Goal: Task Accomplishment & Management: Complete application form

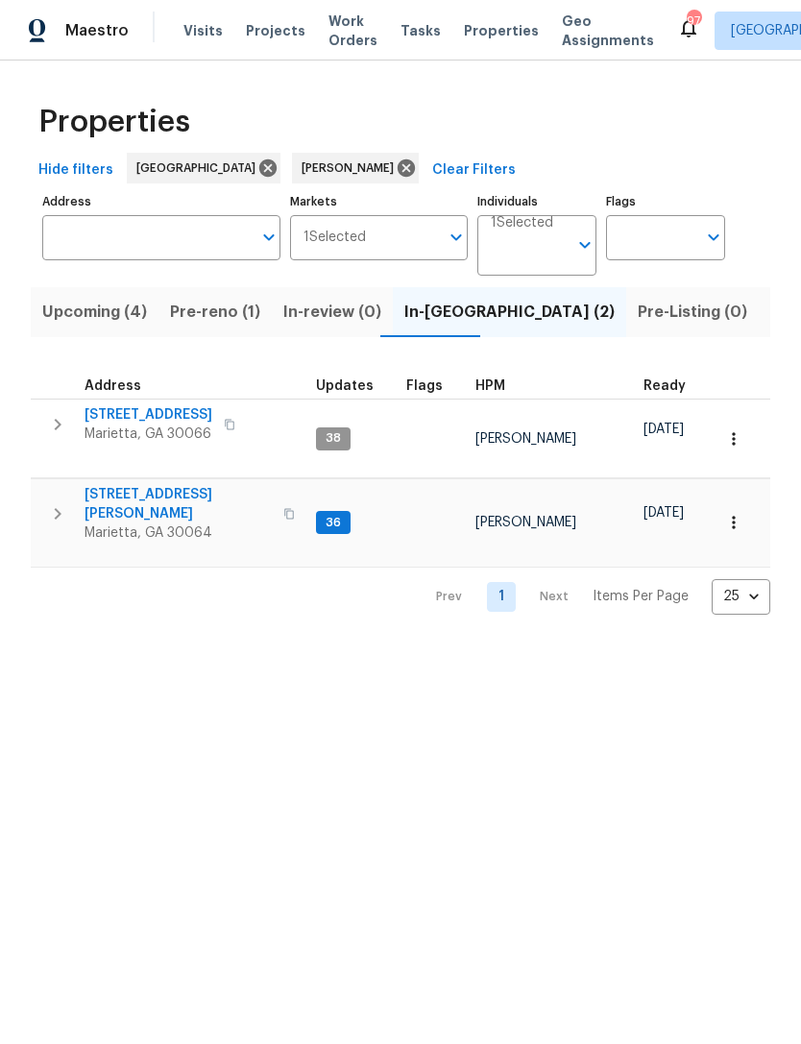
scroll to position [15, 0]
click at [197, 485] on span "3526 W Hampton Dr NW" at bounding box center [177, 504] width 187 height 38
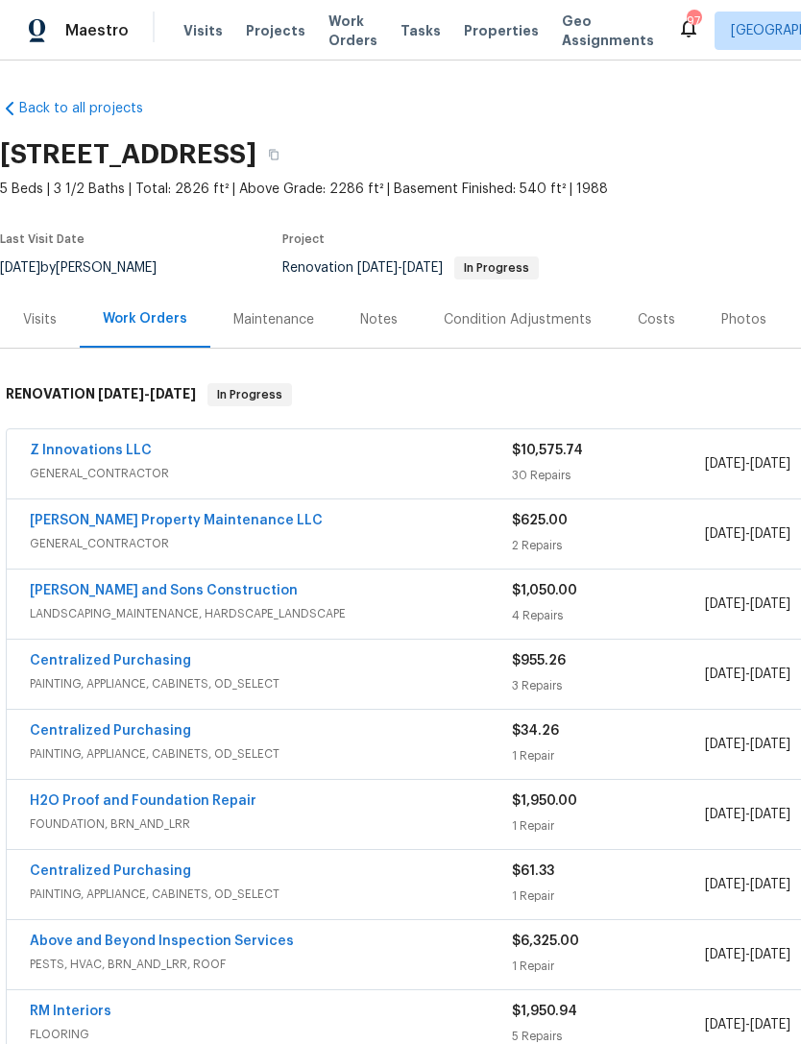
click at [57, 320] on div "Visits" at bounding box center [40, 319] width 80 height 57
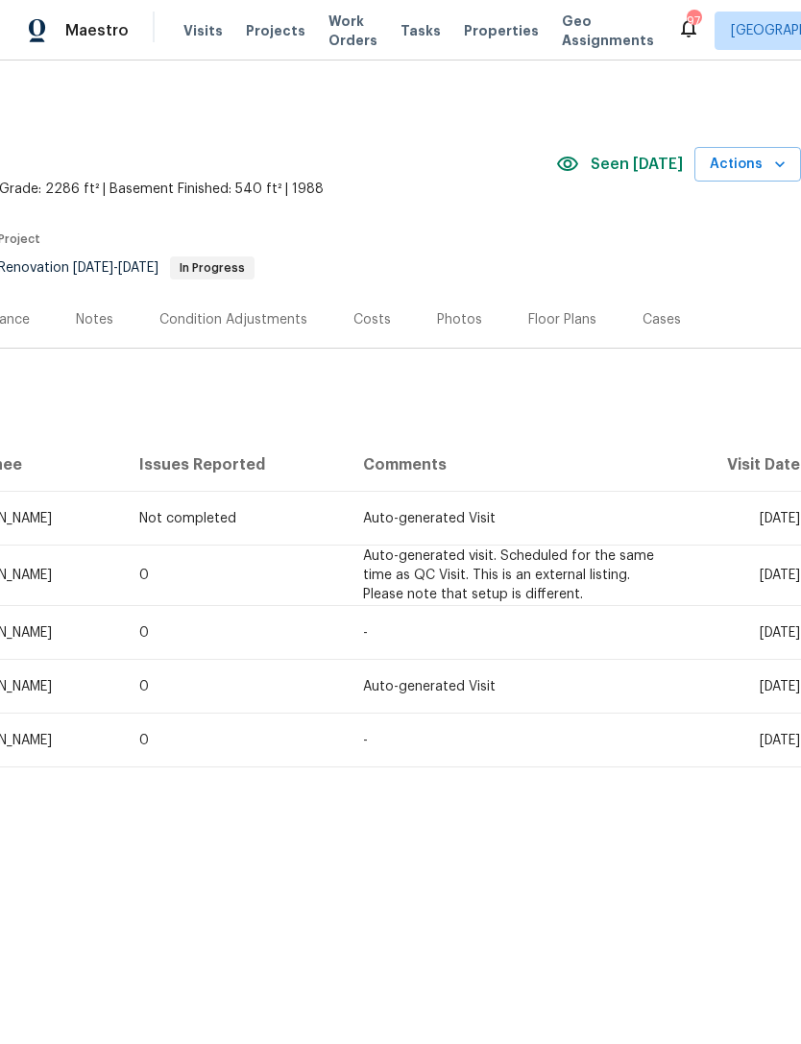
scroll to position [0, 284]
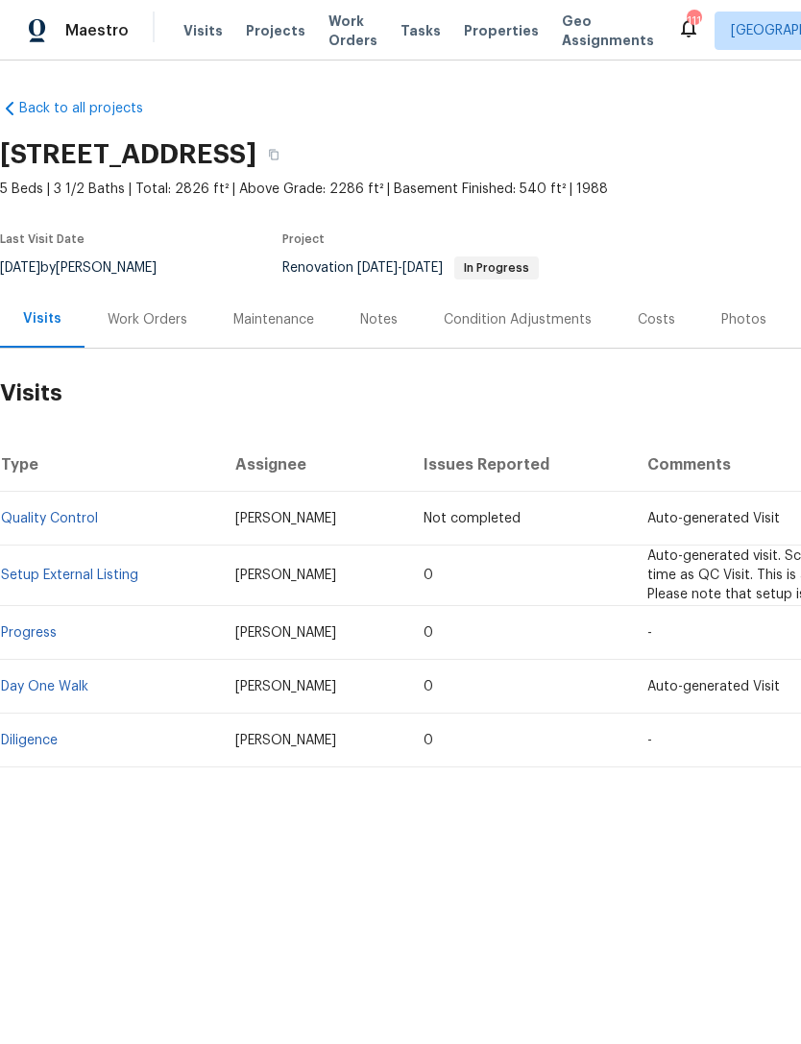
click at [185, 39] on span "Visits" at bounding box center [202, 30] width 39 height 19
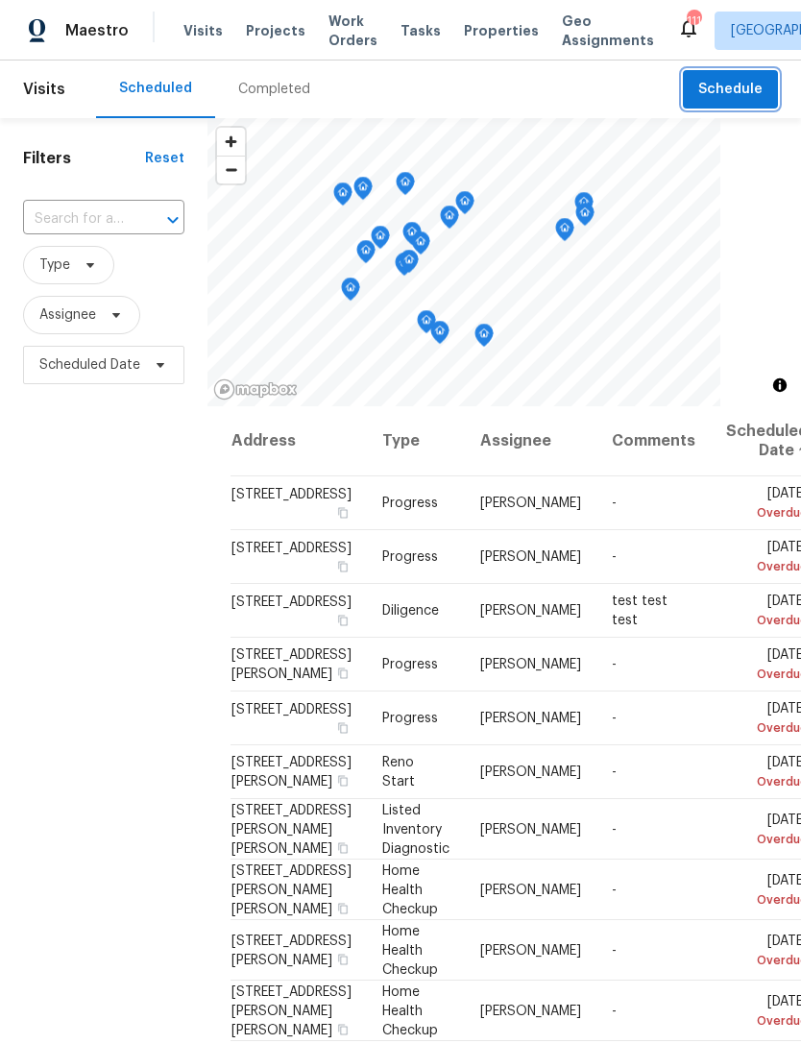
click at [748, 73] on button "Schedule" at bounding box center [730, 89] width 95 height 39
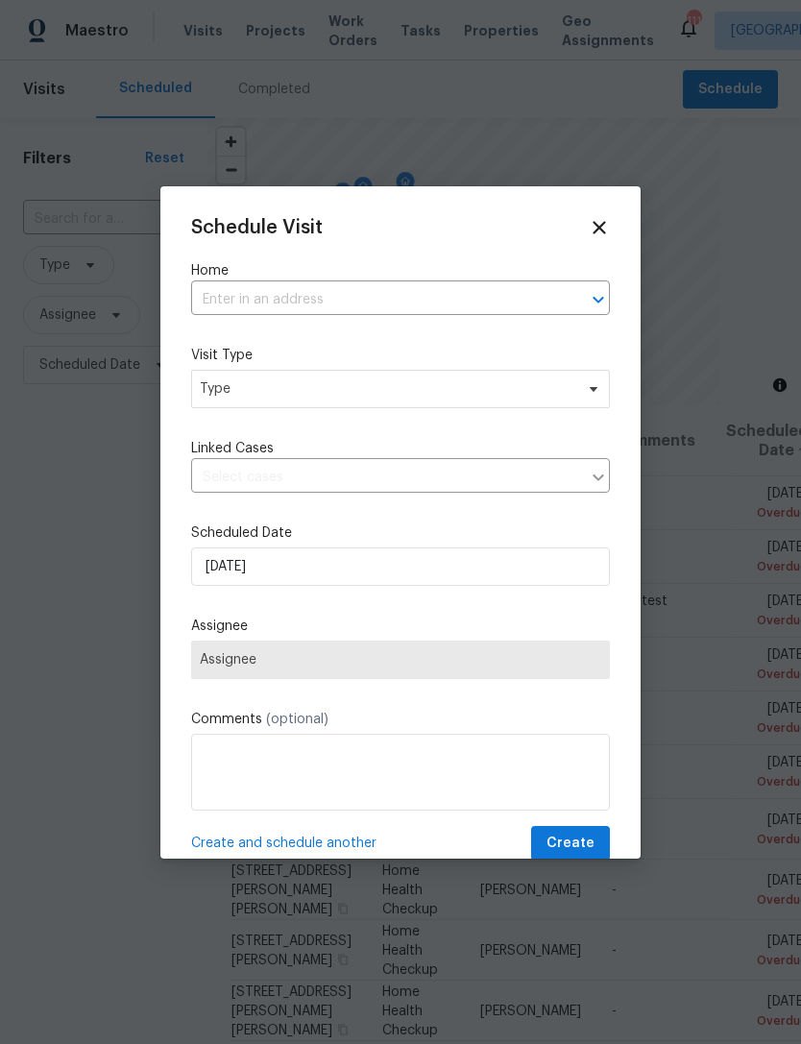
click at [299, 300] on input "text" at bounding box center [373, 300] width 365 height 30
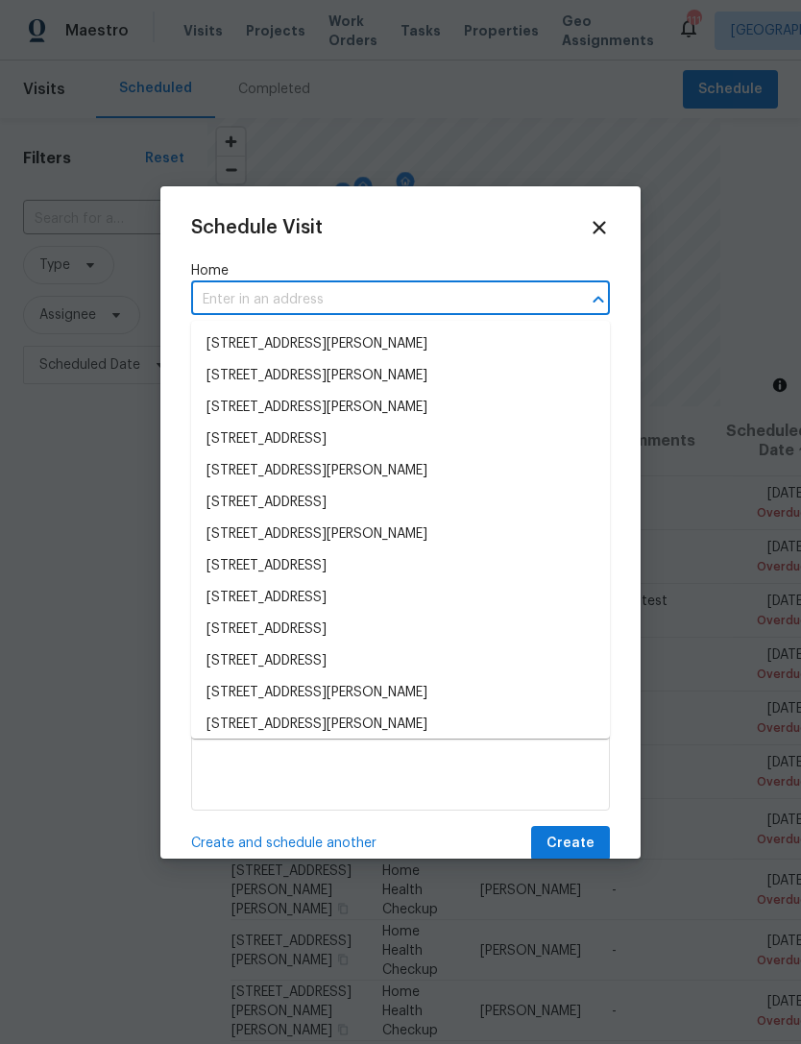
click at [313, 295] on input "text" at bounding box center [373, 300] width 365 height 30
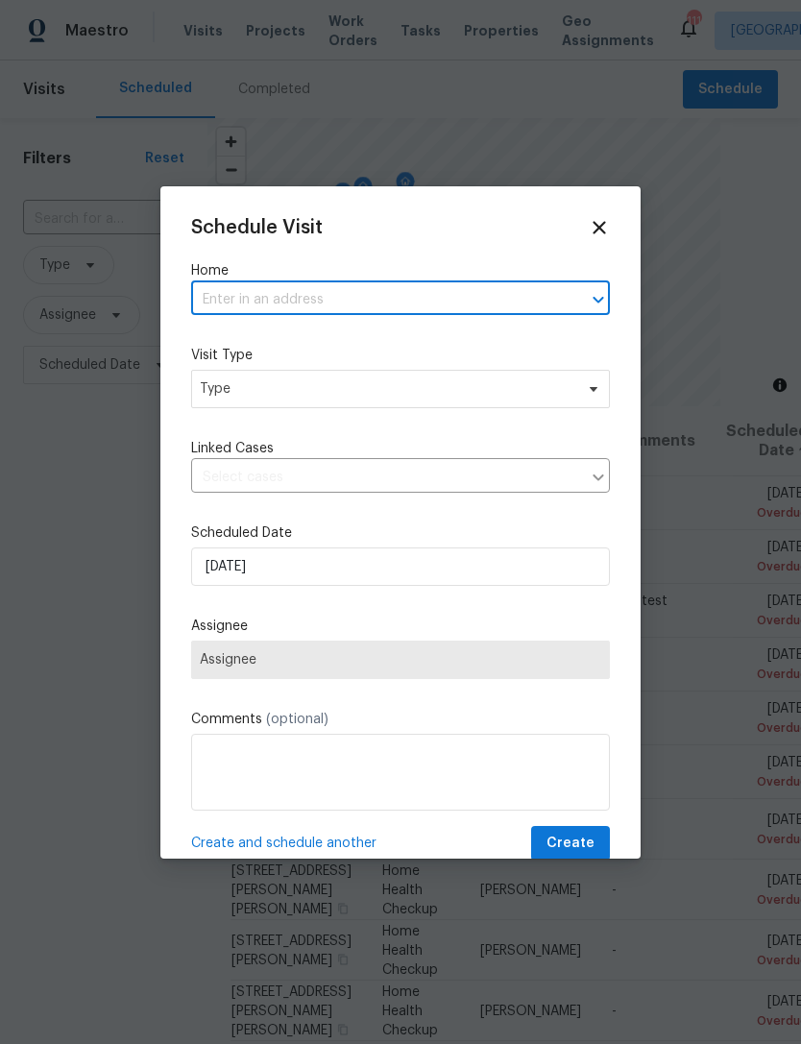
paste input "61 Barrington Pl, Marietta, GA 30066"
type input "61 Barrington Pl, Marietta, GA 30066"
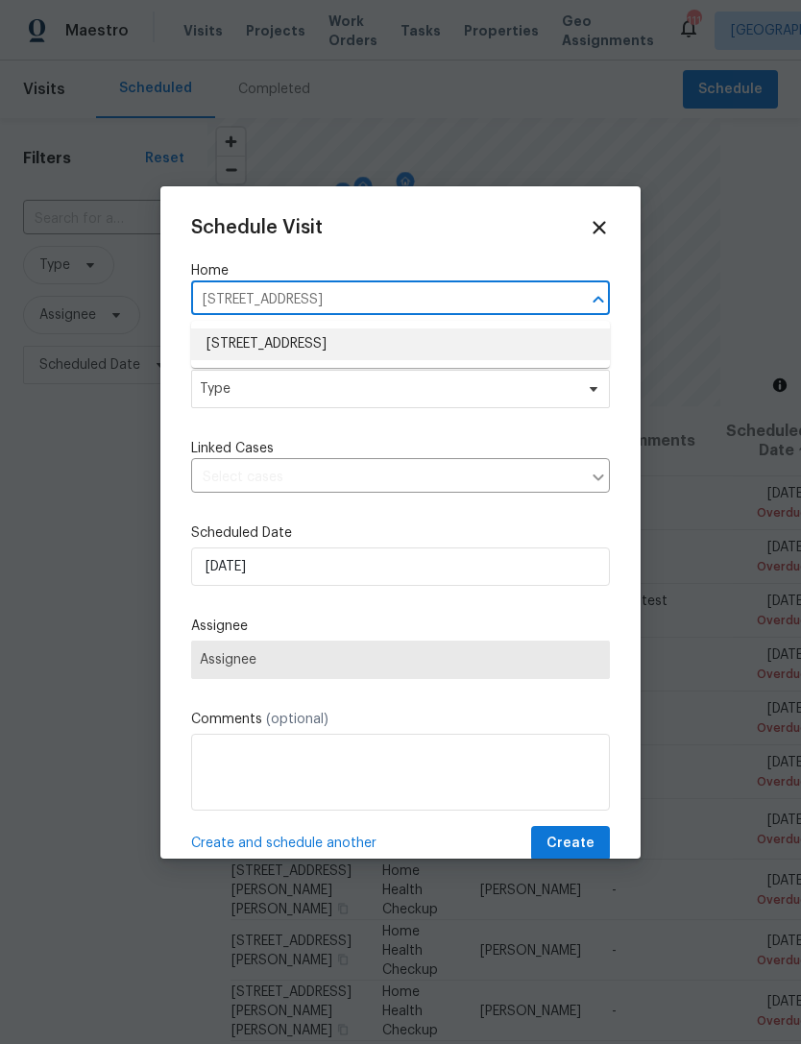
click at [312, 337] on li "61 Barrington Pl, Marietta, GA 30066" at bounding box center [400, 344] width 419 height 32
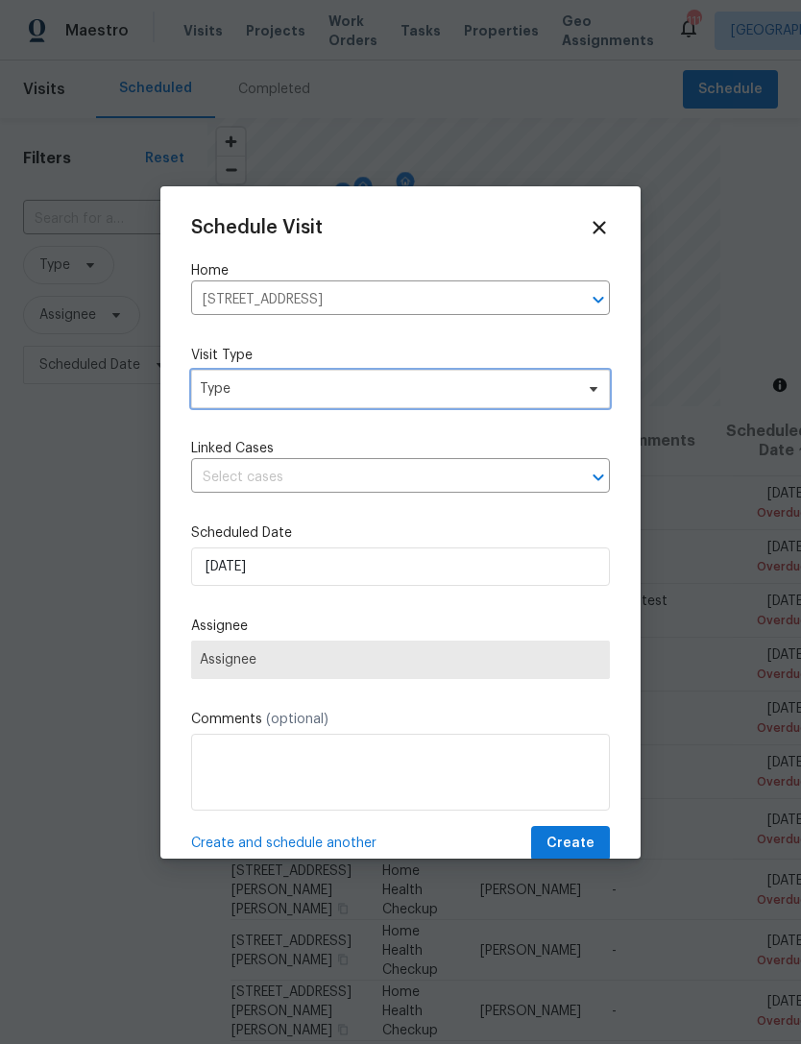
click at [324, 389] on span "Type" at bounding box center [386, 388] width 373 height 19
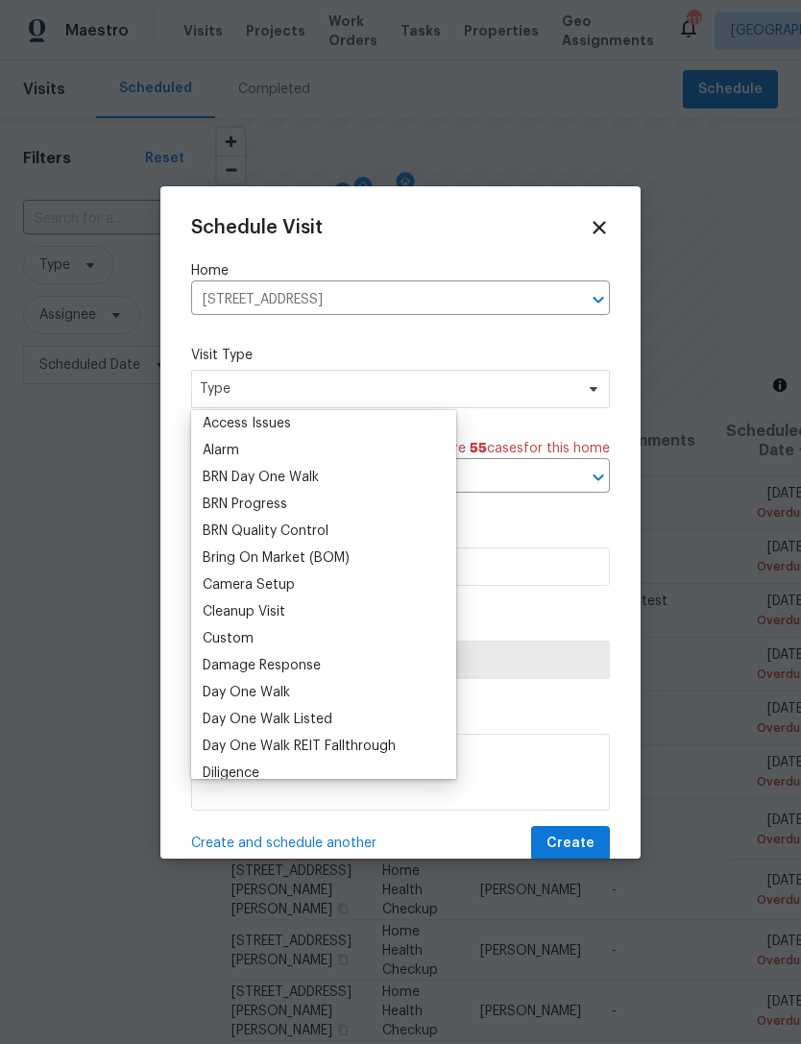
scroll to position [101, 0]
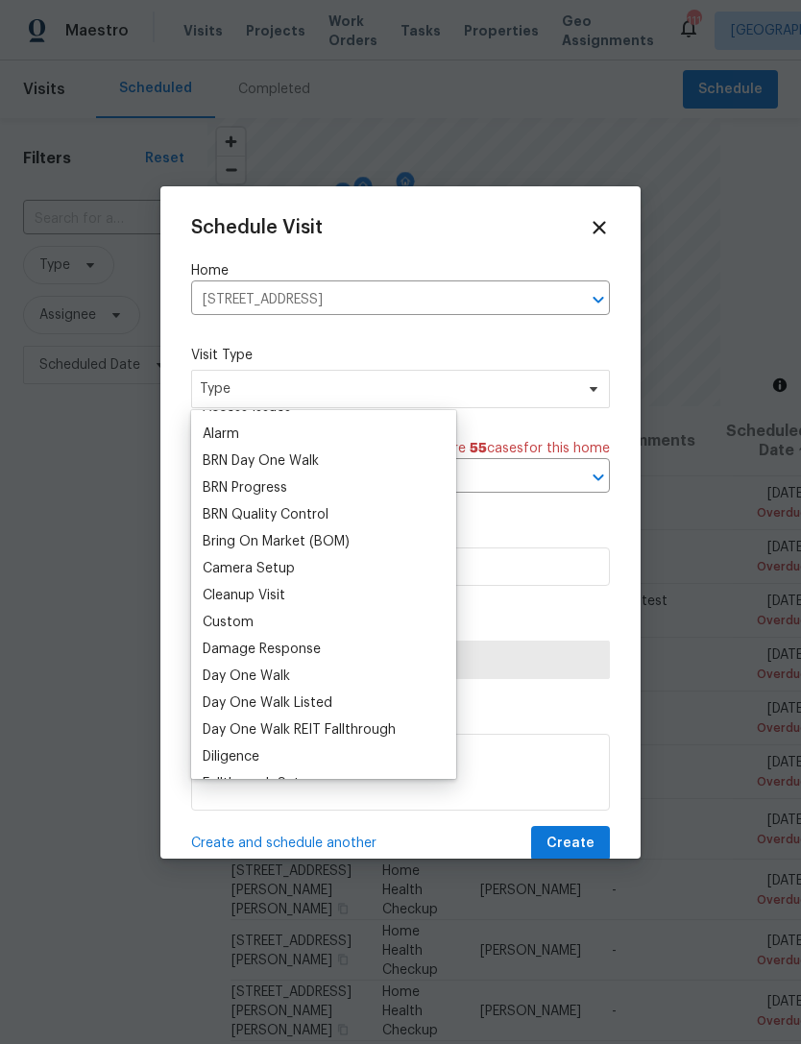
click at [242, 627] on div "Custom" at bounding box center [228, 622] width 51 height 19
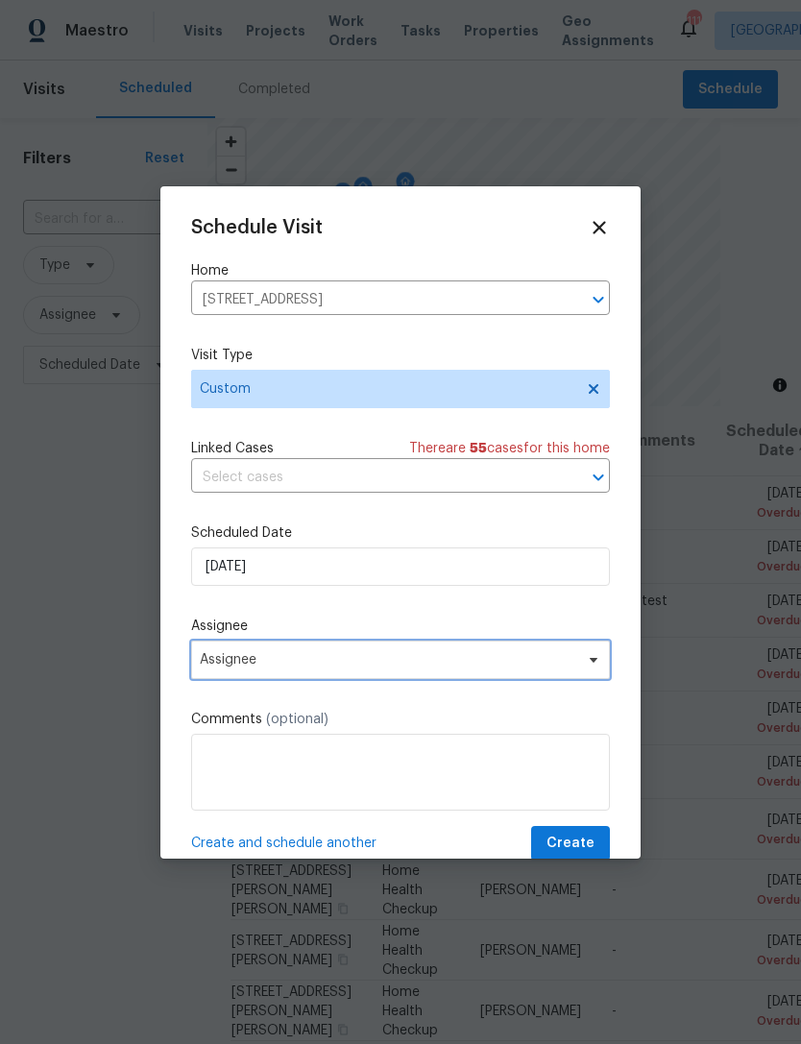
click at [324, 657] on span "Assignee" at bounding box center [388, 659] width 376 height 15
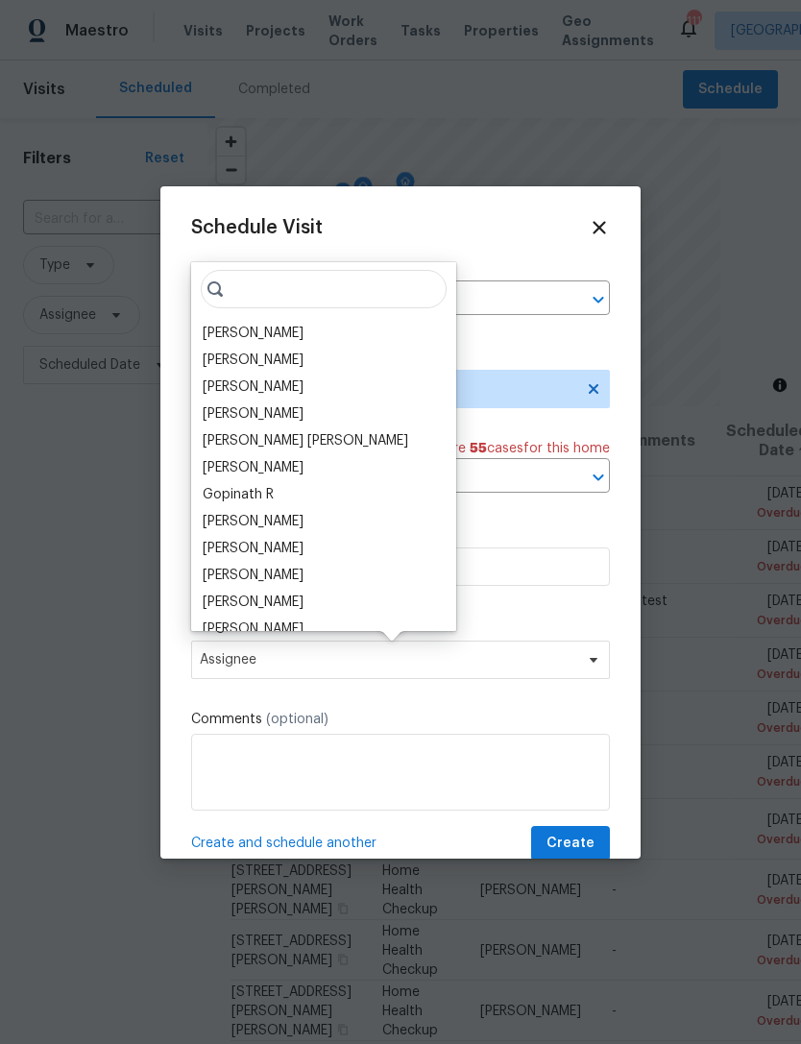
click at [282, 332] on div "[PERSON_NAME]" at bounding box center [253, 333] width 101 height 19
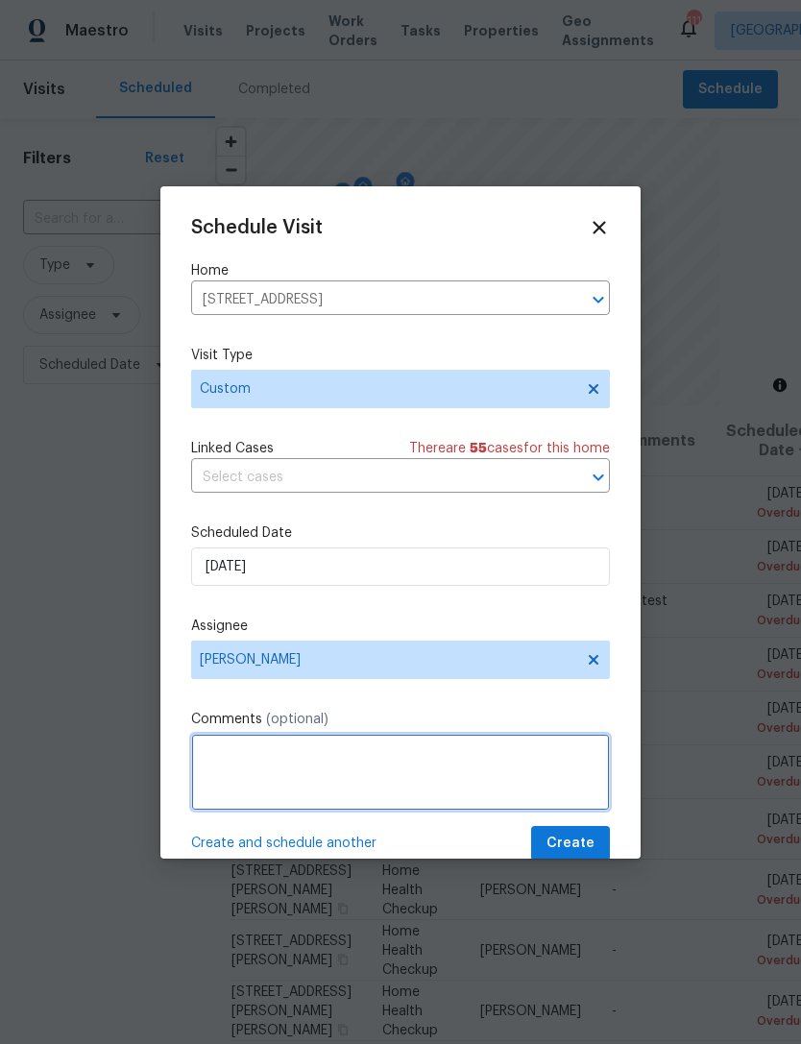
click at [319, 757] on textarea at bounding box center [400, 771] width 419 height 77
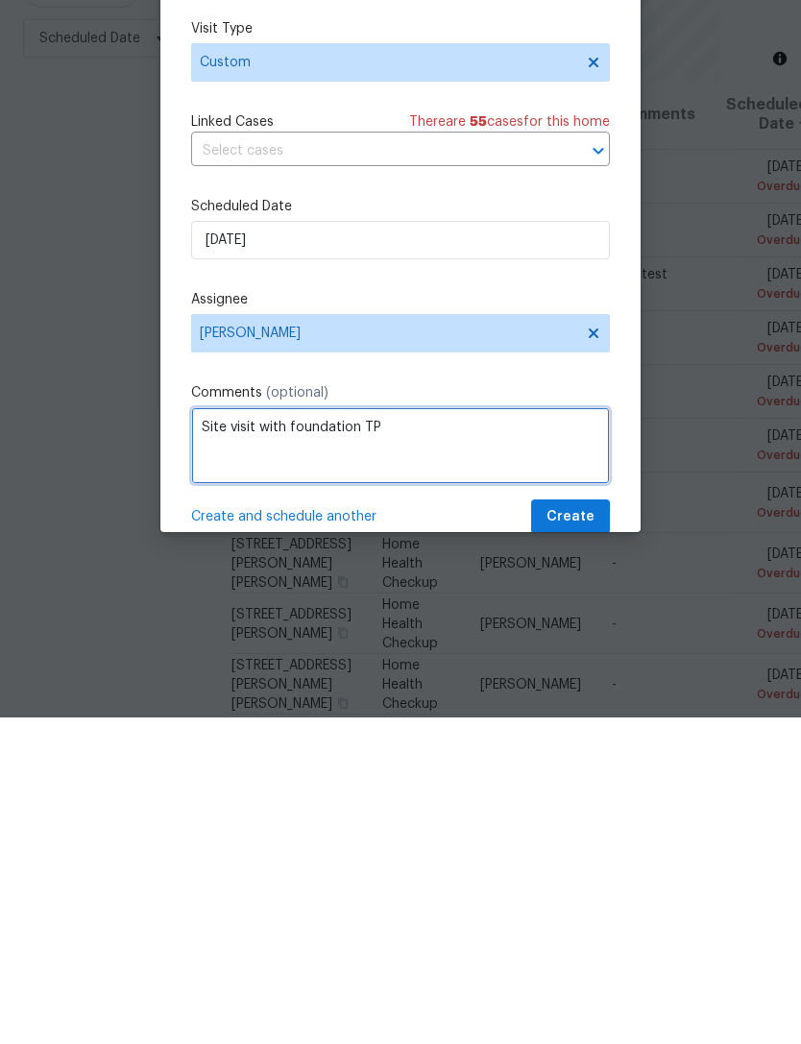
type textarea "Site visit with foundation TP"
click at [454, 616] on label "Assignee" at bounding box center [400, 625] width 419 height 19
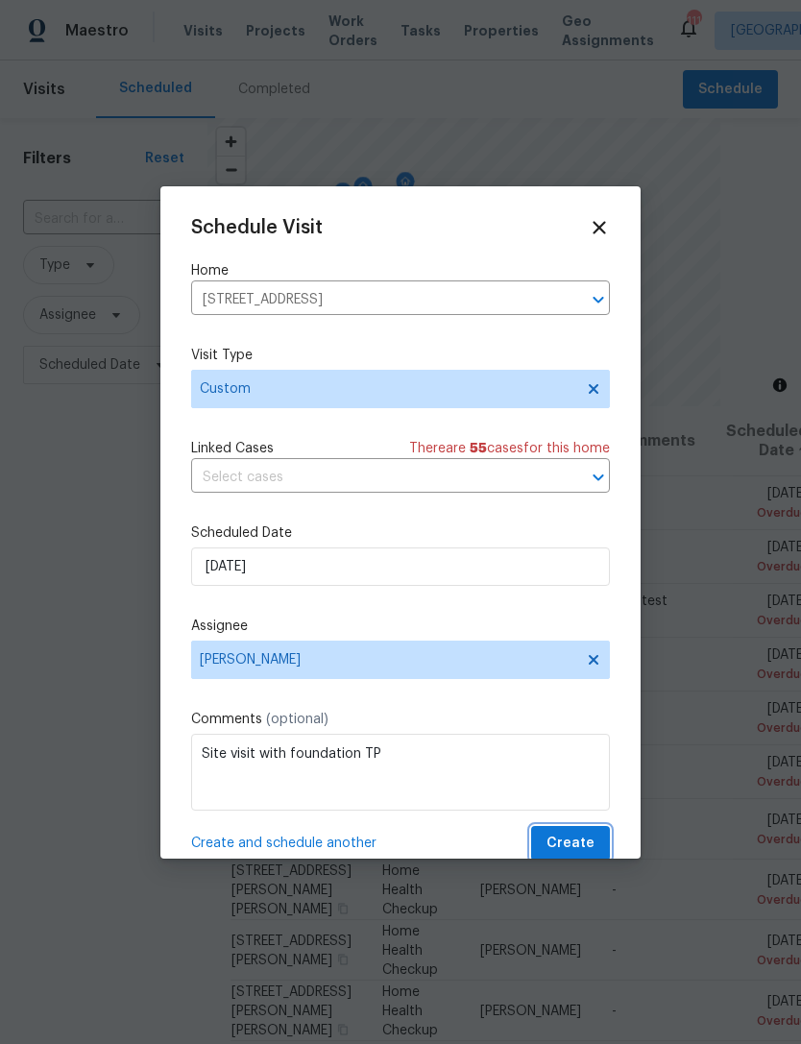
click at [575, 845] on span "Create" at bounding box center [570, 843] width 48 height 24
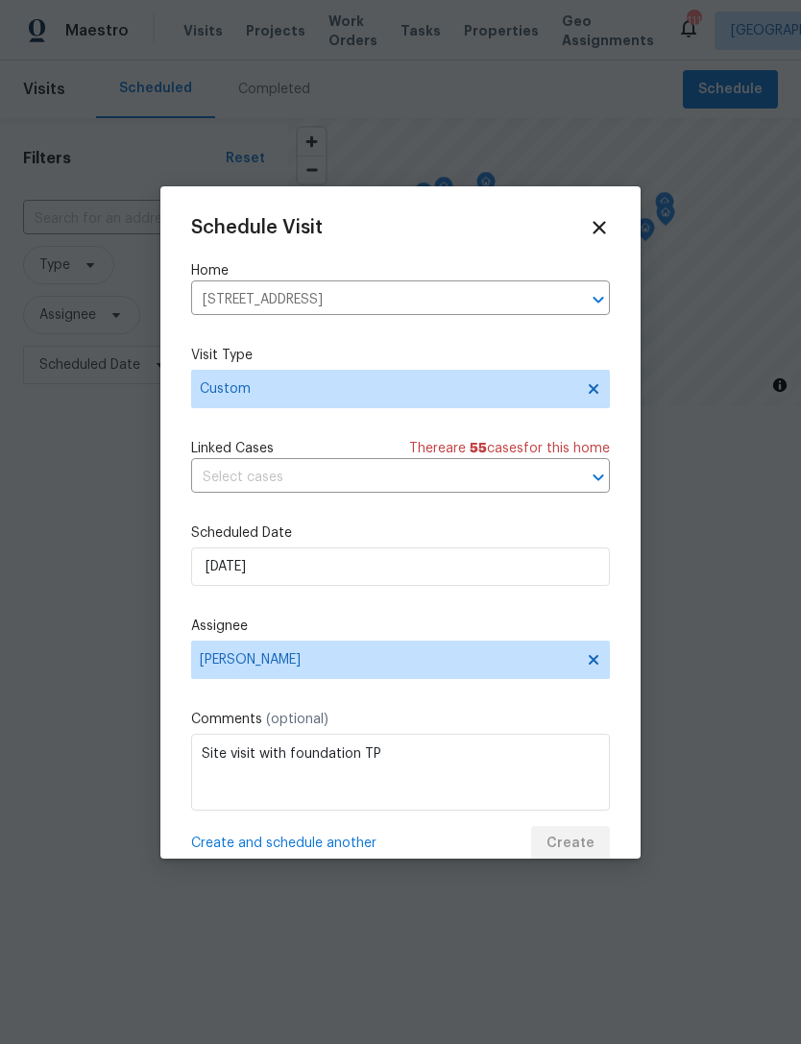
scroll to position [0, 0]
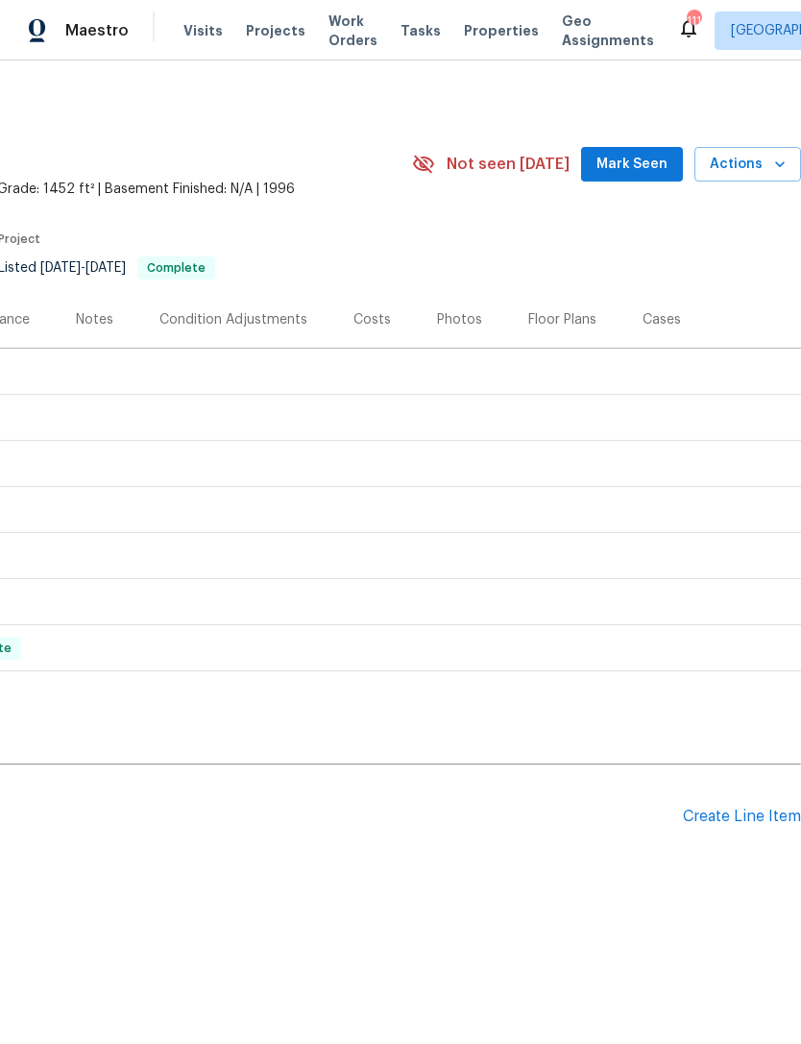
scroll to position [0, 284]
click at [716, 818] on div "Create Line Item" at bounding box center [742, 816] width 118 height 18
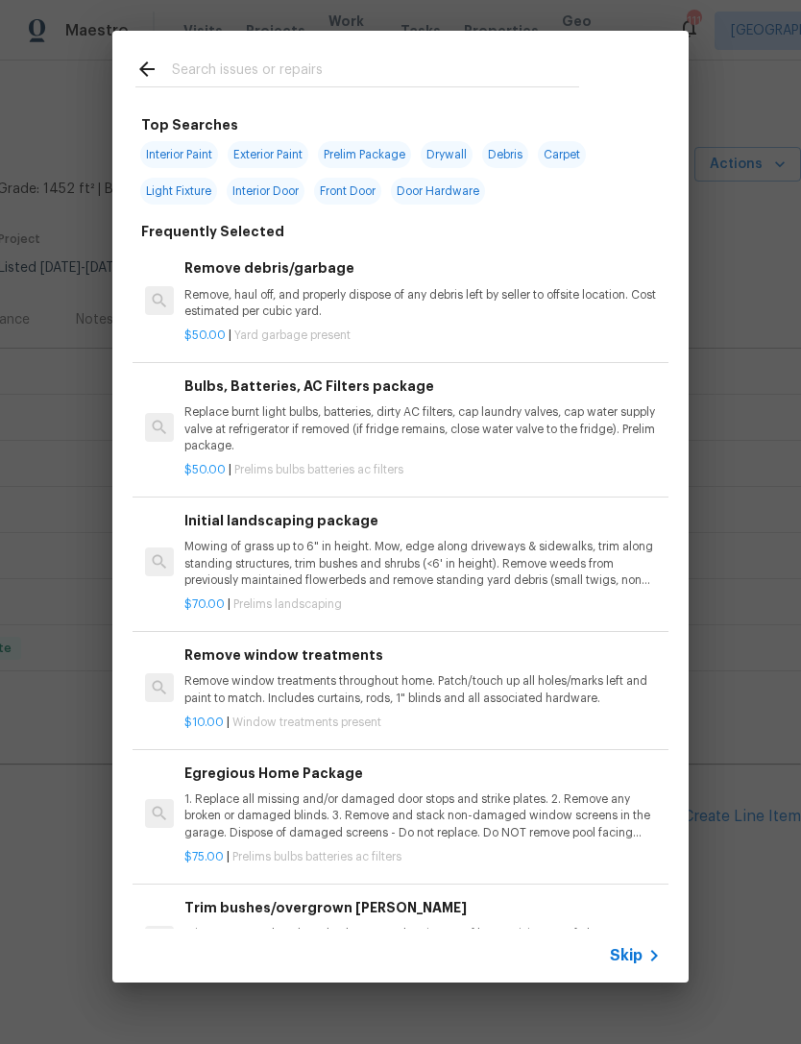
click at [363, 65] on input "text" at bounding box center [375, 72] width 407 height 29
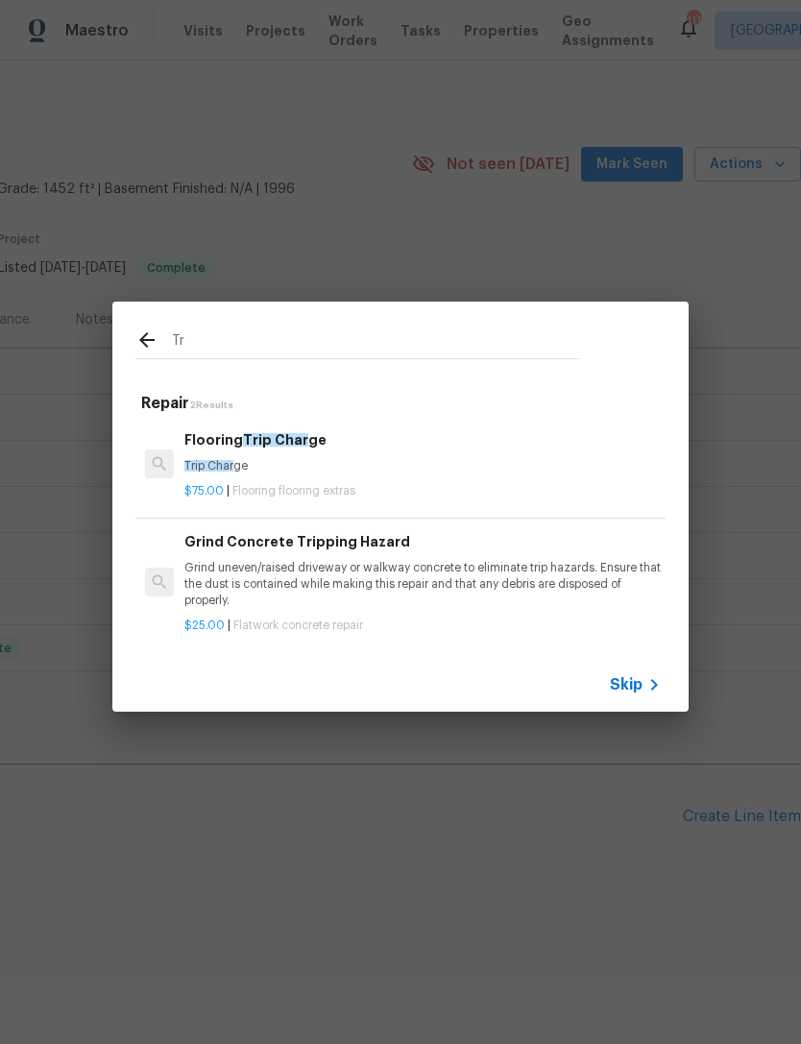
type input "T"
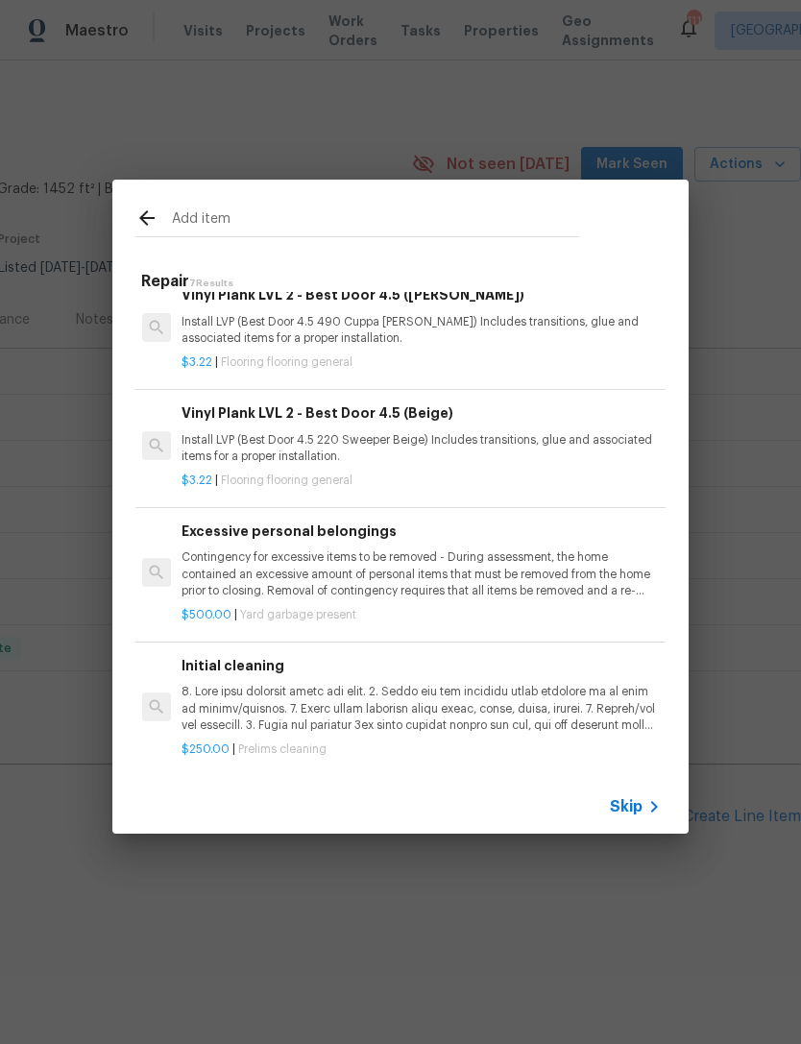
scroll to position [359, 3]
click at [264, 226] on input "Add item" at bounding box center [375, 220] width 407 height 29
type input "A"
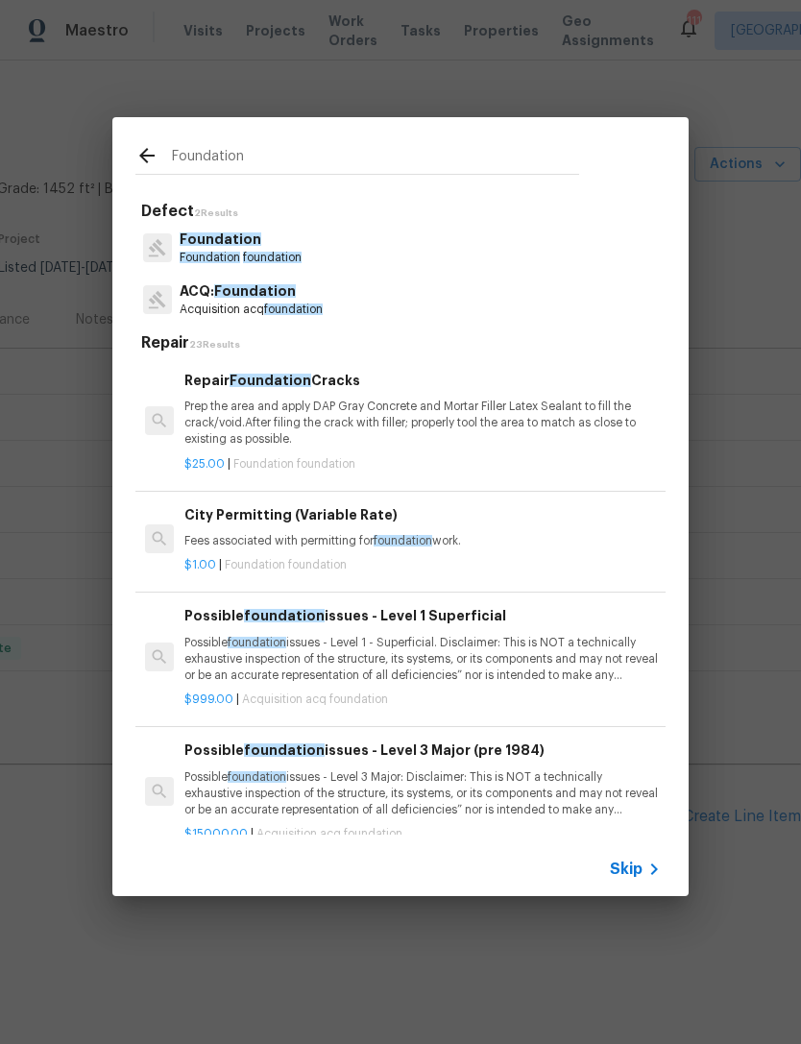
type input "Foundation"
click at [340, 239] on div "Foundation Foundation foundation" at bounding box center [400, 248] width 530 height 52
click at [333, 252] on div "Foundation Foundation foundation" at bounding box center [400, 248] width 530 height 52
click at [333, 254] on div "Foundation Foundation foundation" at bounding box center [400, 248] width 530 height 52
click at [257, 253] on span "foundation" at bounding box center [272, 258] width 59 height 12
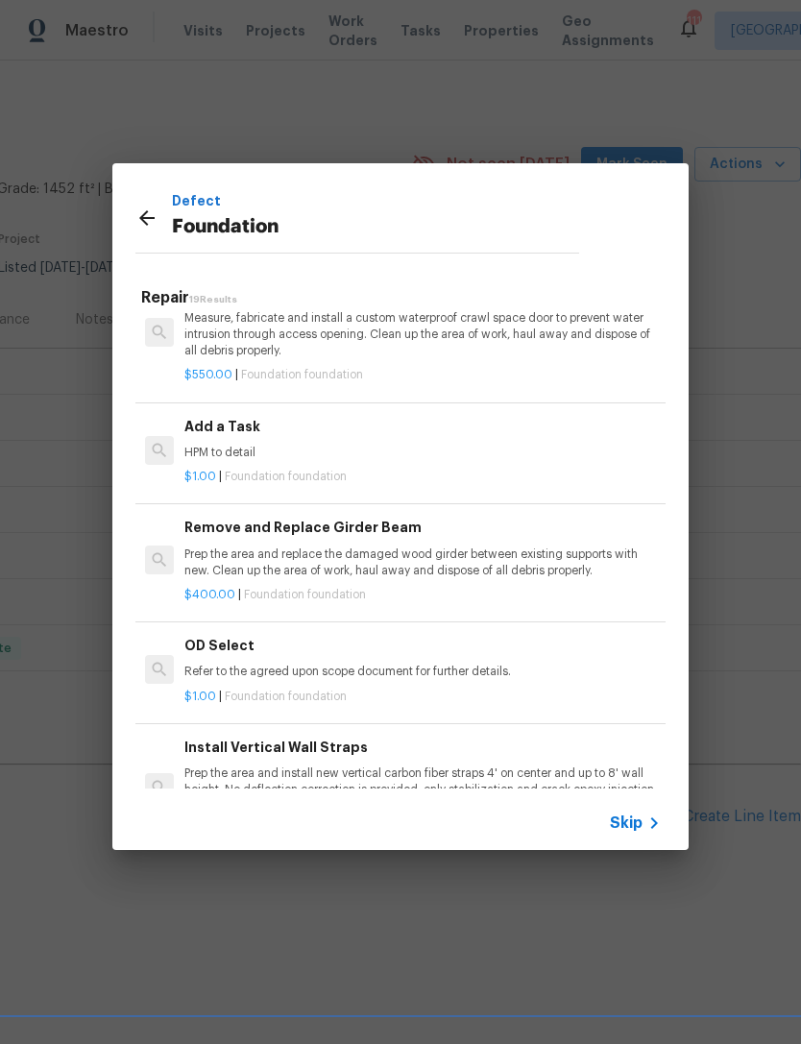
scroll to position [943, 0]
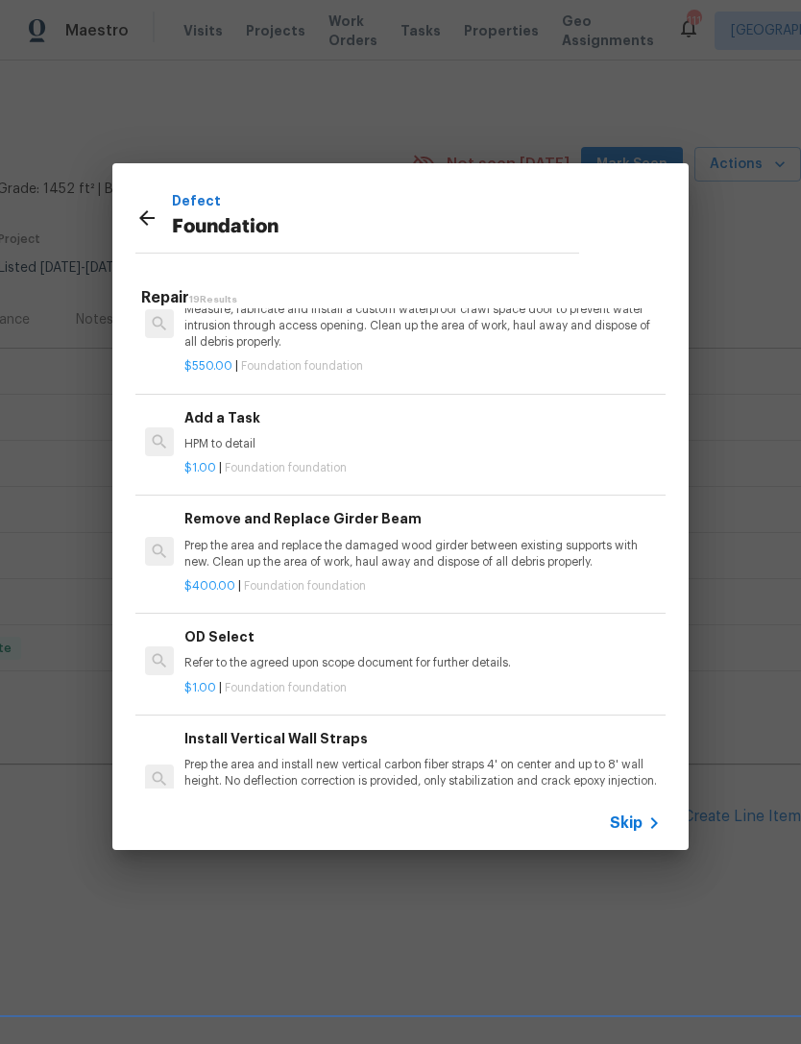
click at [422, 436] on p "HPM to detail" at bounding box center [422, 444] width 476 height 16
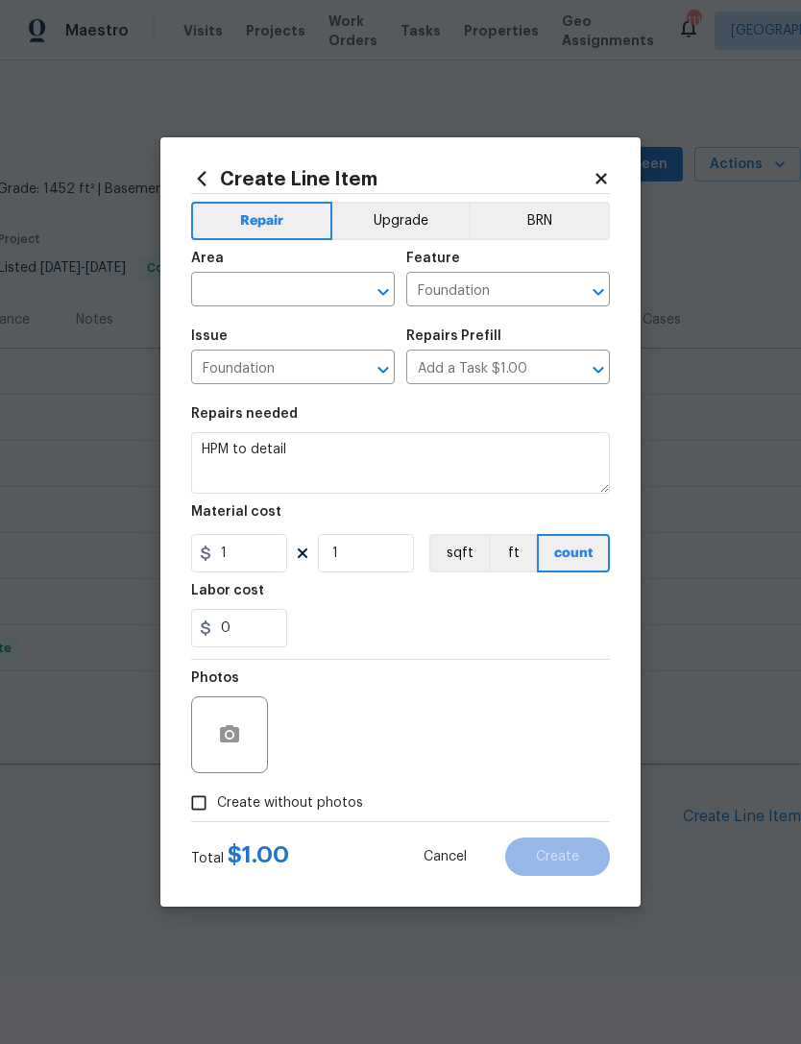
click at [258, 284] on input "text" at bounding box center [266, 291] width 150 height 30
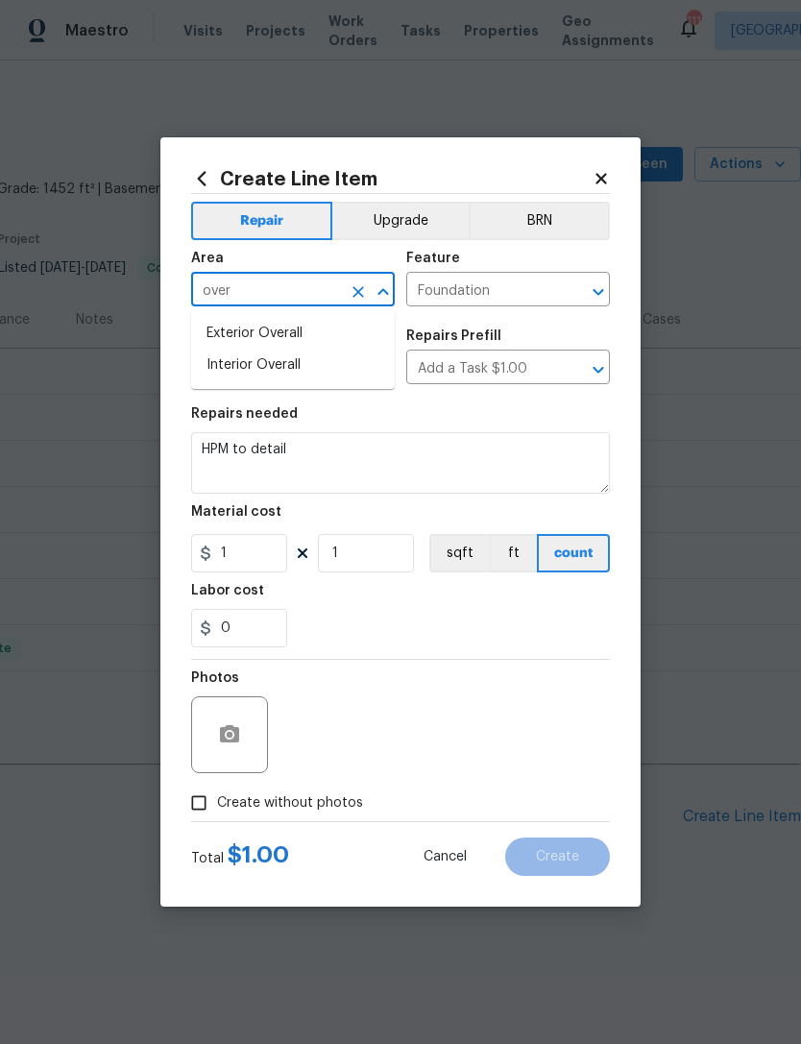
click at [294, 332] on li "Exterior Overall" at bounding box center [293, 334] width 204 height 32
type input "Exterior Overall"
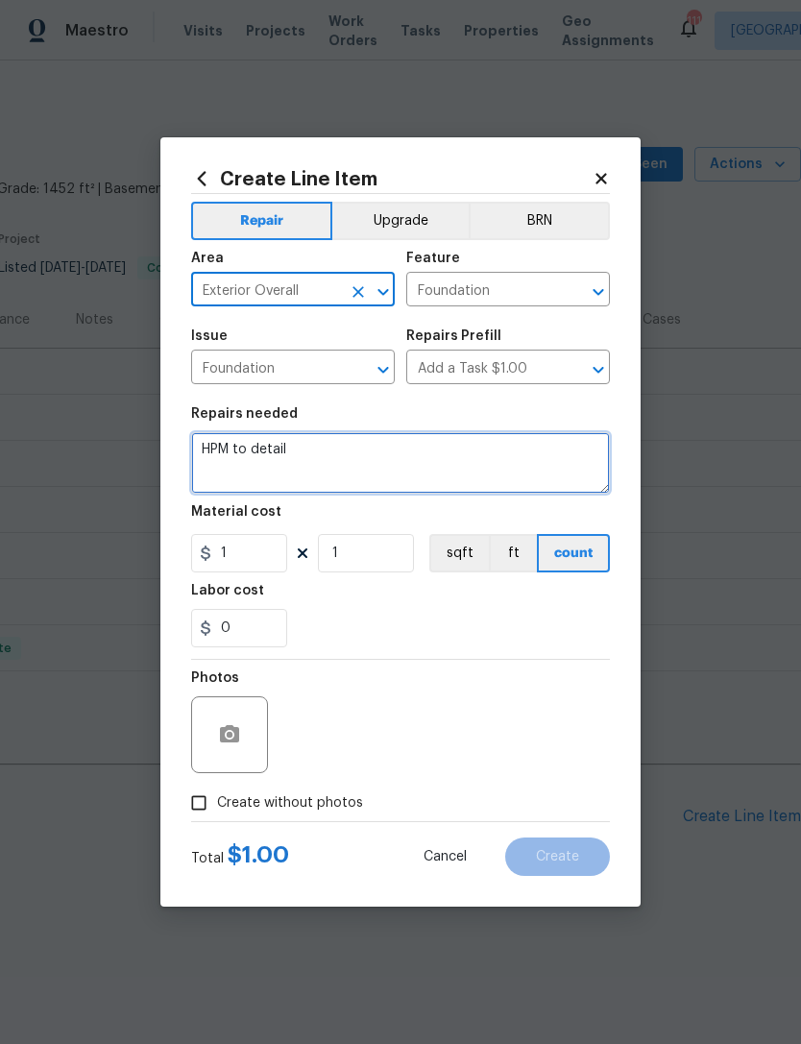
click at [346, 453] on textarea "HPM to detail" at bounding box center [400, 462] width 419 height 61
type textarea "H"
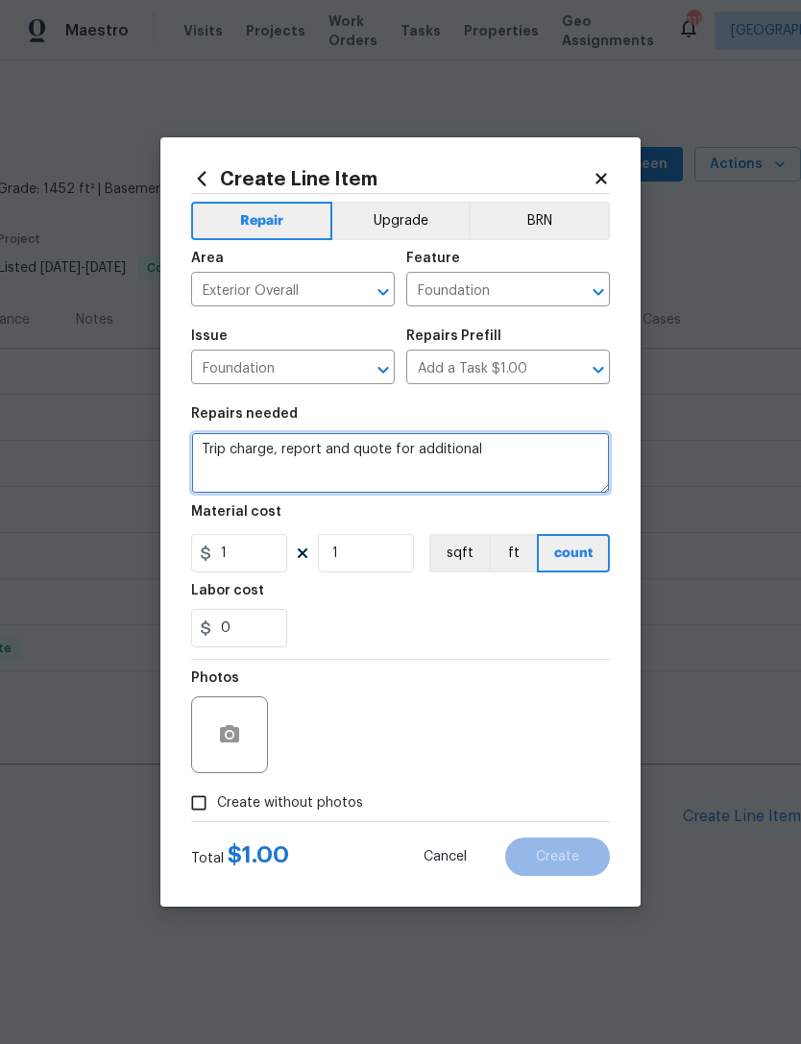
click at [204, 451] on textarea "Trip charge, report and quote for additional" at bounding box center [400, 462] width 419 height 61
click at [599, 457] on textarea "**sum to produce Trip charge, report and quote for additional" at bounding box center [400, 462] width 419 height 61
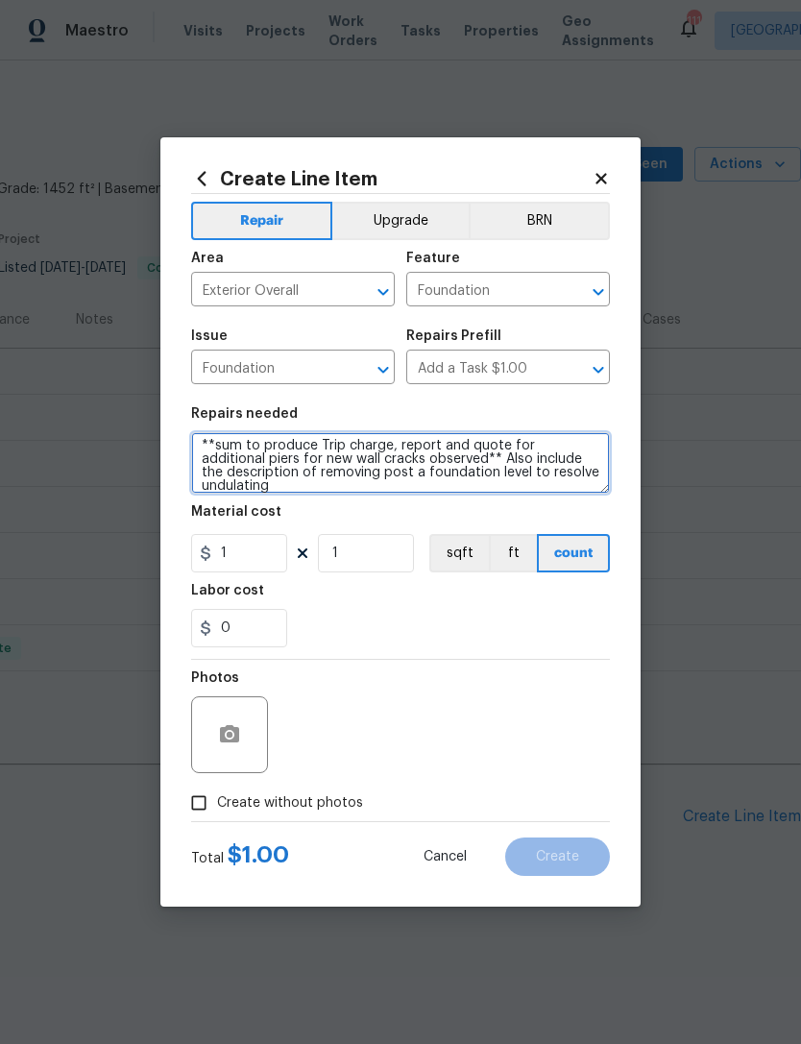
scroll to position [4, 0]
type textarea "**sum to produce Trip charge, report and quote for additional piers for new wal…"
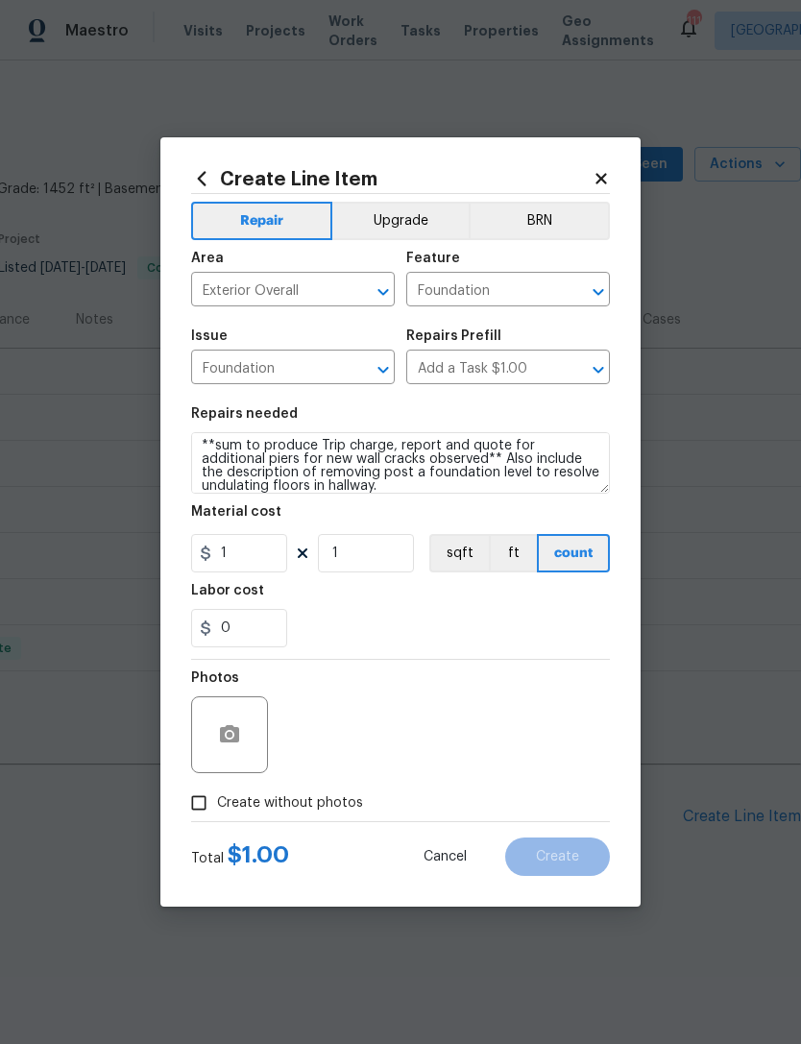
click at [410, 609] on div "Labor cost" at bounding box center [400, 596] width 419 height 25
click at [244, 553] on input "1" at bounding box center [239, 553] width 96 height 38
type input "75"
click at [425, 622] on div "0" at bounding box center [400, 628] width 419 height 38
click at [193, 799] on input "Create without photos" at bounding box center [198, 802] width 36 height 36
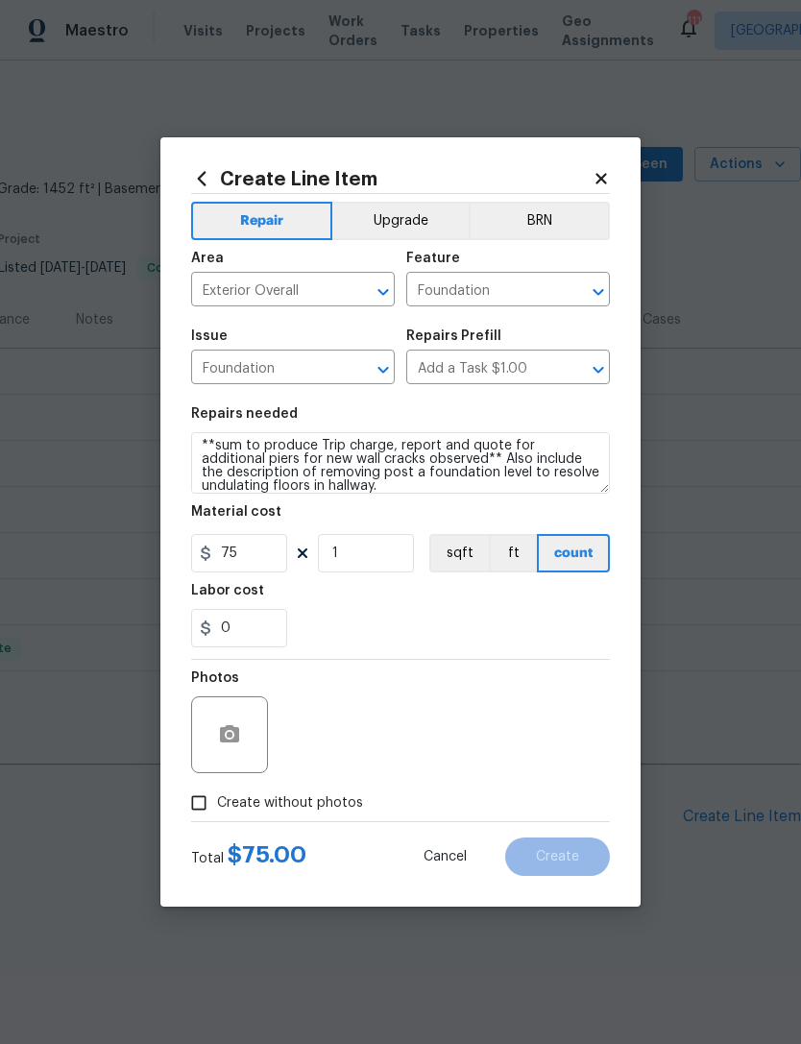
checkbox input "true"
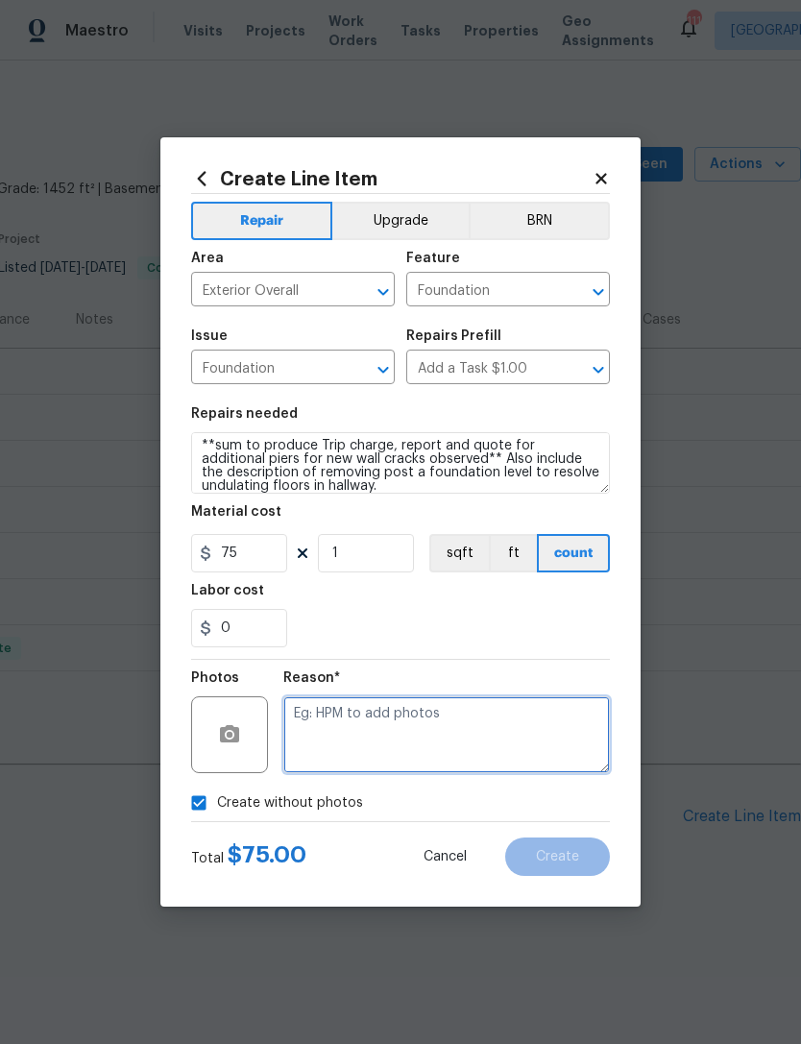
click at [333, 729] on textarea at bounding box center [446, 734] width 326 height 77
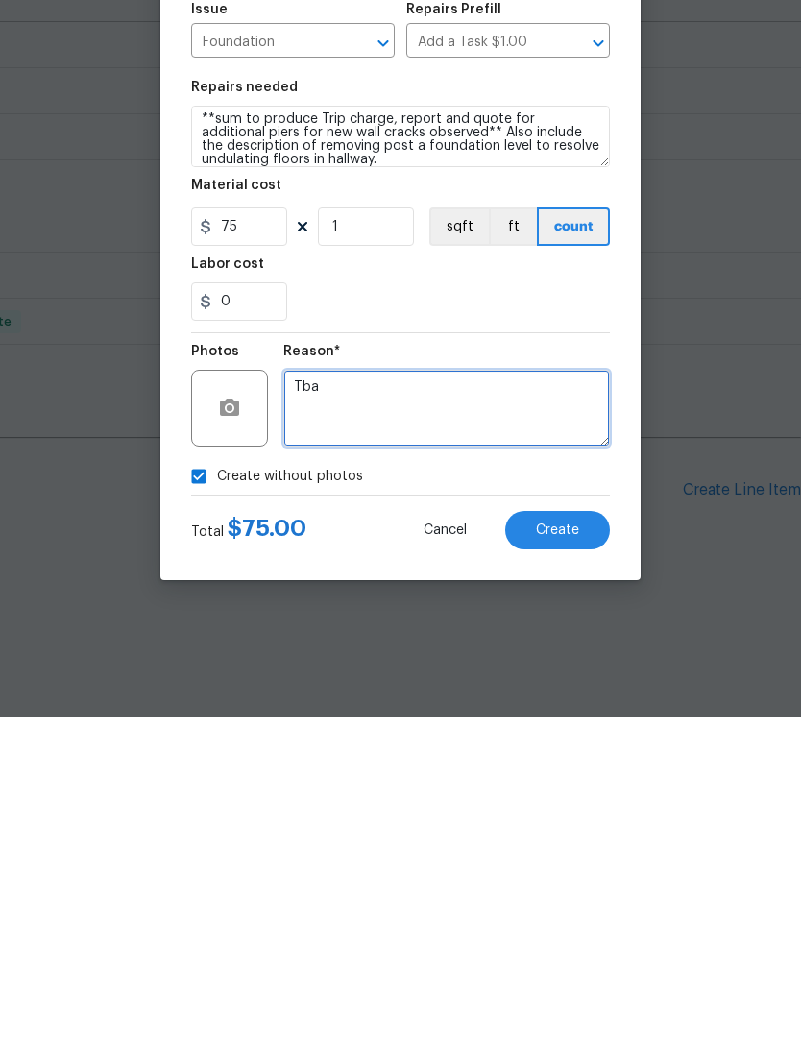
type textarea "Tba"
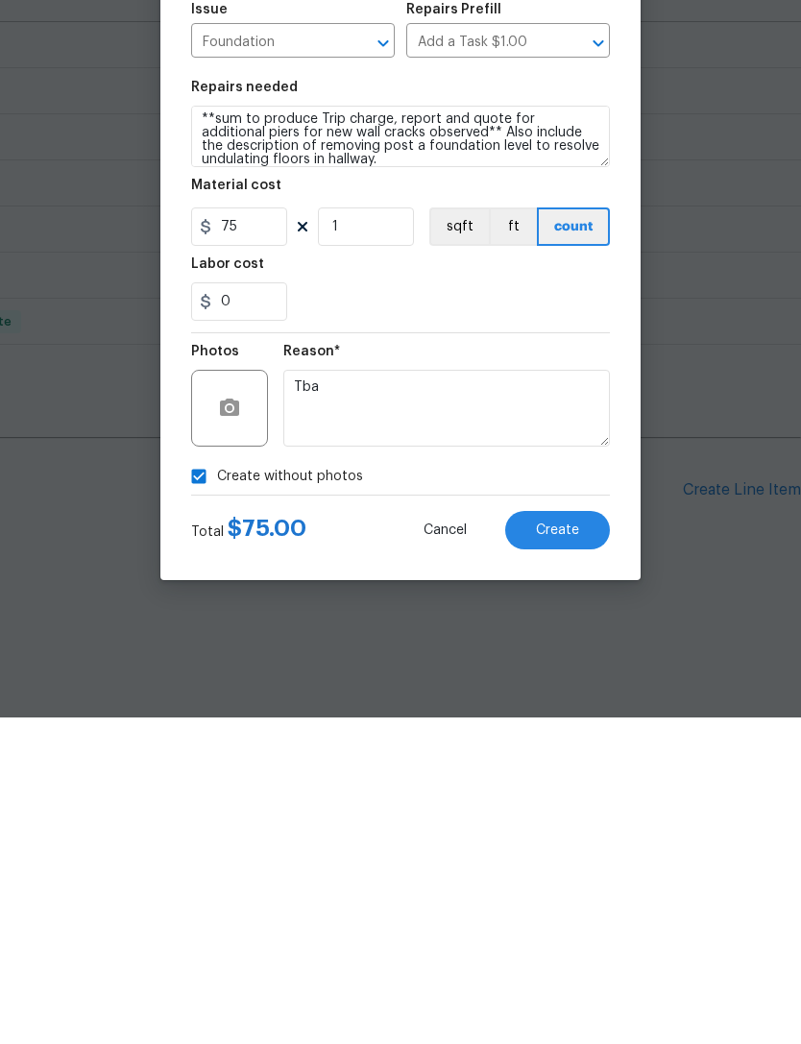
click at [447, 609] on div "0" at bounding box center [400, 628] width 419 height 38
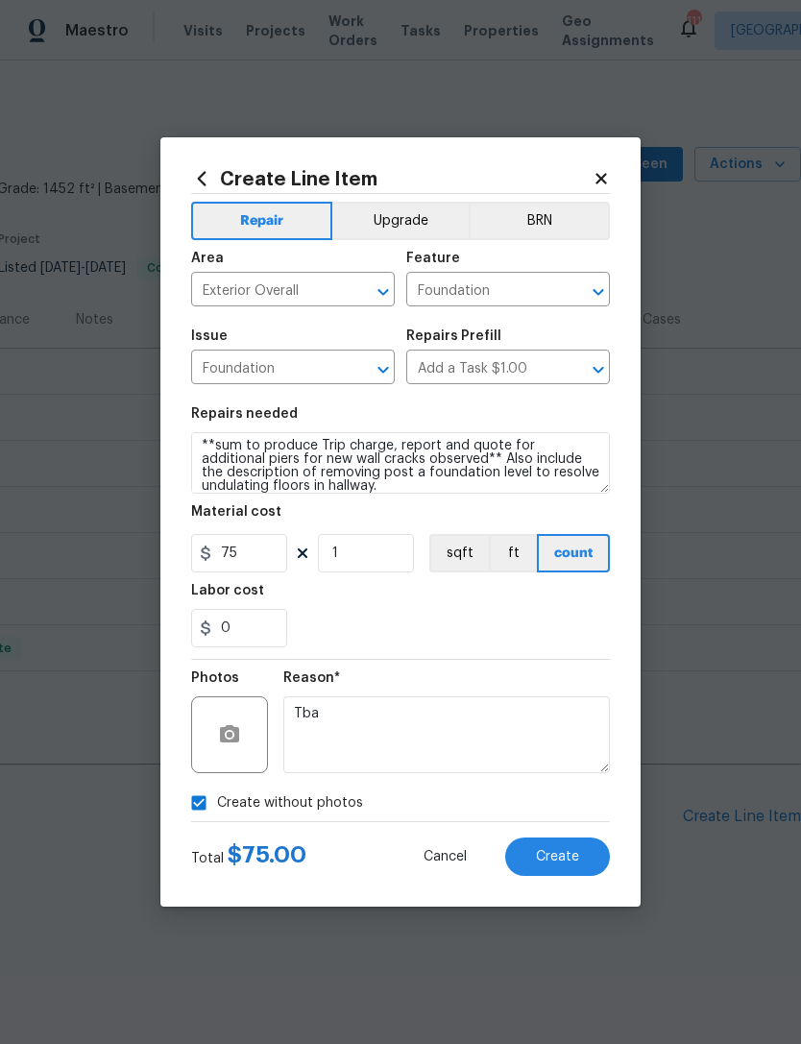
click at [563, 862] on span "Create" at bounding box center [557, 857] width 43 height 14
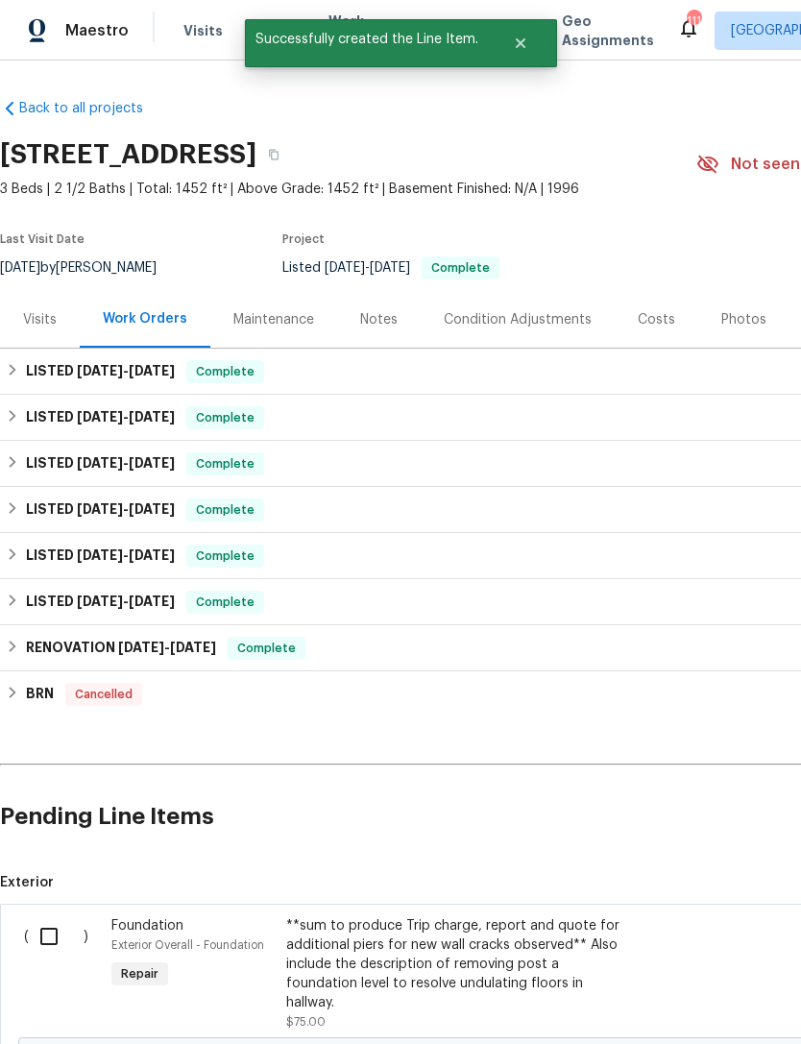
scroll to position [0, -1]
click at [46, 933] on input "checkbox" at bounding box center [56, 936] width 55 height 40
checkbox input "true"
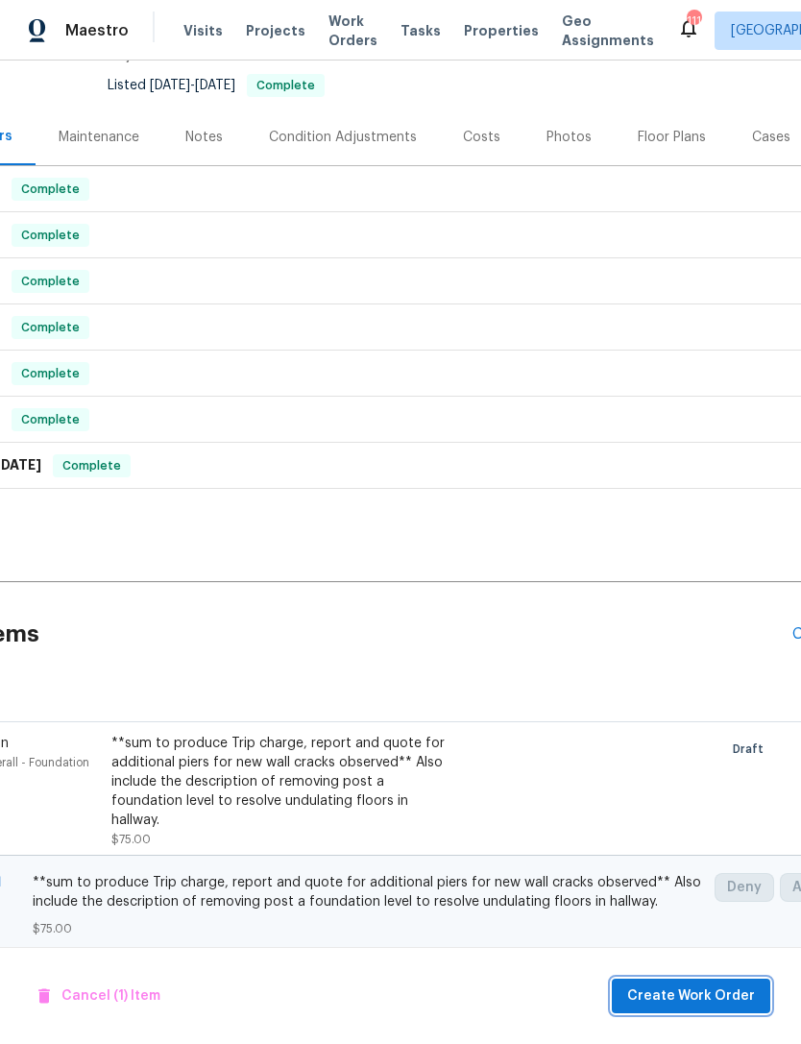
click at [724, 998] on span "Create Work Order" at bounding box center [691, 996] width 128 height 24
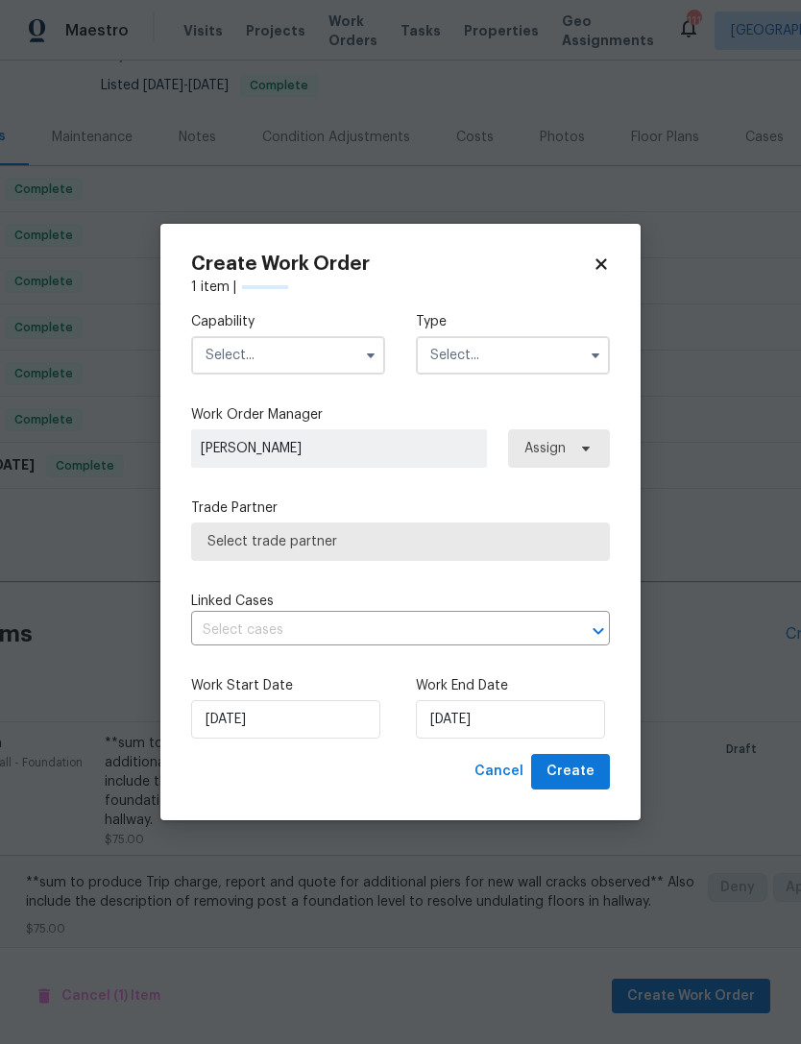
scroll to position [182, 183]
click at [288, 359] on input "text" at bounding box center [288, 355] width 194 height 38
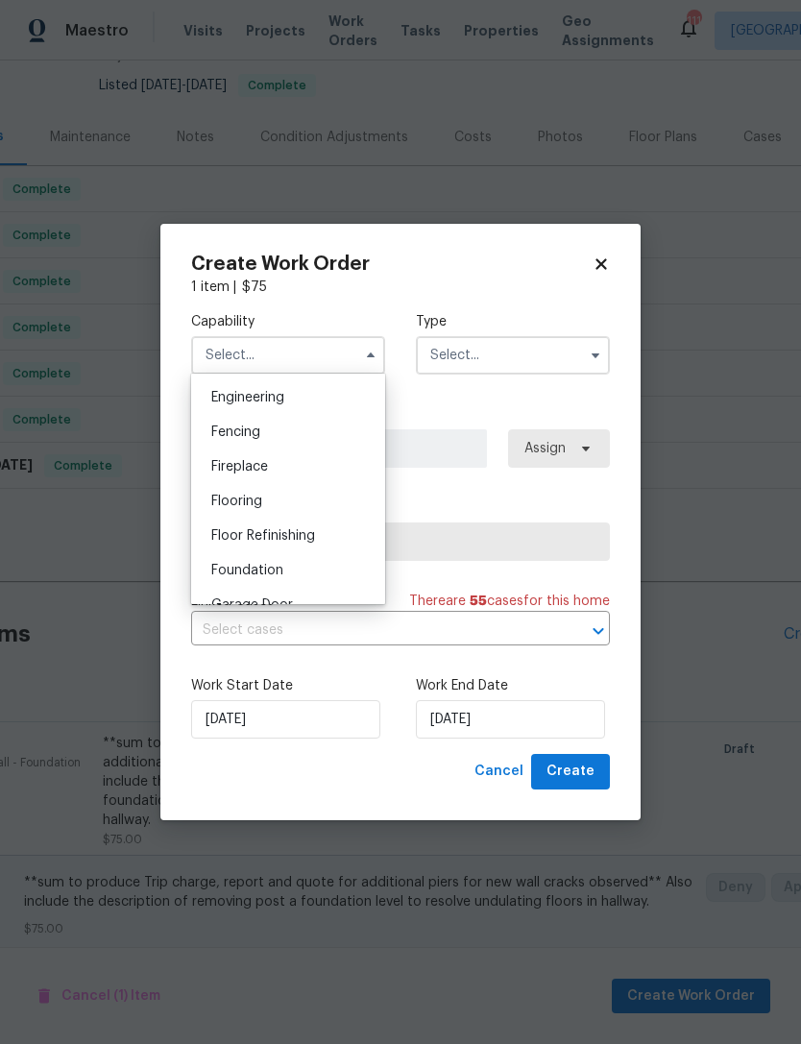
scroll to position [643, 0]
click at [276, 569] on span "Foundation" at bounding box center [247, 566] width 72 height 13
type input "Foundation"
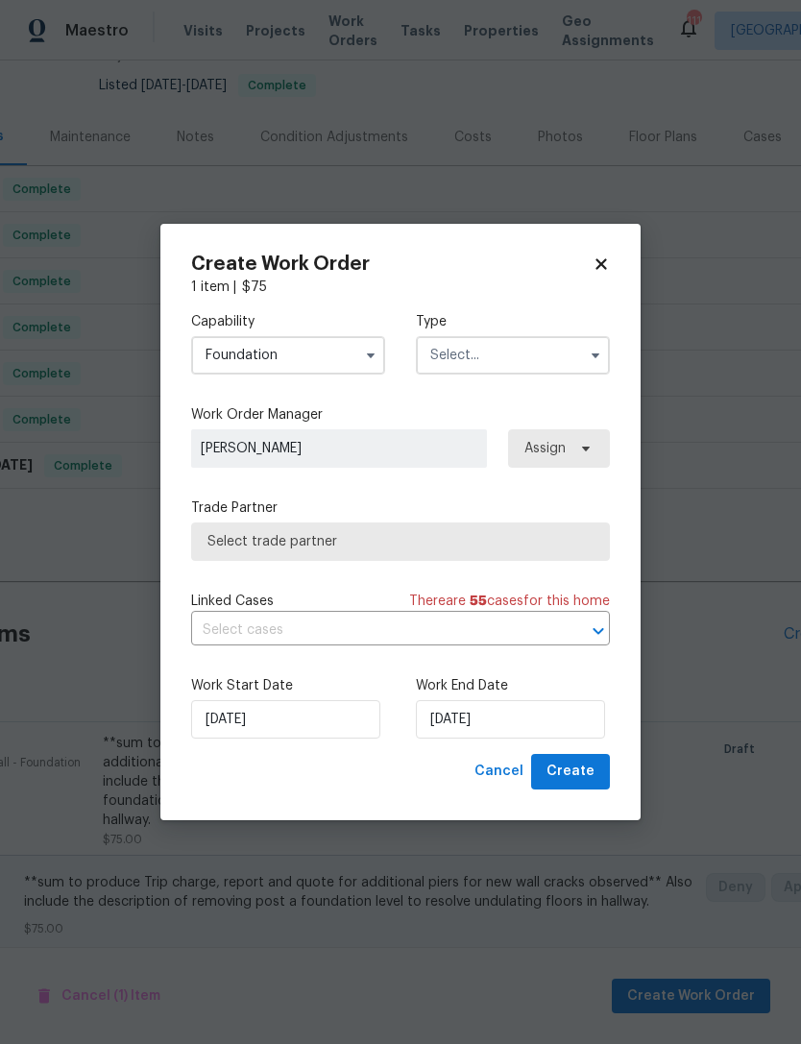
click at [490, 349] on input "text" at bounding box center [513, 355] width 194 height 38
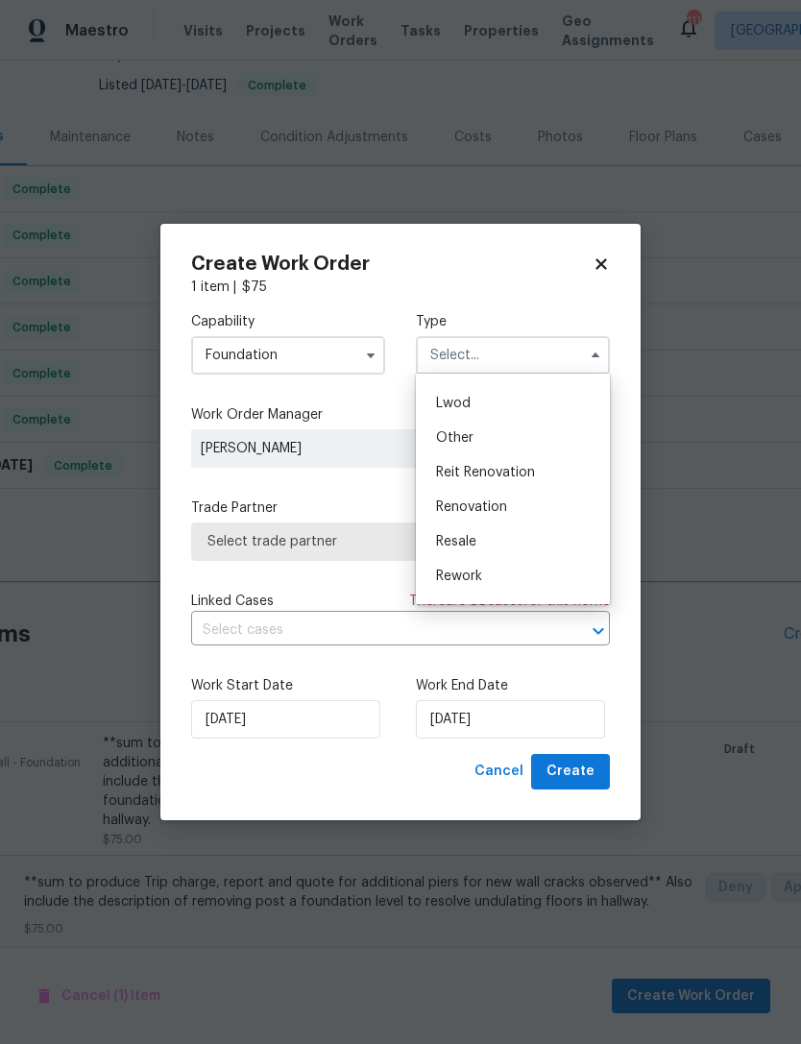
scroll to position [203, 0]
click at [494, 506] on span "Renovation" at bounding box center [471, 503] width 71 height 13
type input "Renovation"
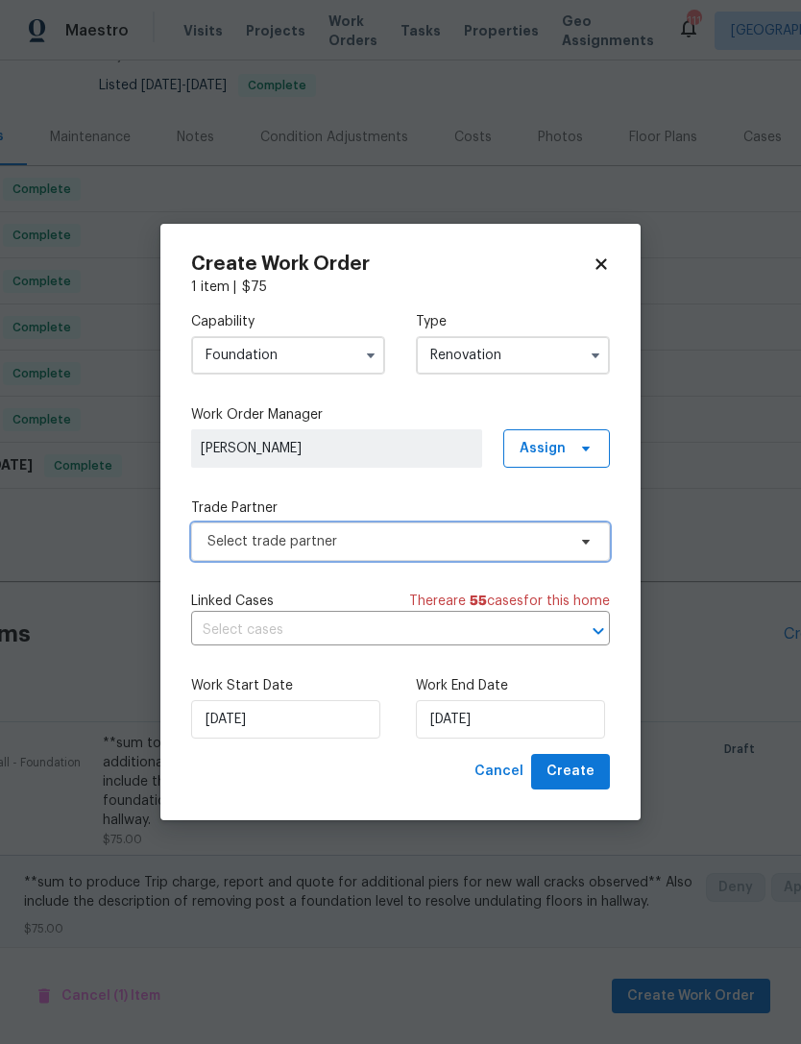
click at [501, 528] on span "Select trade partner" at bounding box center [400, 541] width 419 height 38
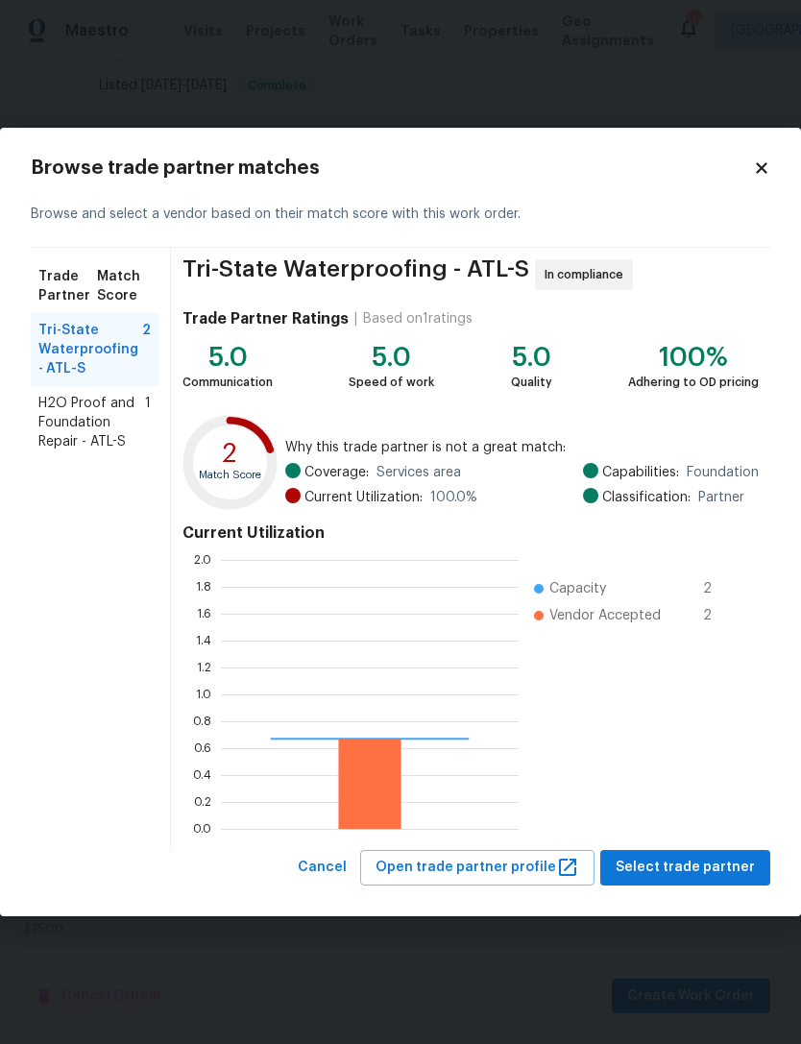
scroll to position [269, 298]
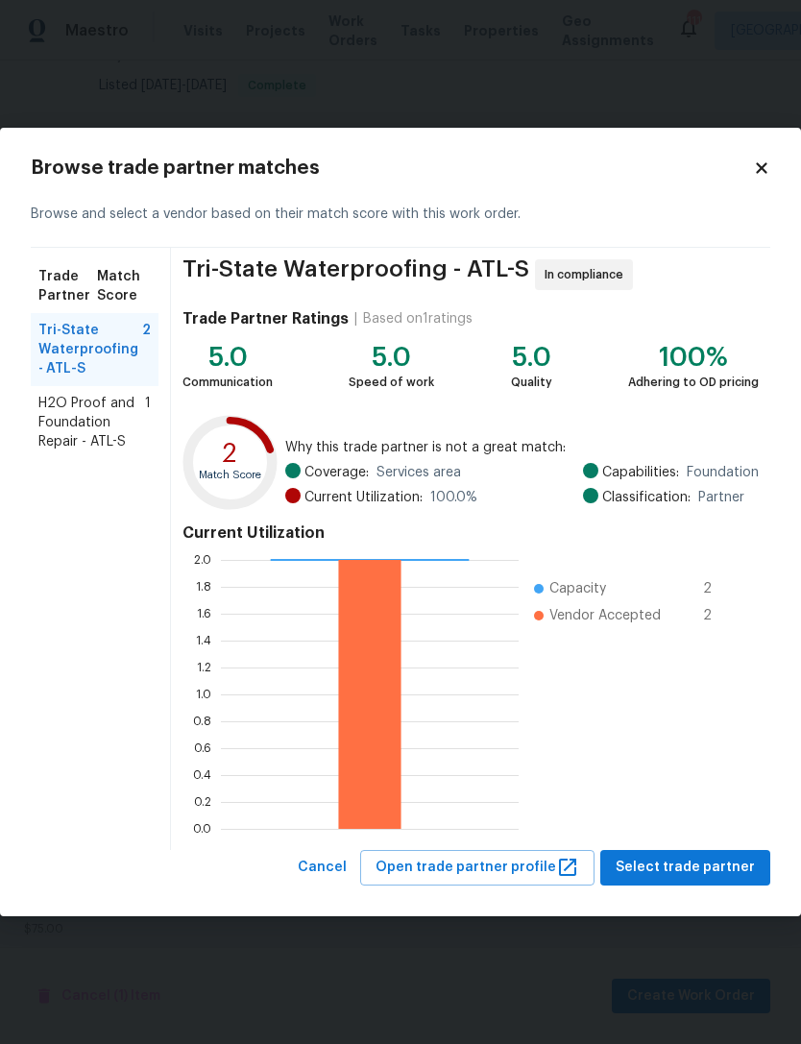
click at [91, 424] on span "H2O Proof and Foundation Repair - ATL-S" at bounding box center [91, 423] width 107 height 58
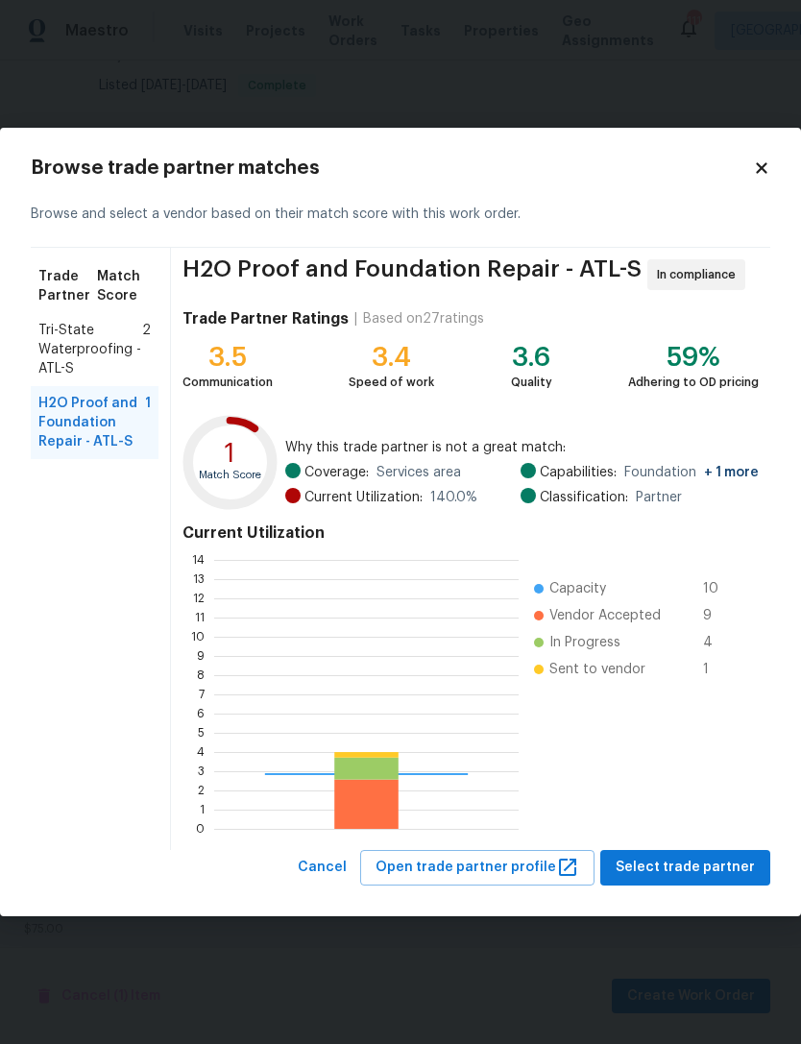
scroll to position [269, 304]
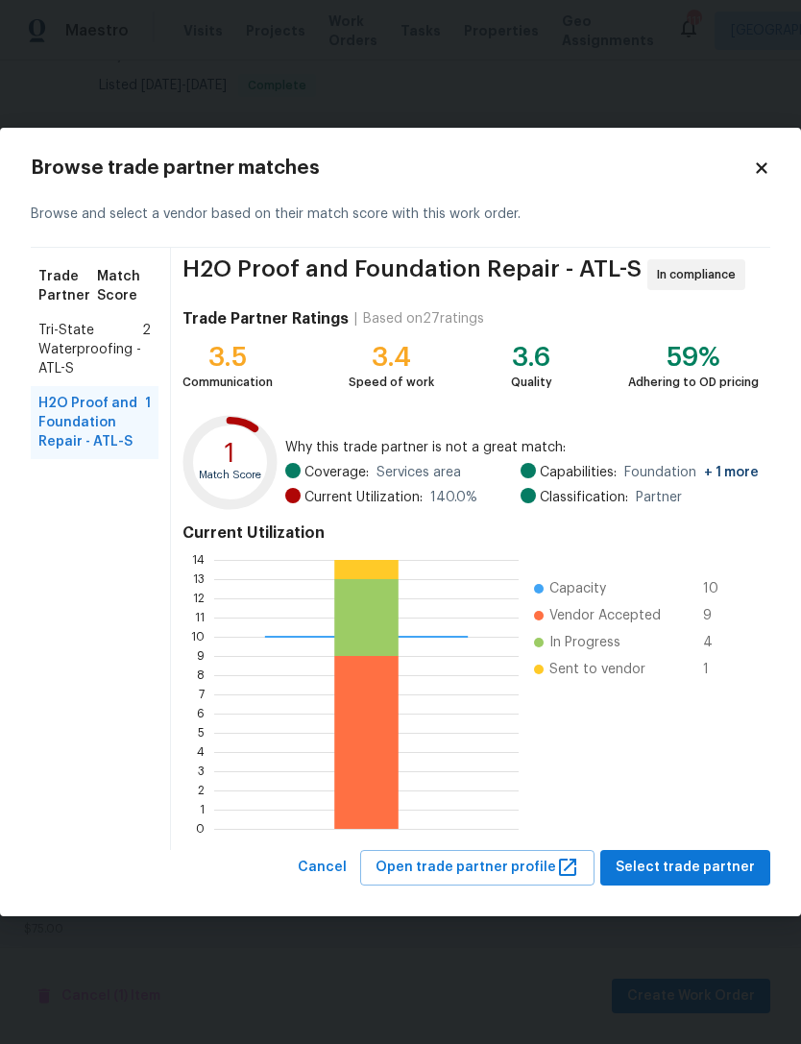
click at [687, 869] on span "Select trade partner" at bounding box center [684, 867] width 139 height 24
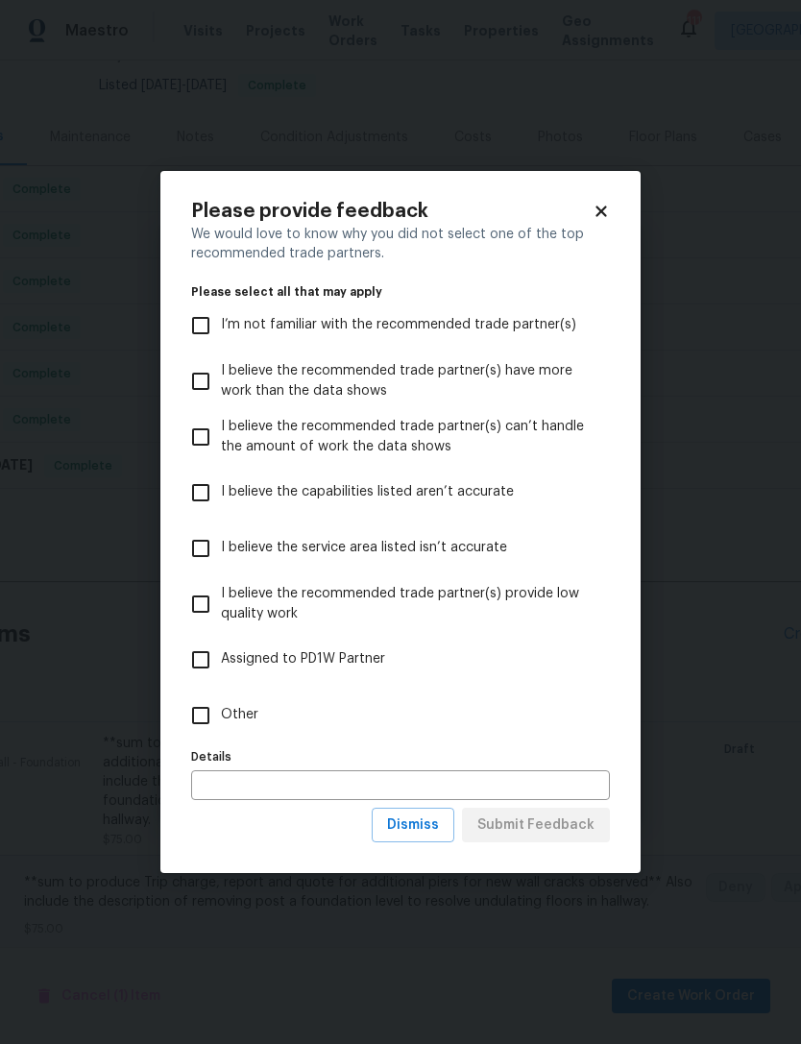
click at [187, 716] on input "Other" at bounding box center [200, 715] width 40 height 40
checkbox input "true"
click at [557, 826] on span "Submit Feedback" at bounding box center [535, 825] width 117 height 24
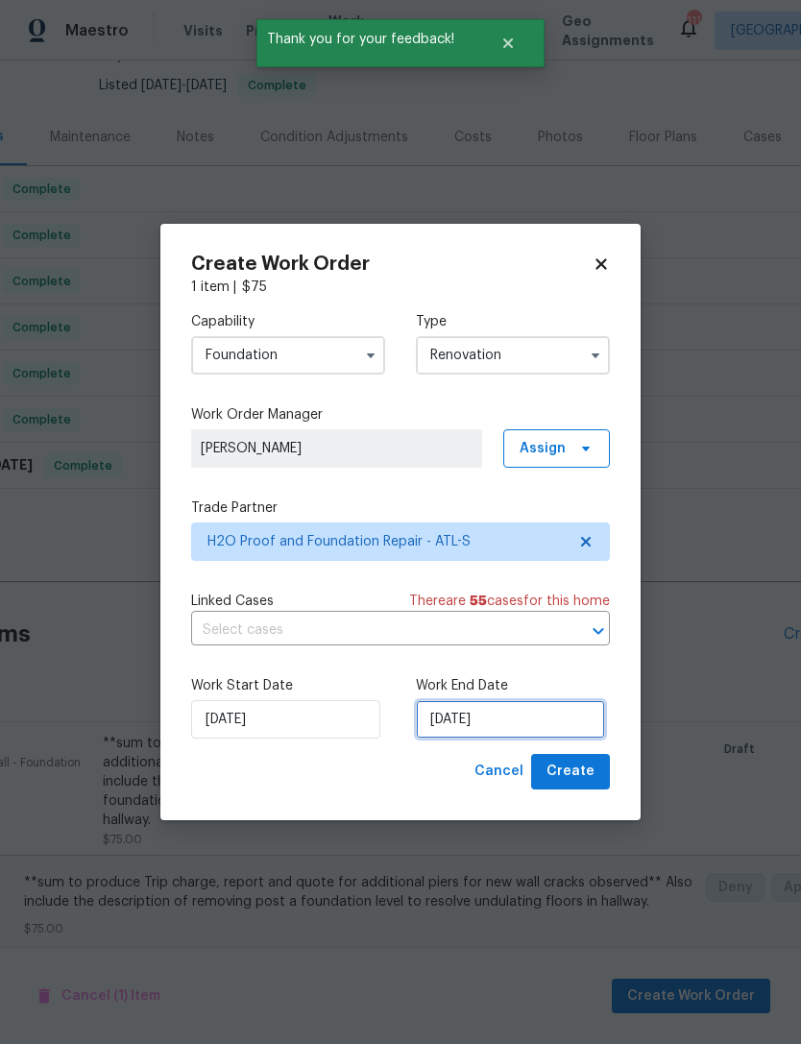
click at [460, 716] on input "9/9/2025" at bounding box center [510, 719] width 189 height 38
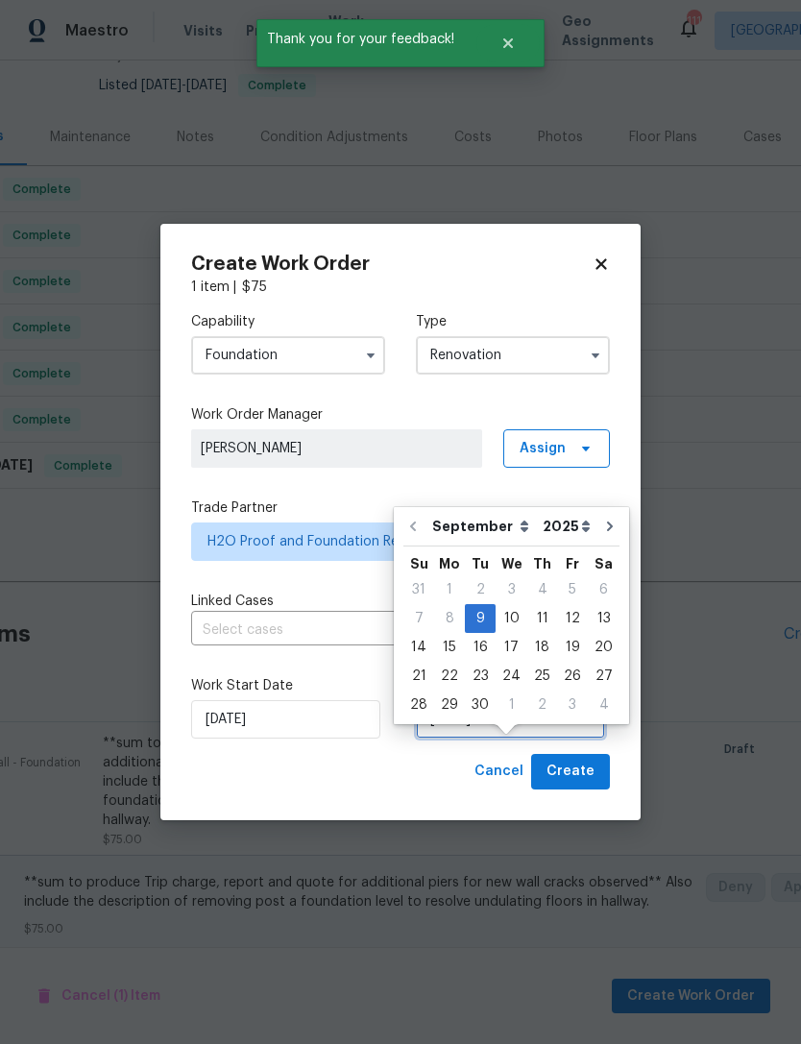
scroll to position [36, 0]
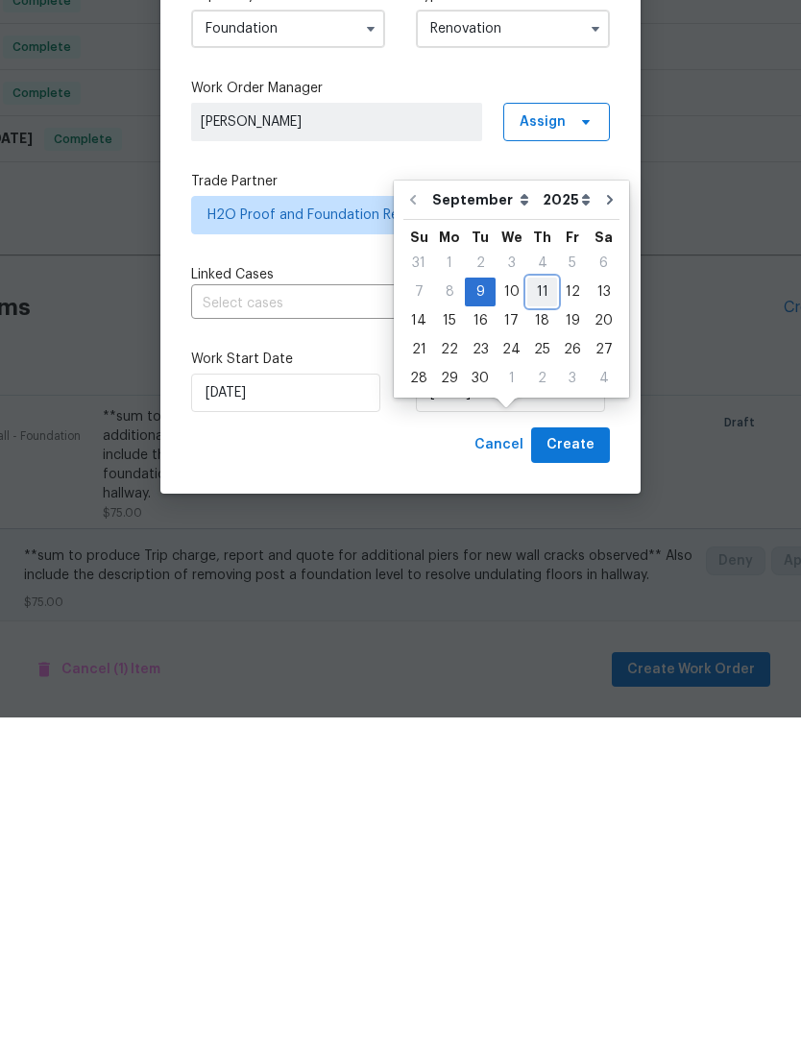
click at [536, 605] on div "11" at bounding box center [542, 618] width 30 height 27
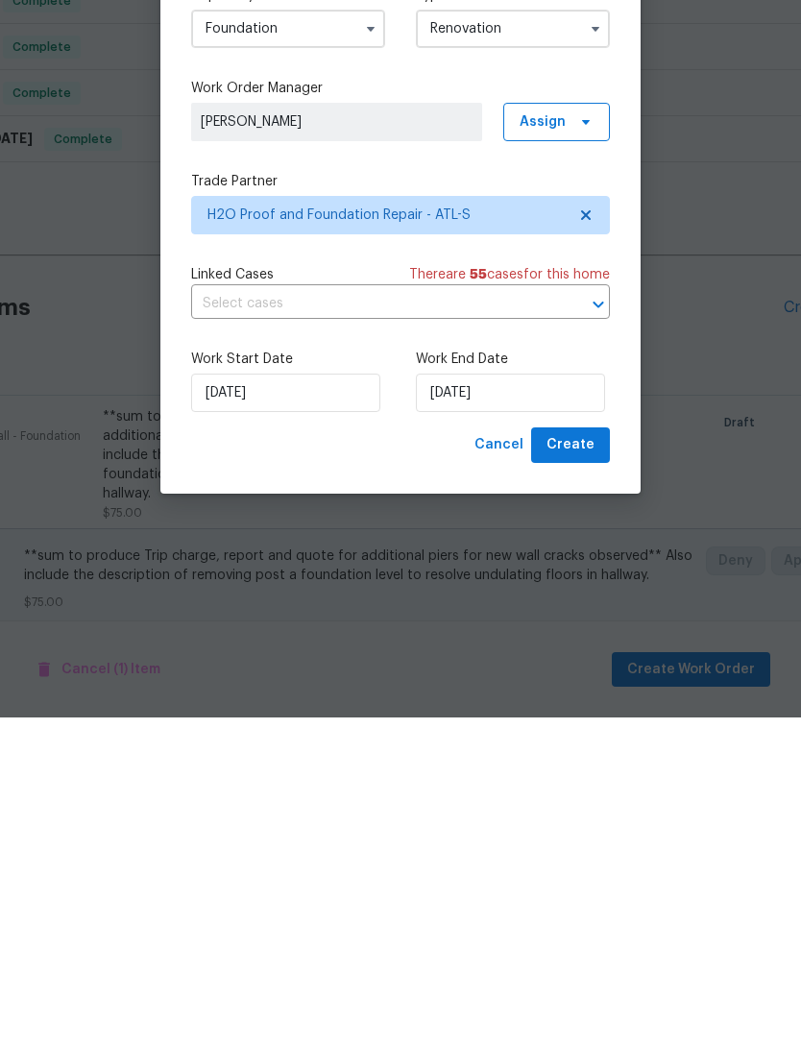
scroll to position [61, 0]
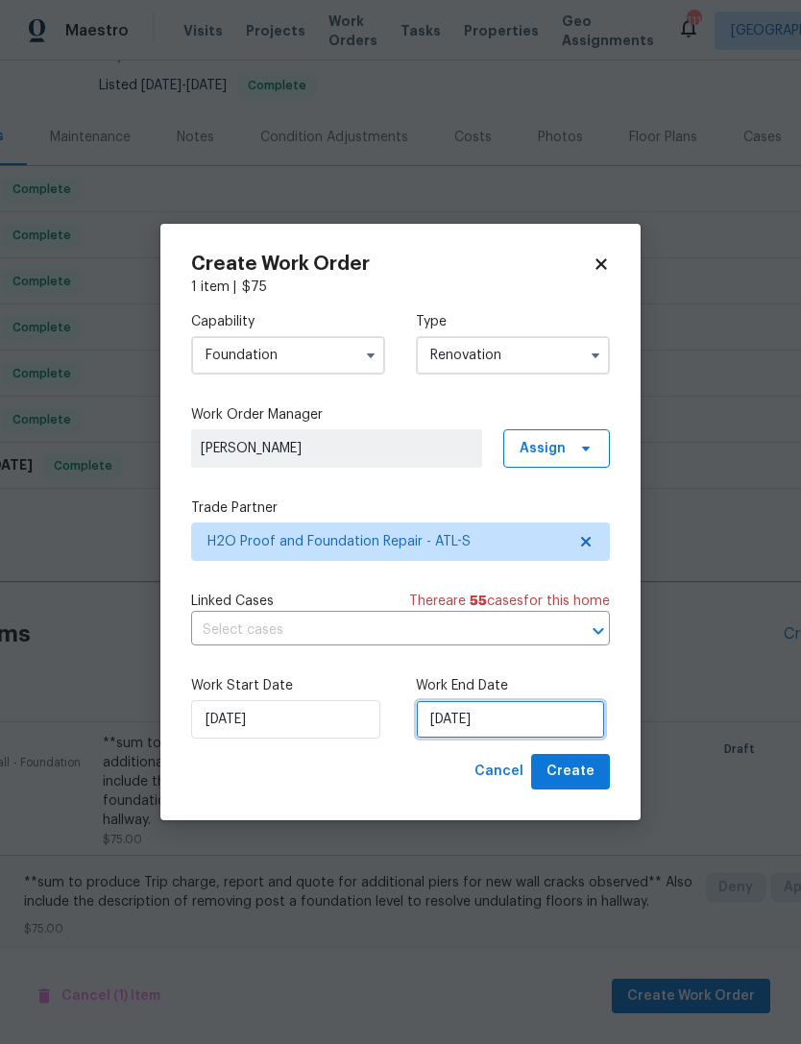
click at [462, 713] on input "9/11/2025" at bounding box center [510, 719] width 189 height 38
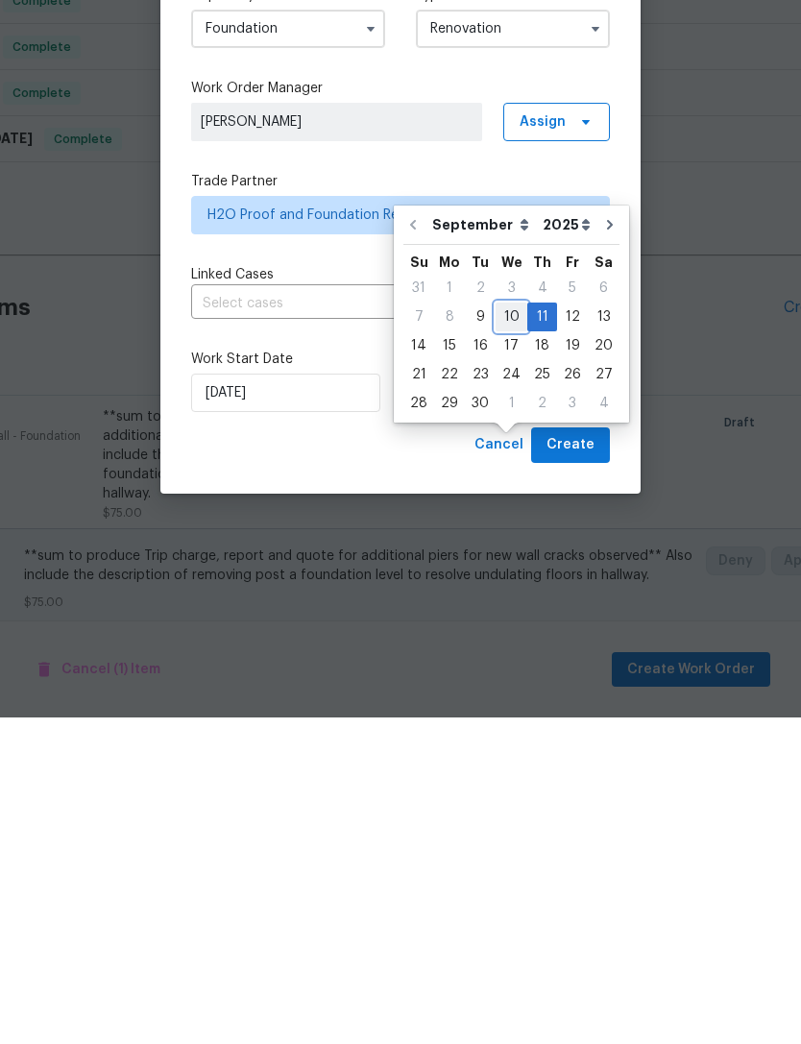
click at [506, 630] on div "10" at bounding box center [511, 643] width 32 height 27
type input "9/10/2025"
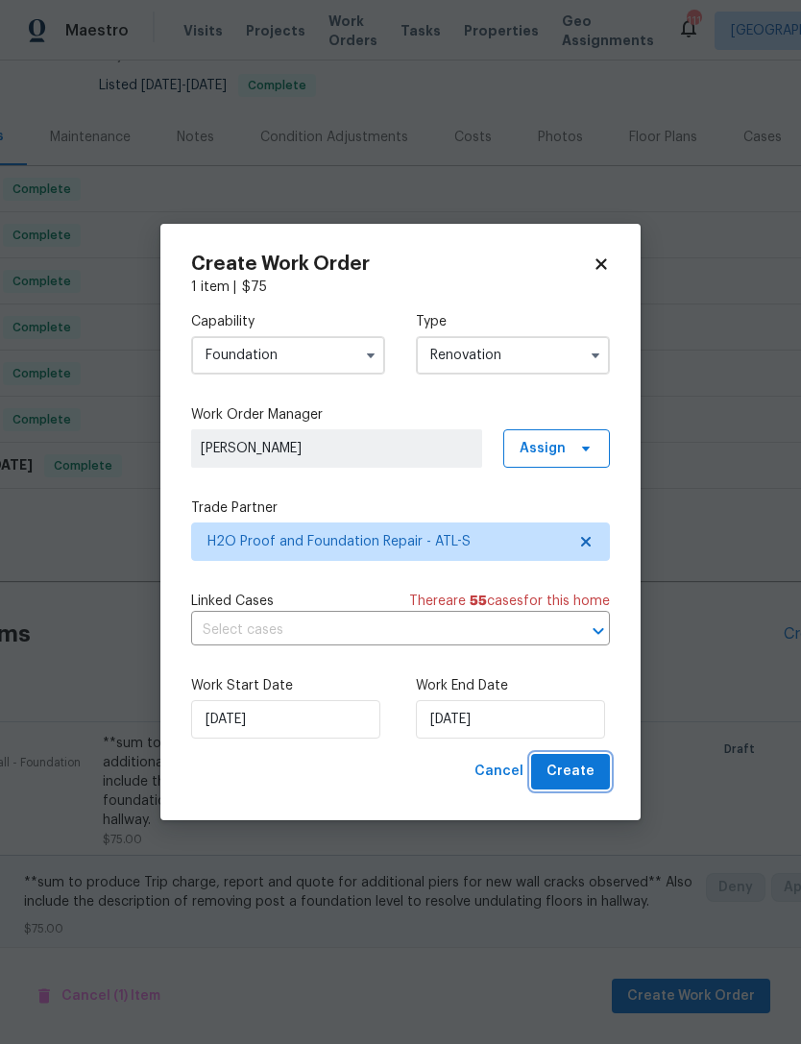
click at [581, 767] on span "Create" at bounding box center [570, 771] width 48 height 24
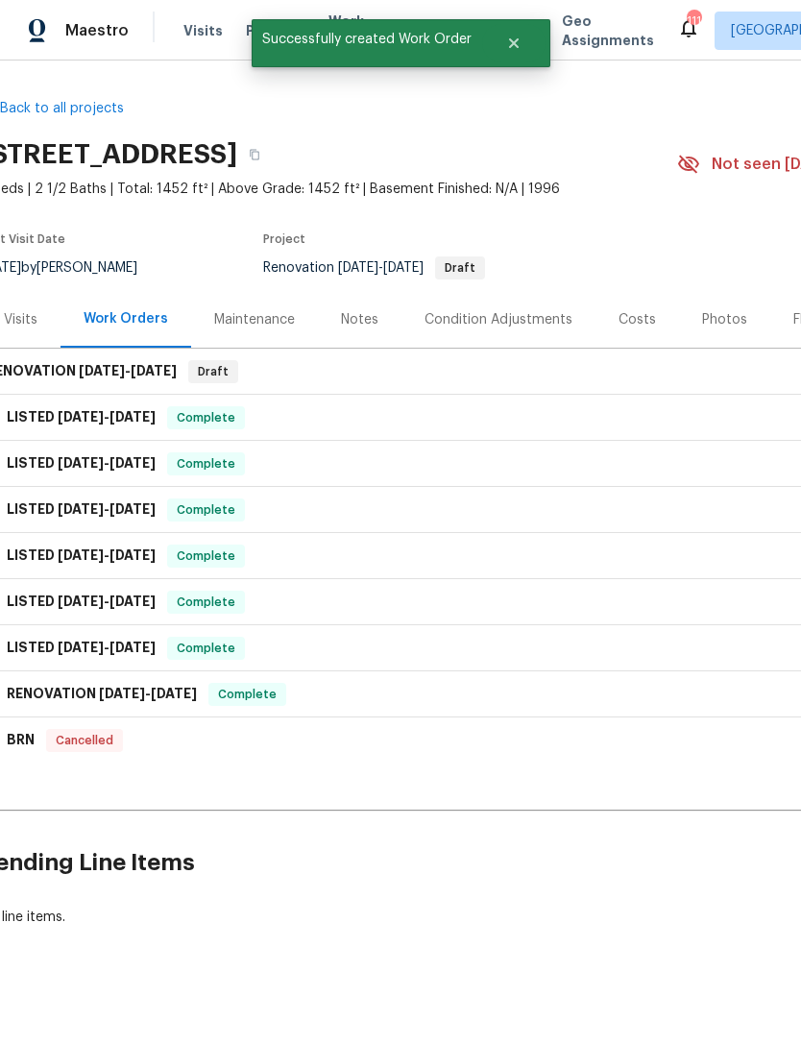
scroll to position [0, 0]
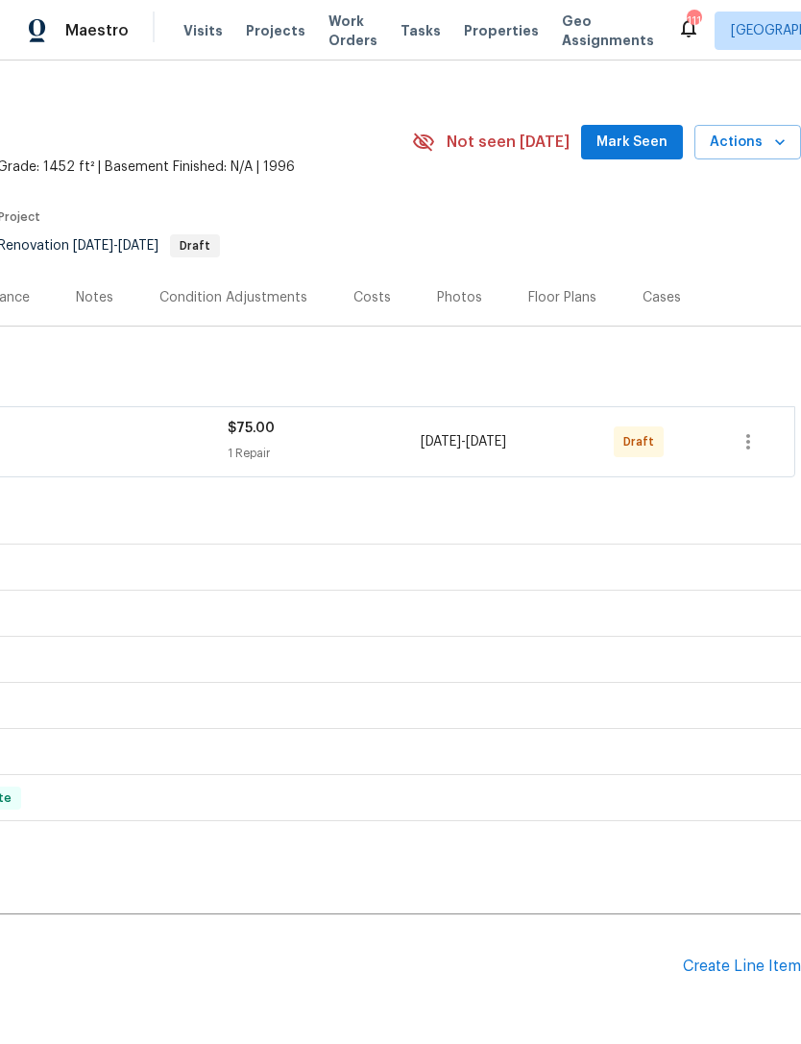
scroll to position [22, 284]
click at [742, 442] on icon "button" at bounding box center [747, 441] width 23 height 23
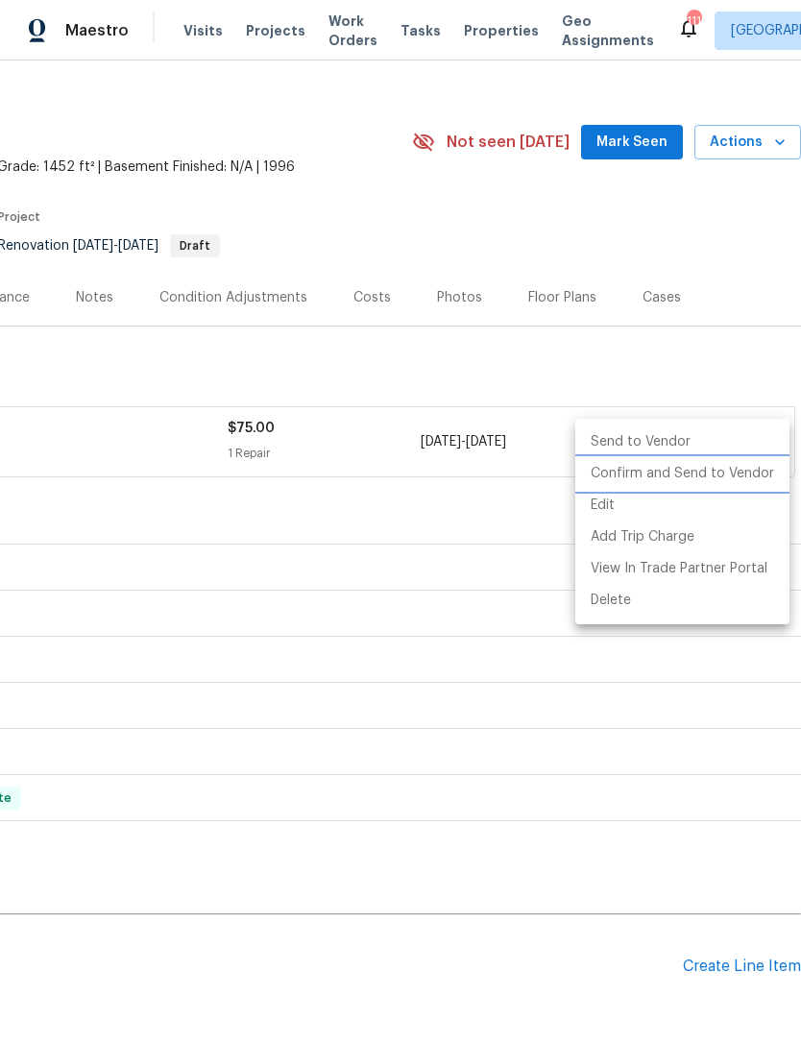
click at [712, 473] on li "Confirm and Send to Vendor" at bounding box center [682, 474] width 214 height 32
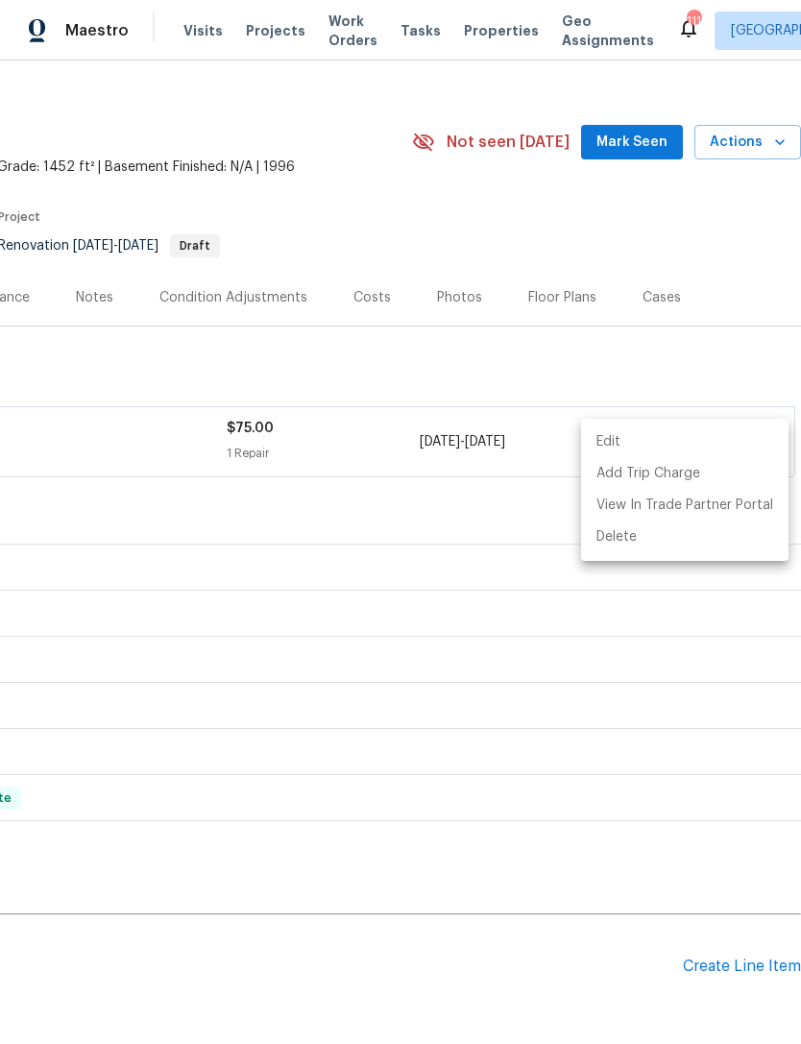
click at [623, 218] on div at bounding box center [400, 522] width 801 height 1044
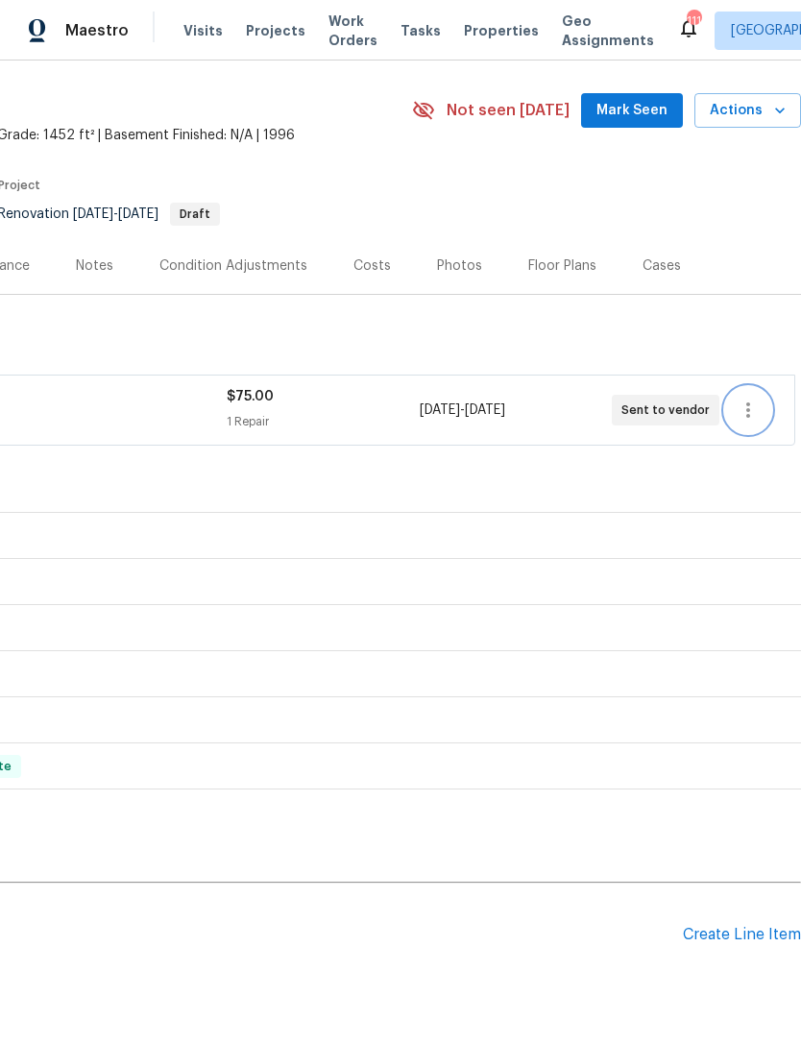
scroll to position [54, 284]
click at [745, 408] on icon "button" at bounding box center [747, 409] width 23 height 23
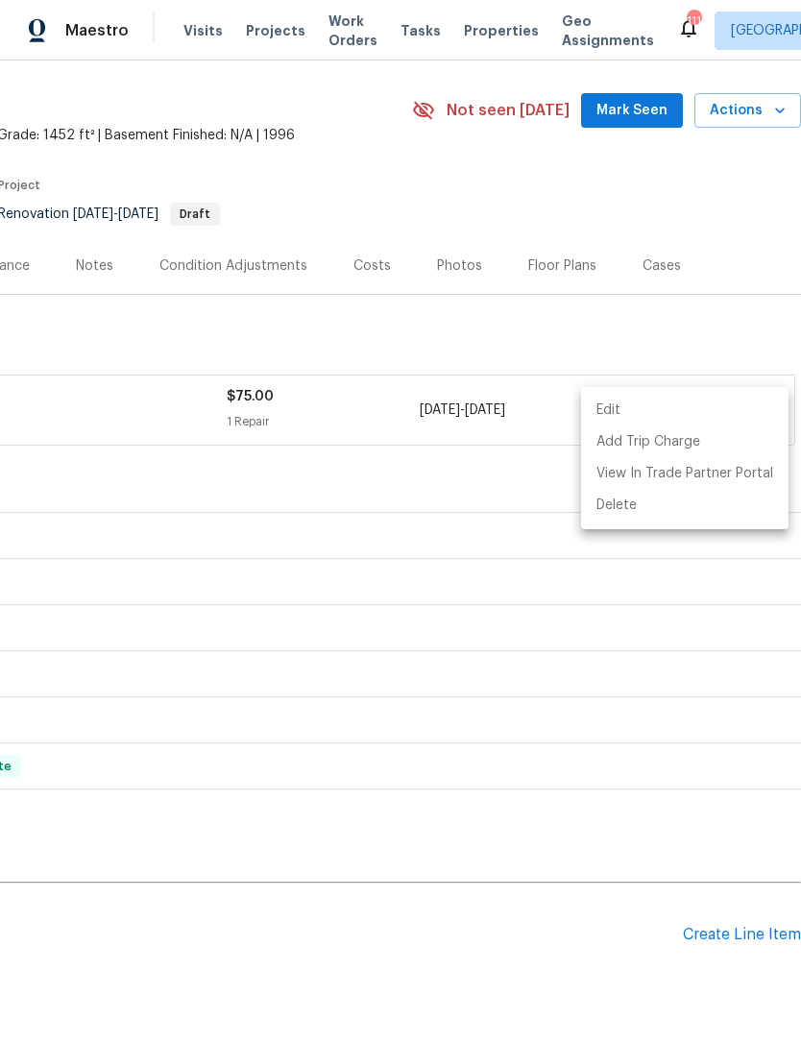
click at [611, 414] on li "Edit" at bounding box center [684, 411] width 207 height 32
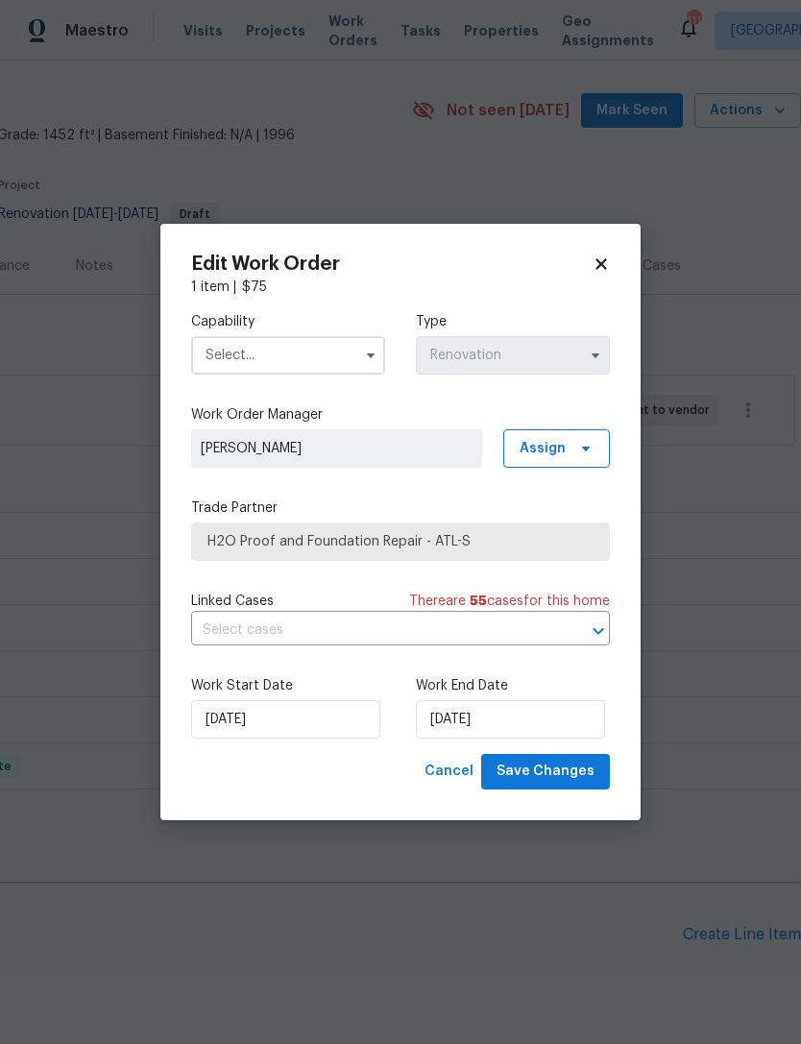
click at [291, 362] on input "text" at bounding box center [288, 355] width 194 height 38
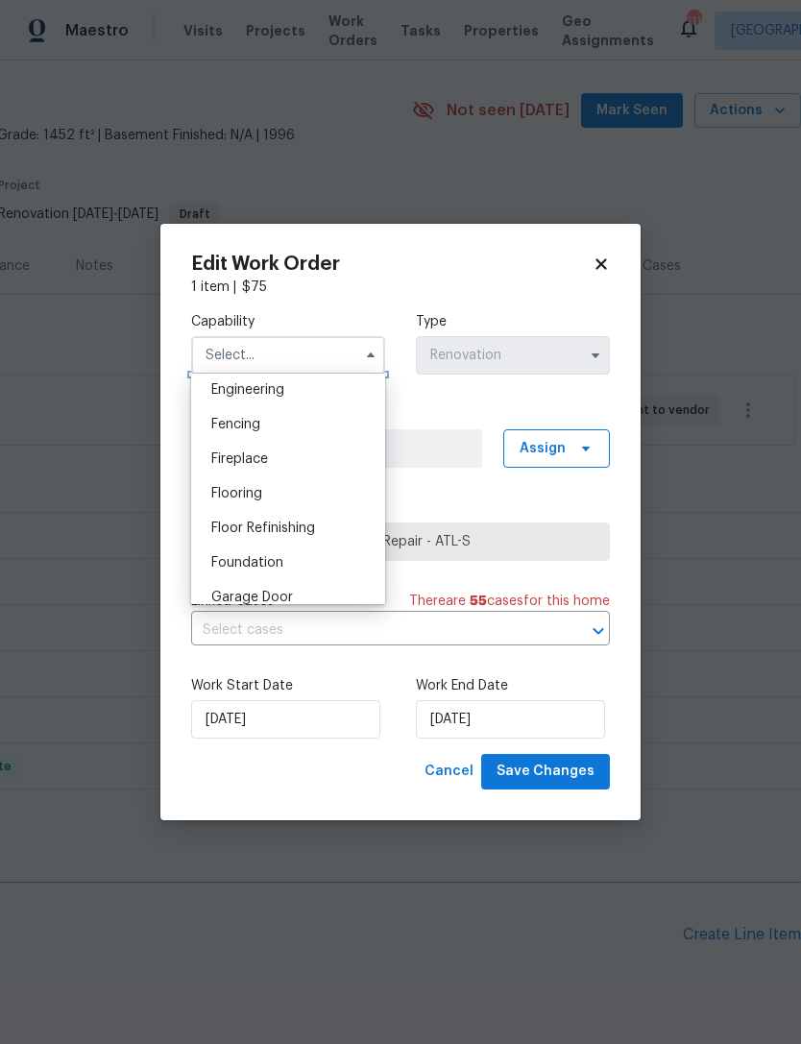
scroll to position [654, 0]
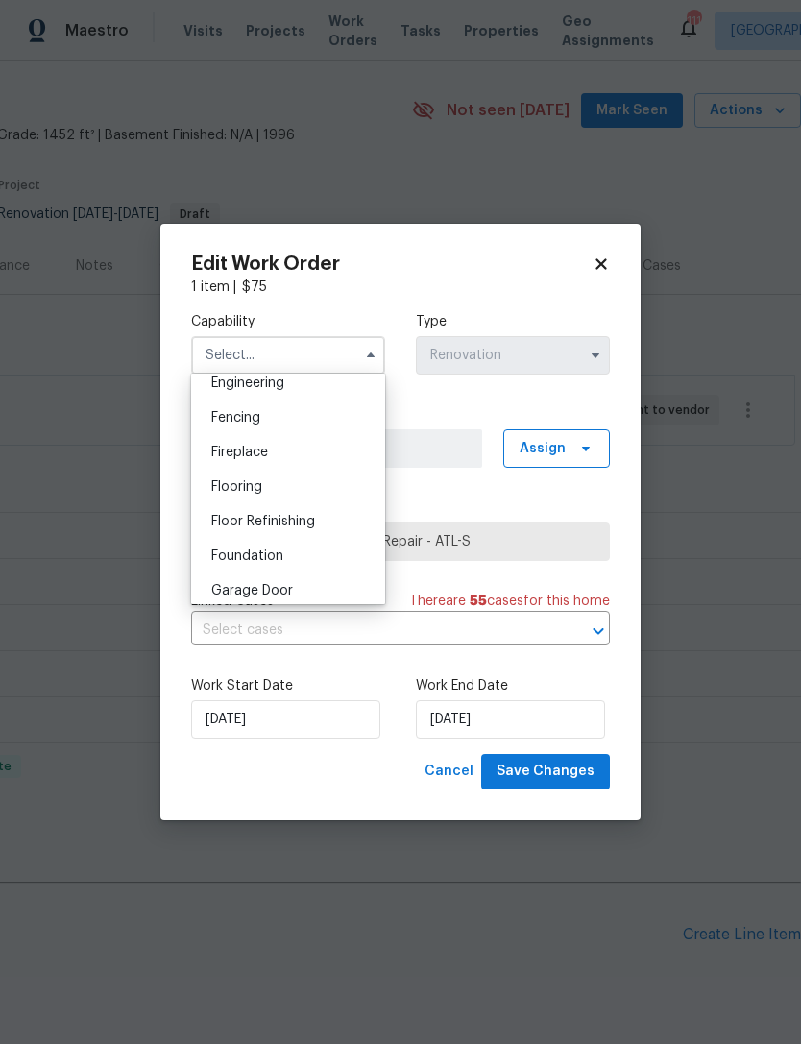
click at [271, 555] on span "Foundation" at bounding box center [247, 555] width 72 height 13
type input "Foundation"
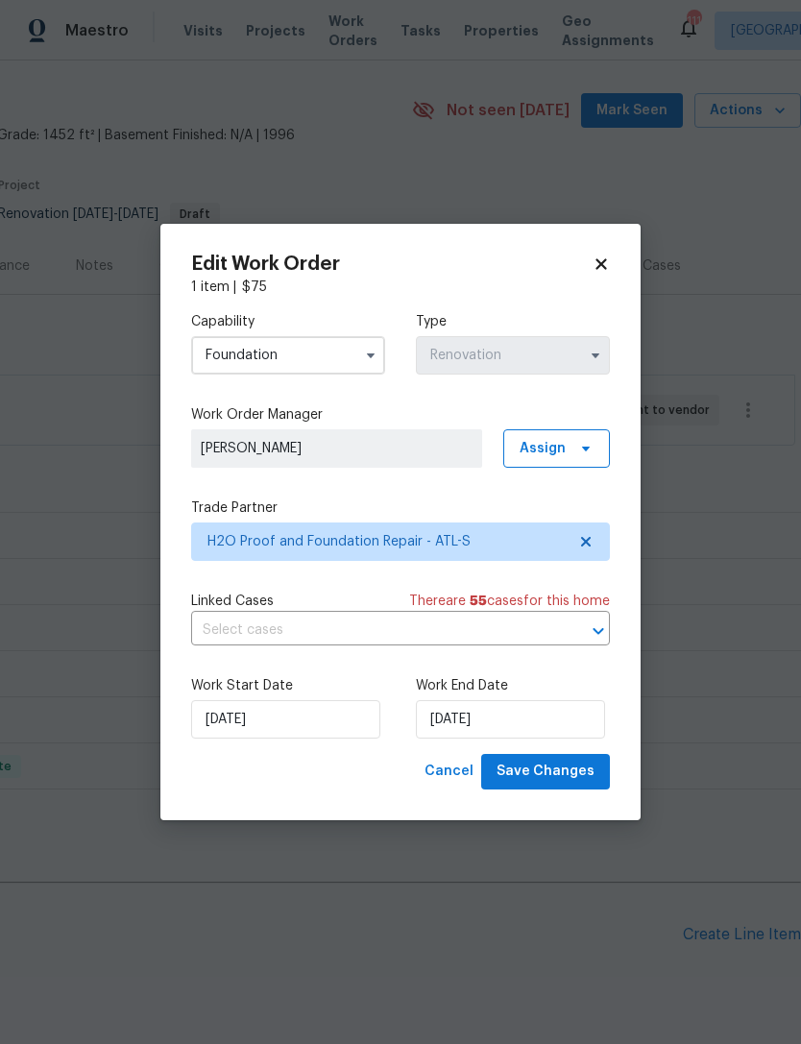
click at [381, 451] on span "[PERSON_NAME]" at bounding box center [337, 448] width 272 height 19
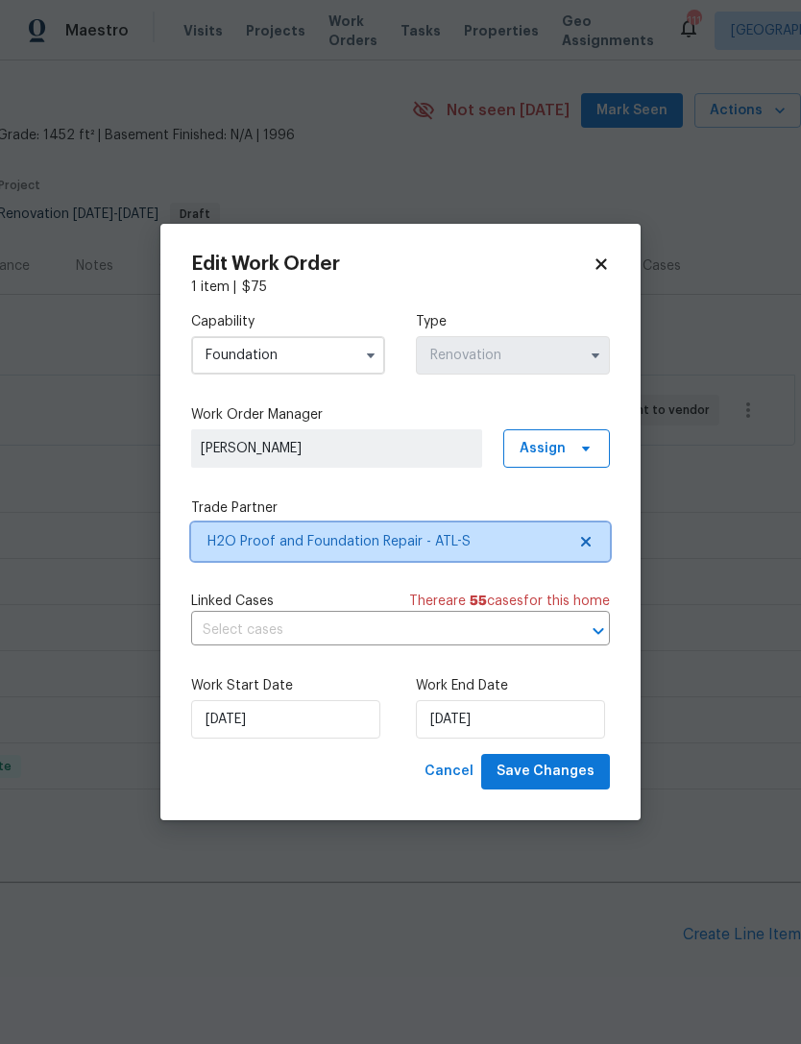
click at [484, 543] on span "H2O Proof and Foundation Repair - ATL-S" at bounding box center [386, 541] width 358 height 19
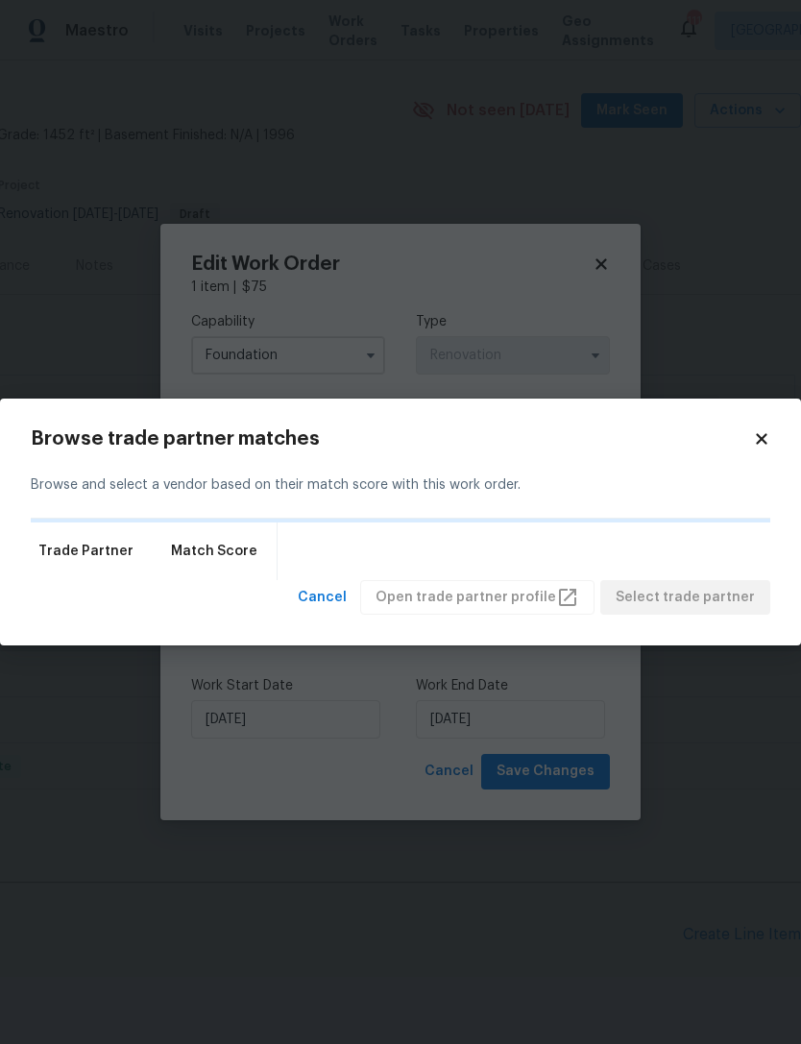
click at [764, 440] on icon at bounding box center [761, 438] width 11 height 11
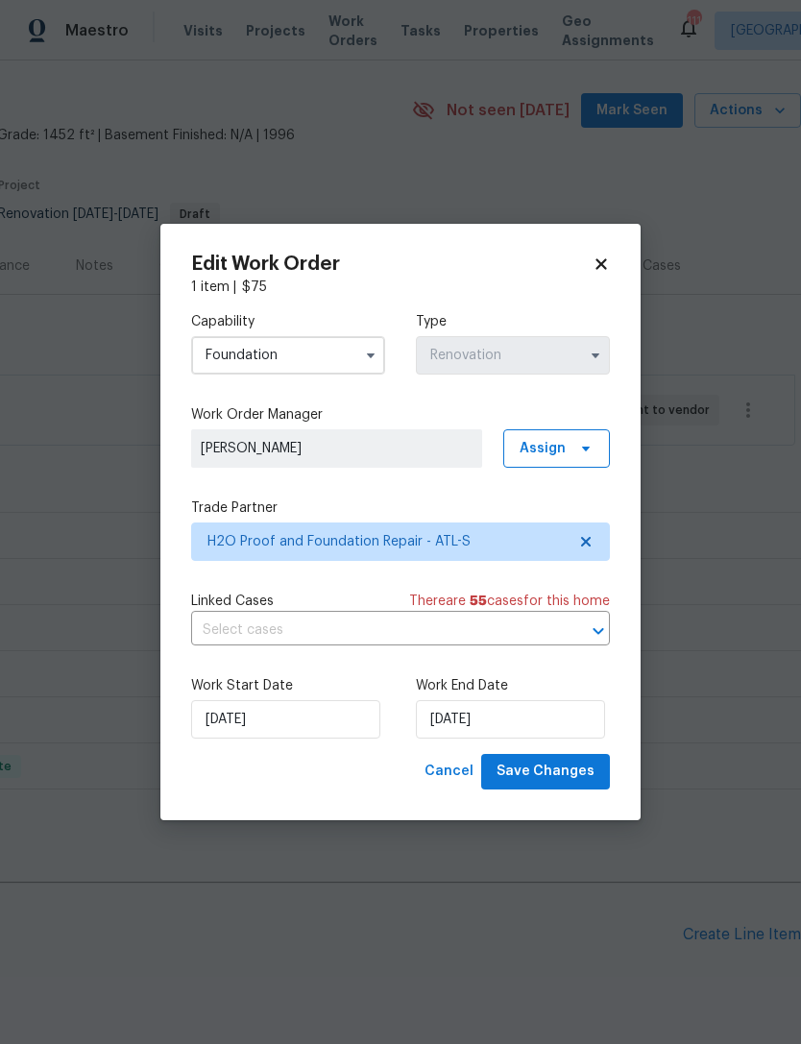
click at [598, 271] on icon at bounding box center [600, 263] width 17 height 17
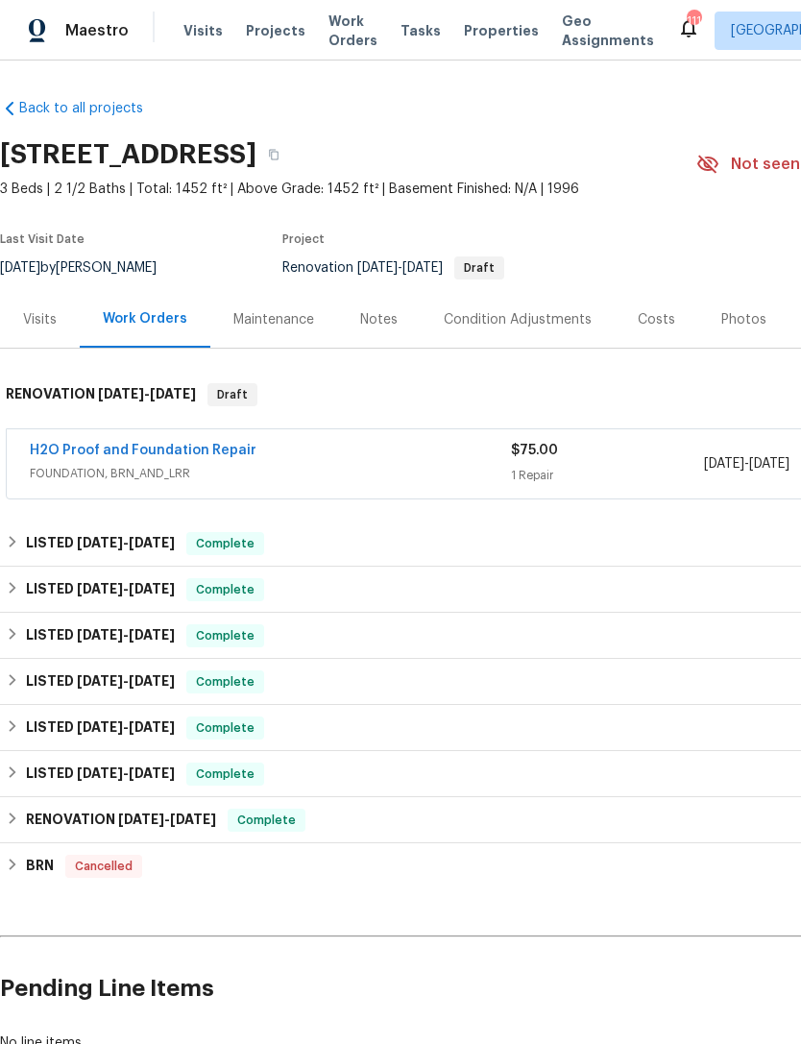
scroll to position [0, 0]
click at [51, 456] on link "H2O Proof and Foundation Repair" at bounding box center [143, 450] width 227 height 13
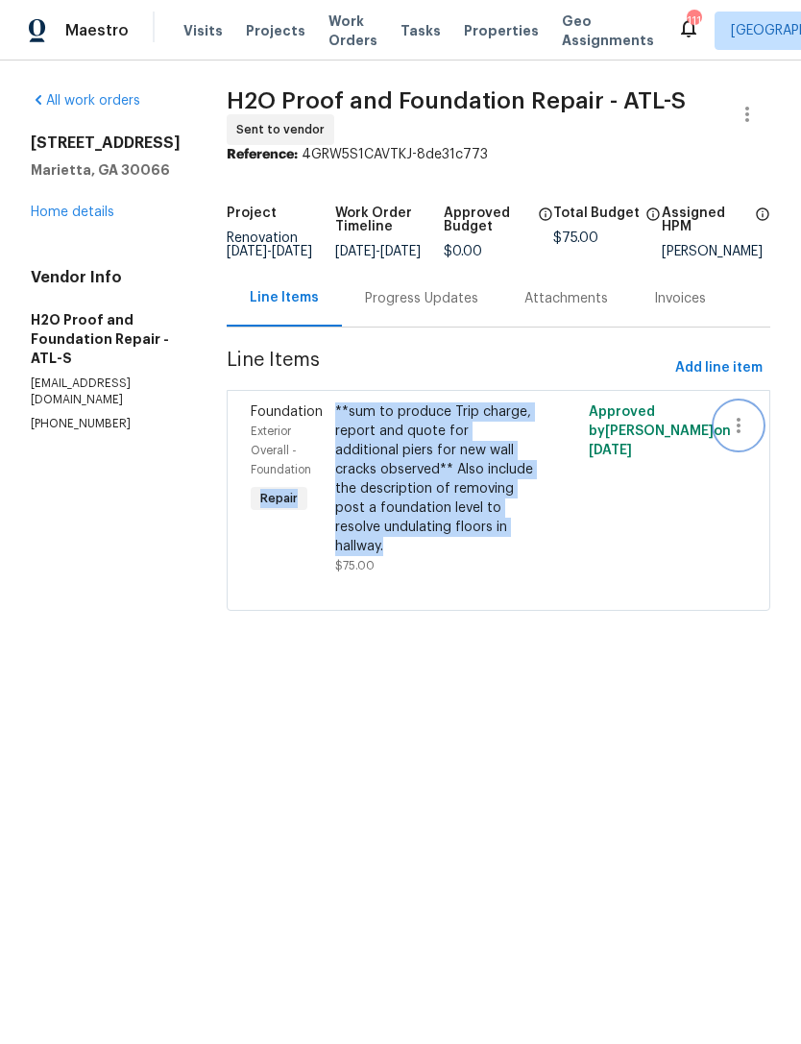
click at [738, 437] on icon "button" at bounding box center [738, 425] width 23 height 23
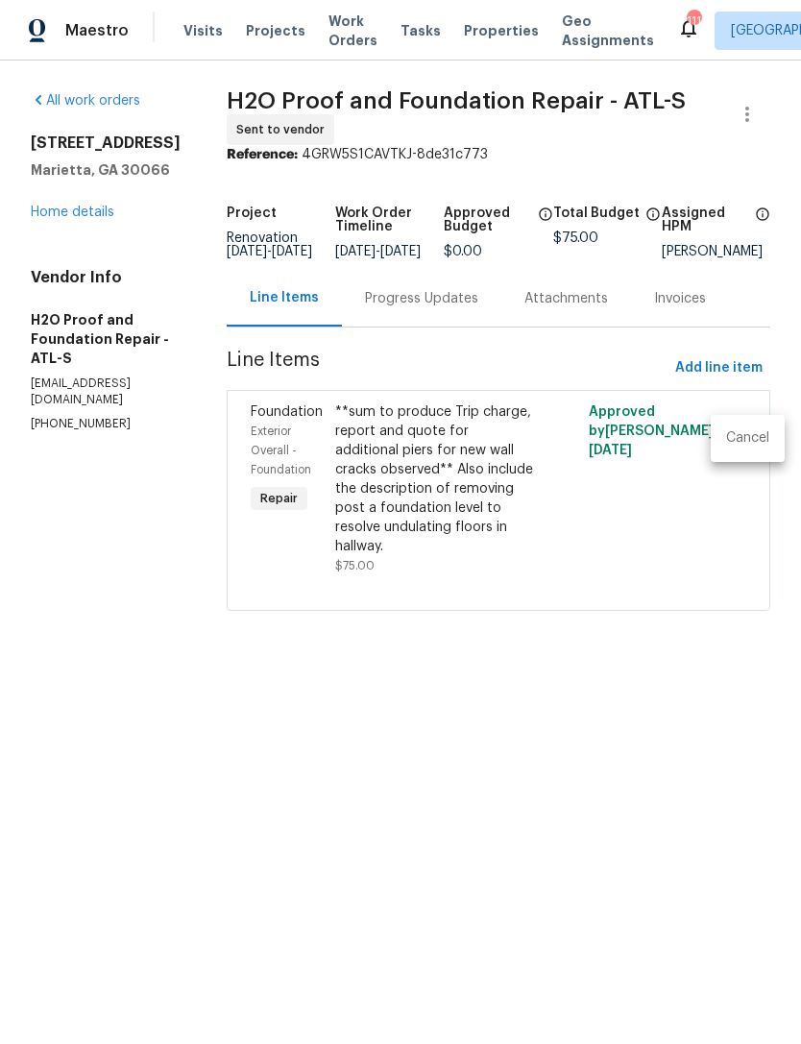
click at [749, 447] on li "Cancel" at bounding box center [747, 438] width 74 height 32
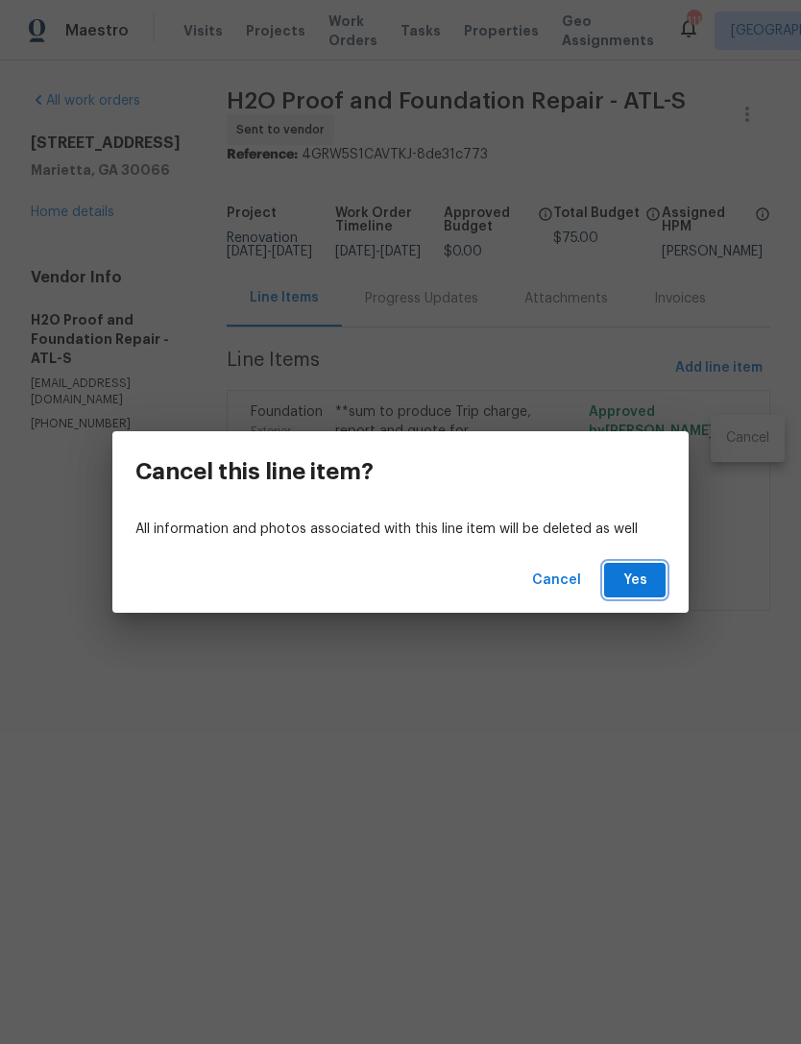
click at [630, 571] on span "Yes" at bounding box center [634, 580] width 31 height 24
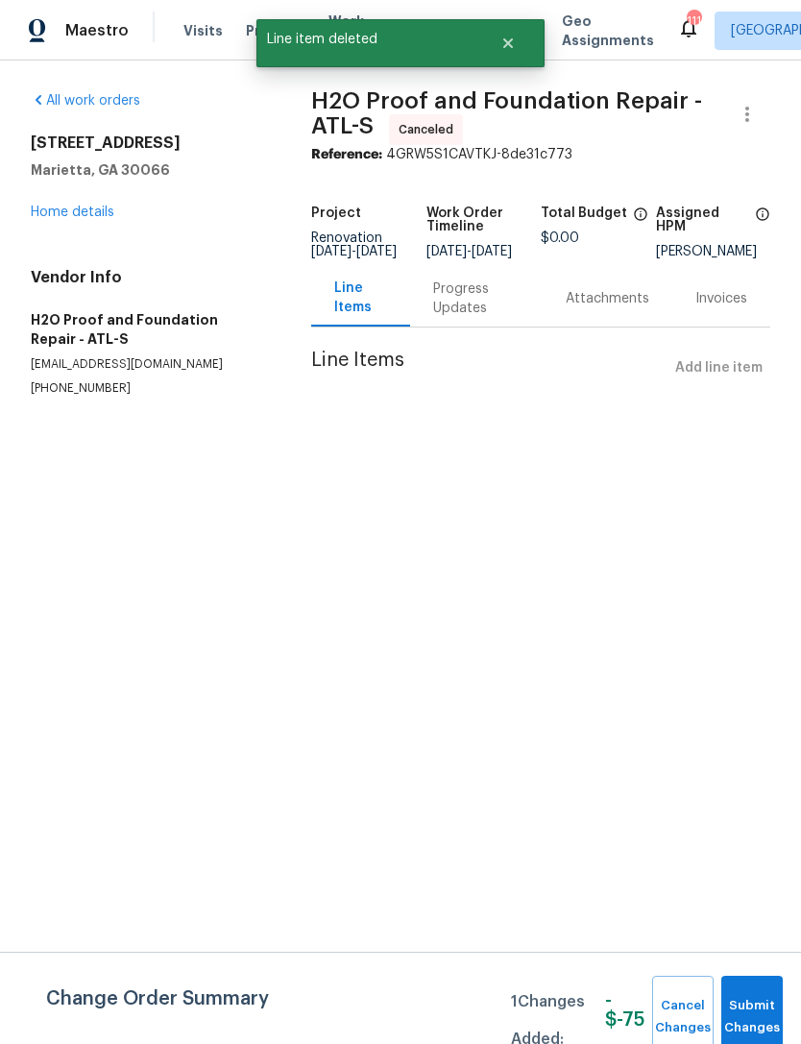
click at [65, 216] on link "Home details" at bounding box center [73, 211] width 84 height 13
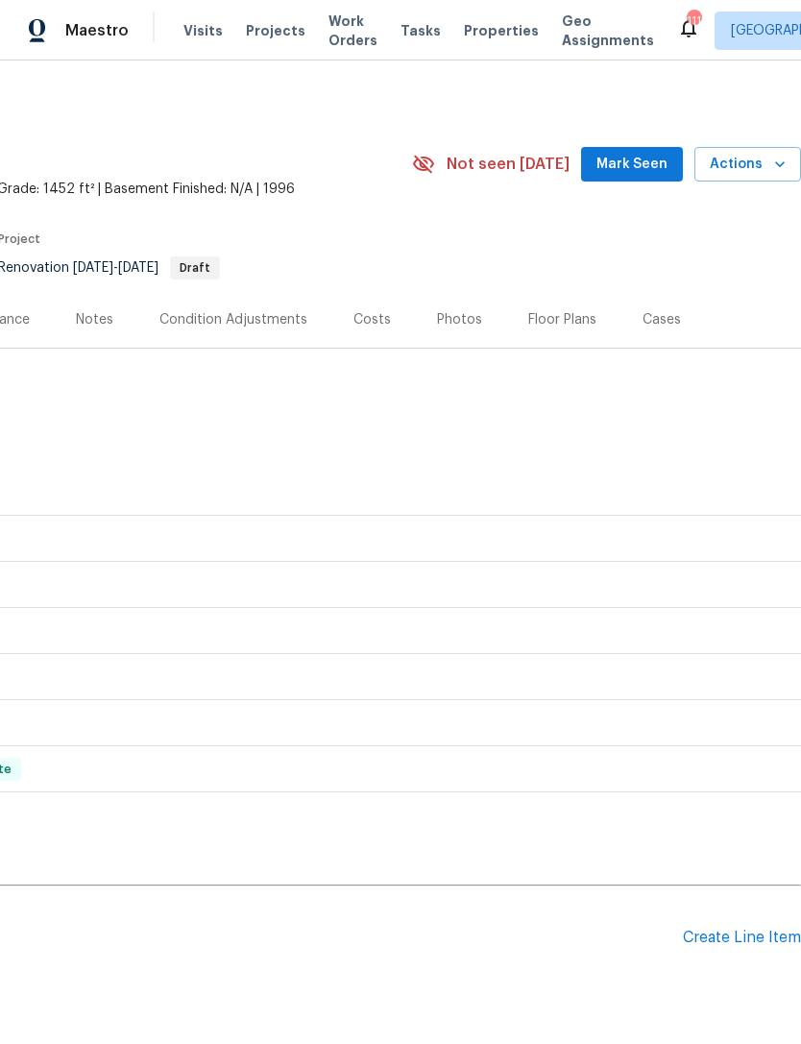
scroll to position [0, 284]
click at [728, 937] on div "Create Line Item" at bounding box center [742, 937] width 118 height 18
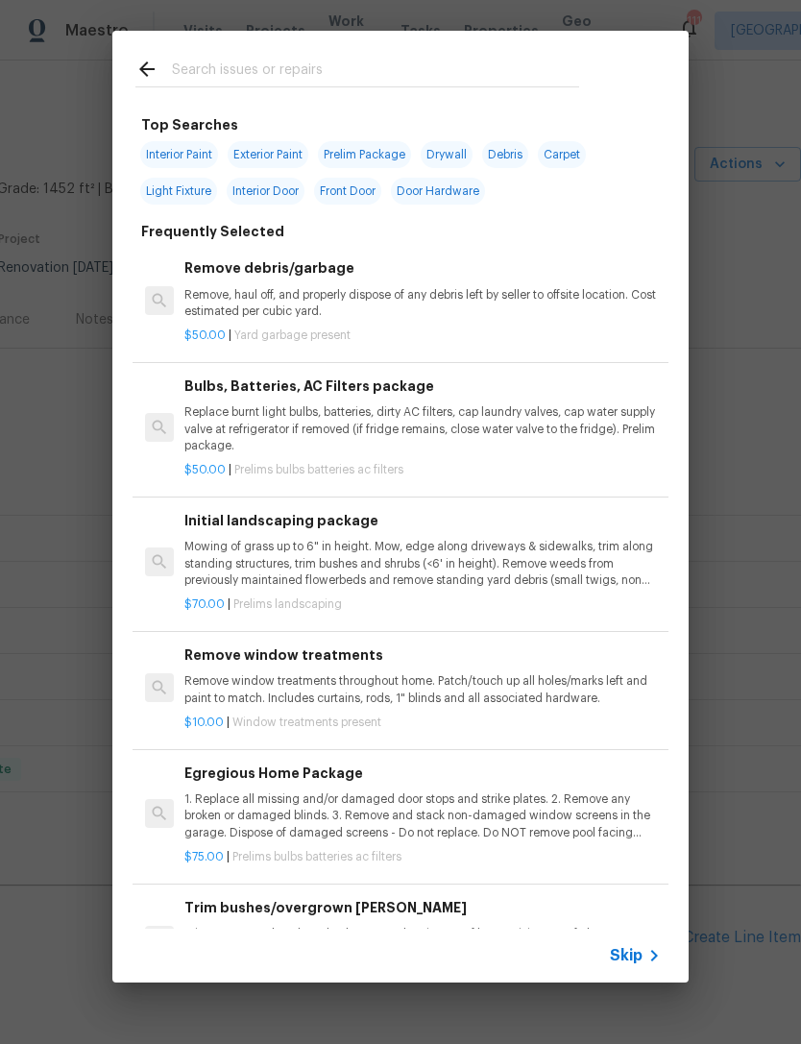
click at [374, 78] on input "text" at bounding box center [375, 72] width 407 height 29
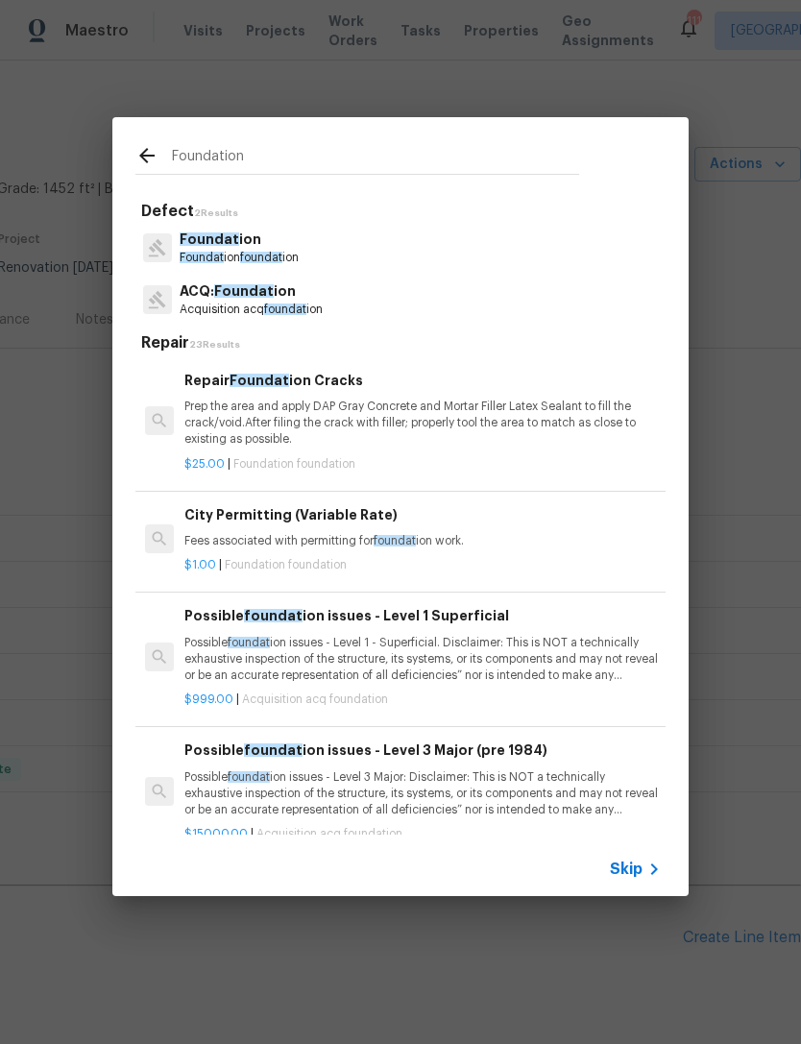
type input "Foundation"
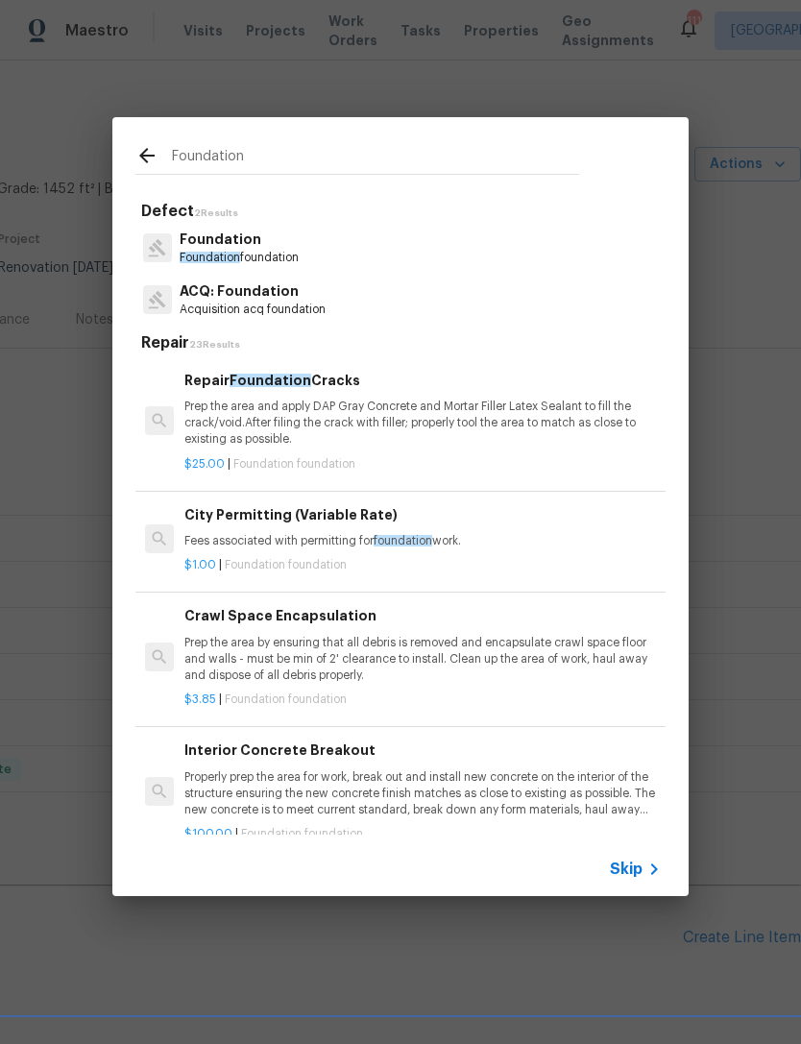
click at [299, 254] on p "Foundation foundation" at bounding box center [239, 258] width 119 height 16
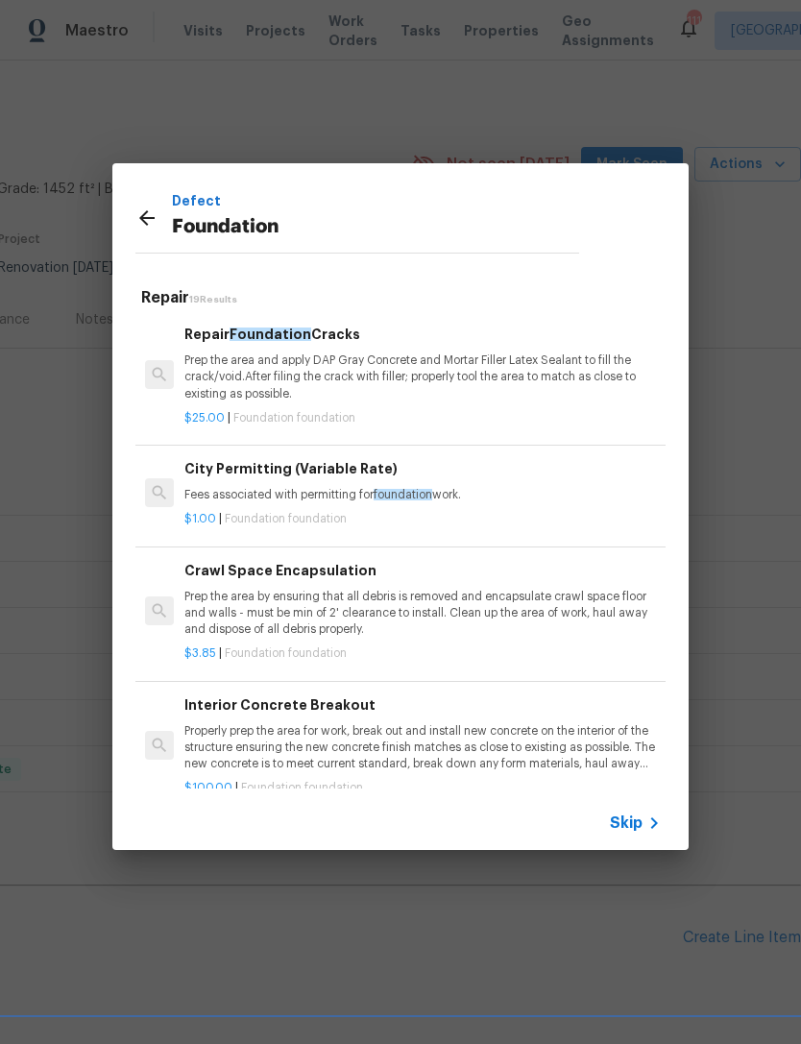
click at [141, 219] on icon at bounding box center [146, 217] width 15 height 15
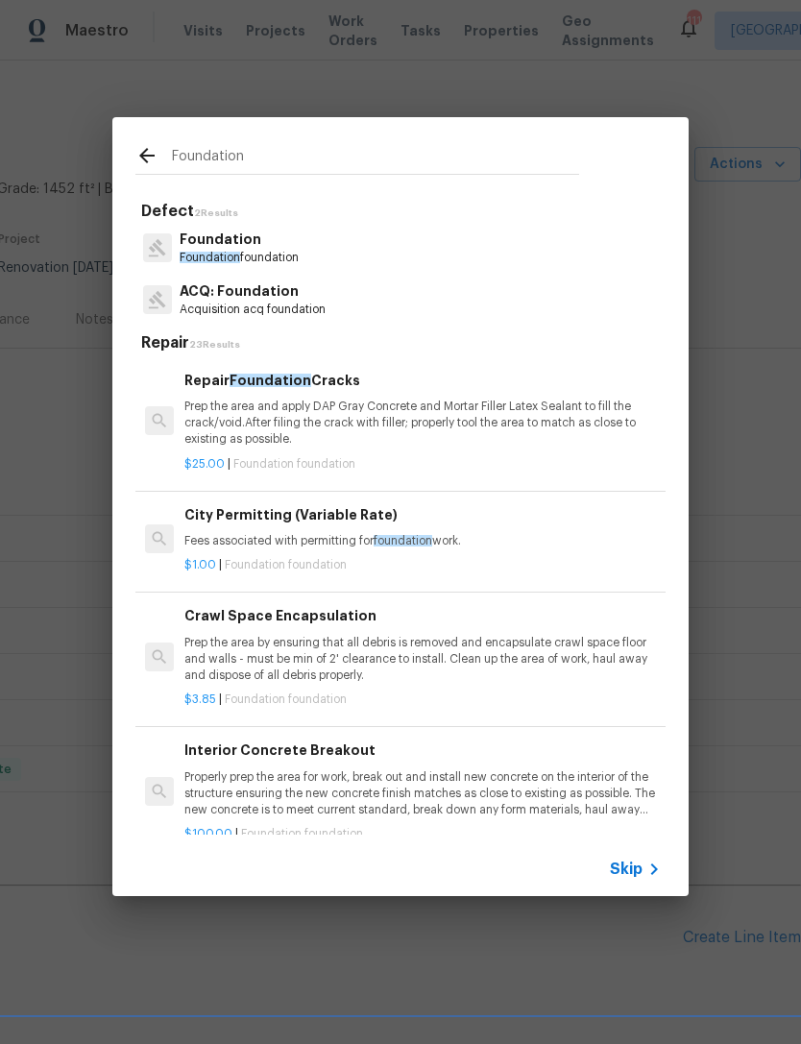
click at [271, 257] on p "Foundation foundation" at bounding box center [239, 258] width 119 height 16
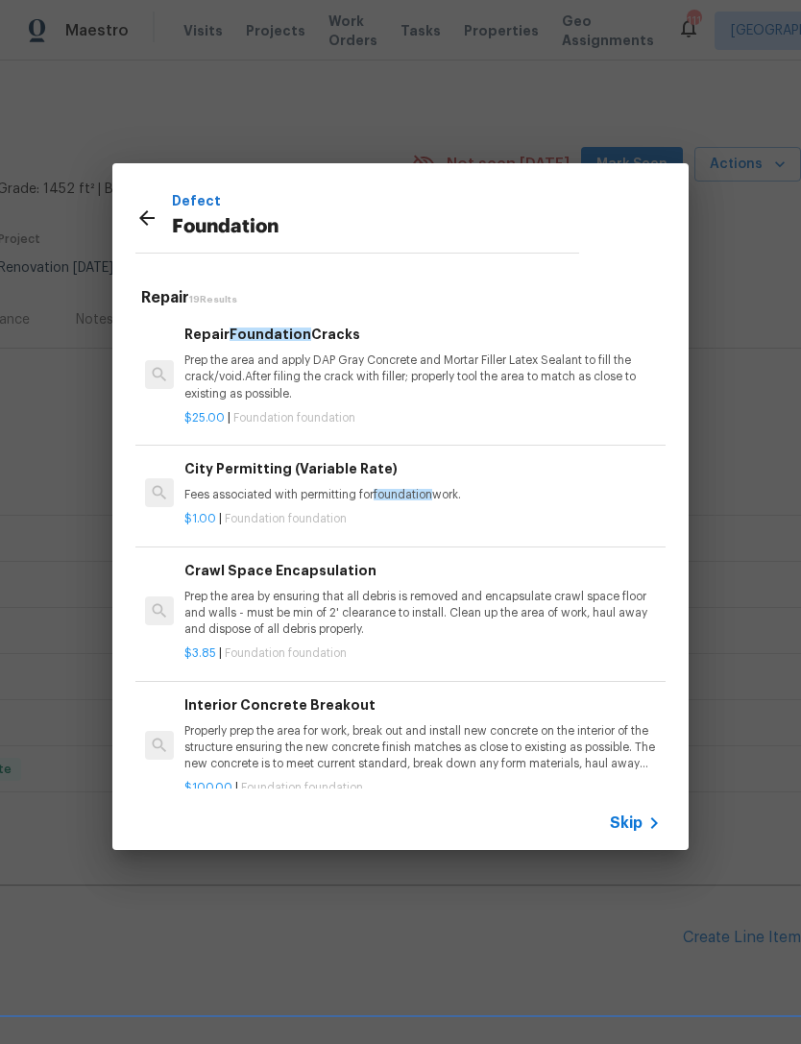
click at [144, 221] on icon at bounding box center [146, 217] width 15 height 15
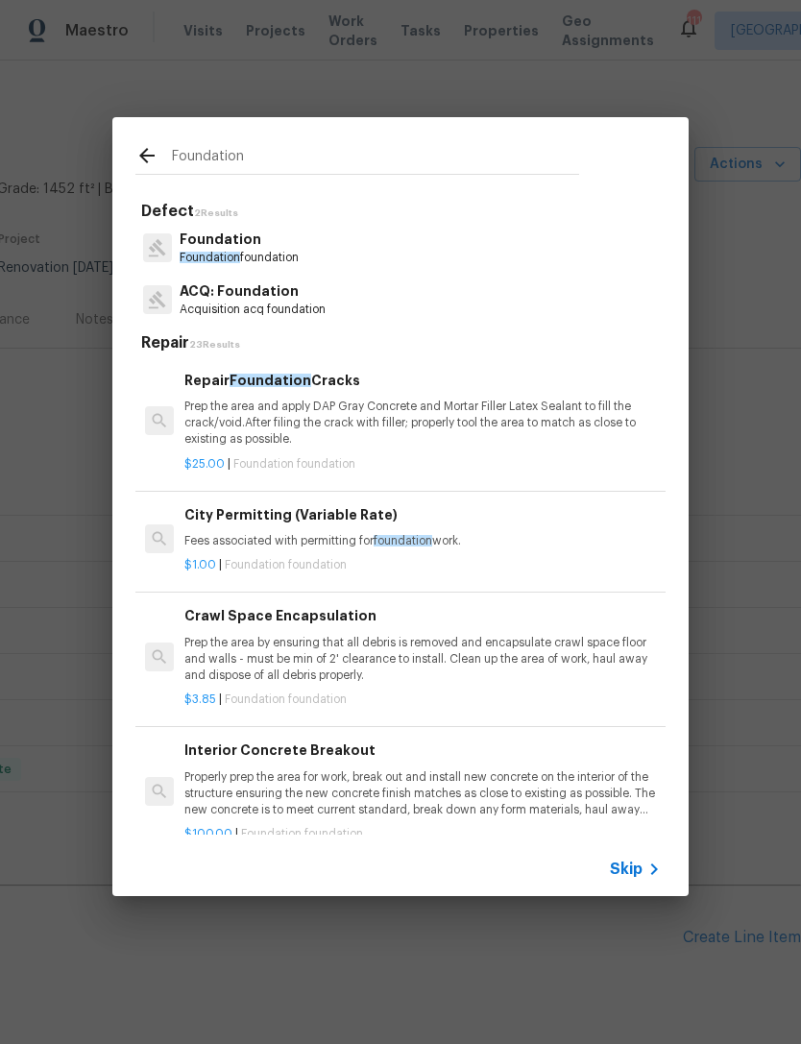
click at [296, 156] on input "Foundation" at bounding box center [375, 158] width 407 height 29
type input "F"
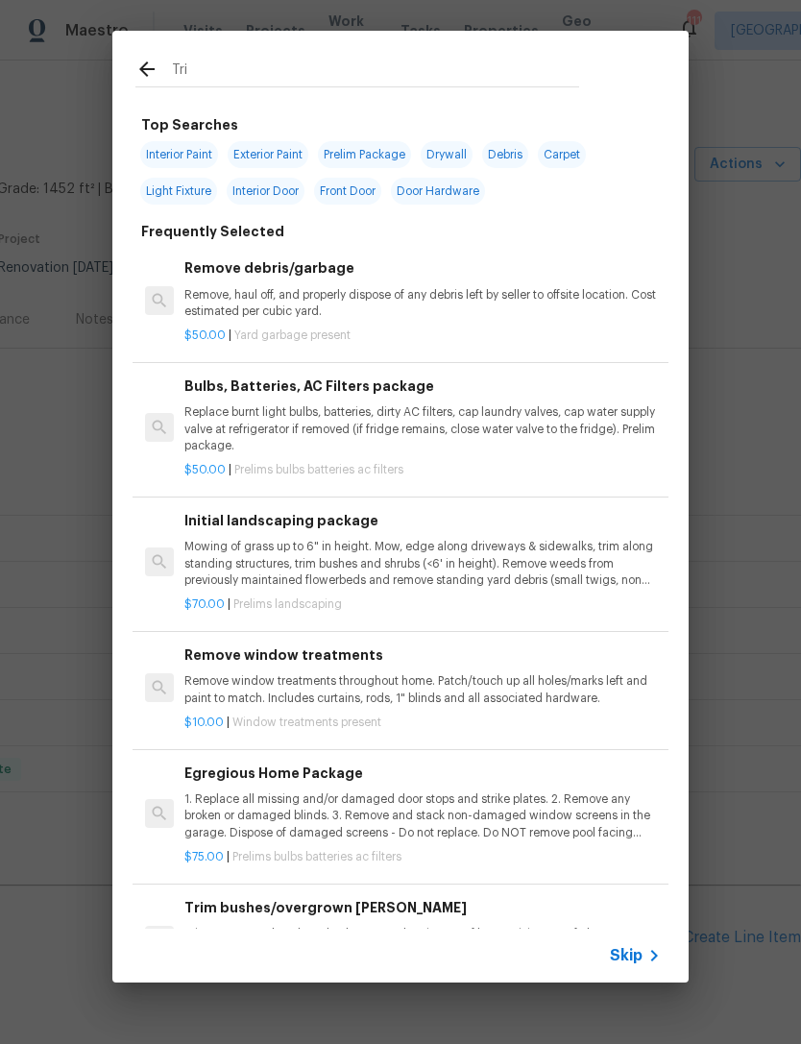
type input "Trip"
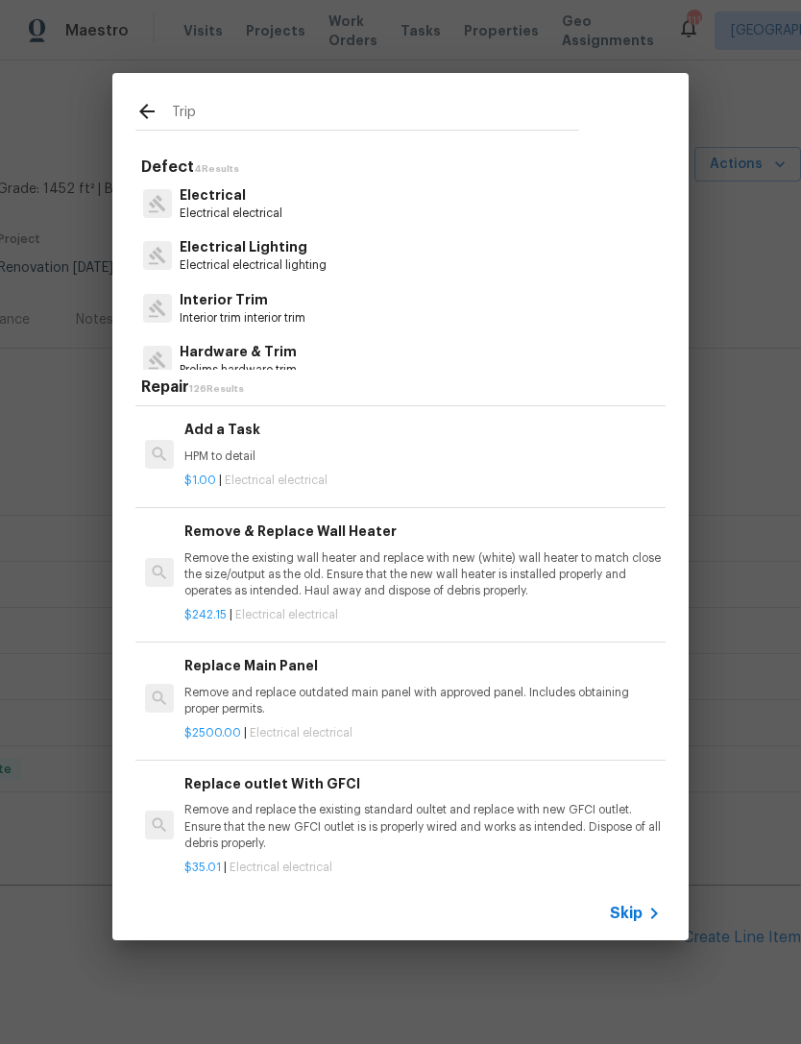
scroll to position [2032, 0]
click at [318, 448] on p "HPM to detail" at bounding box center [422, 456] width 476 height 16
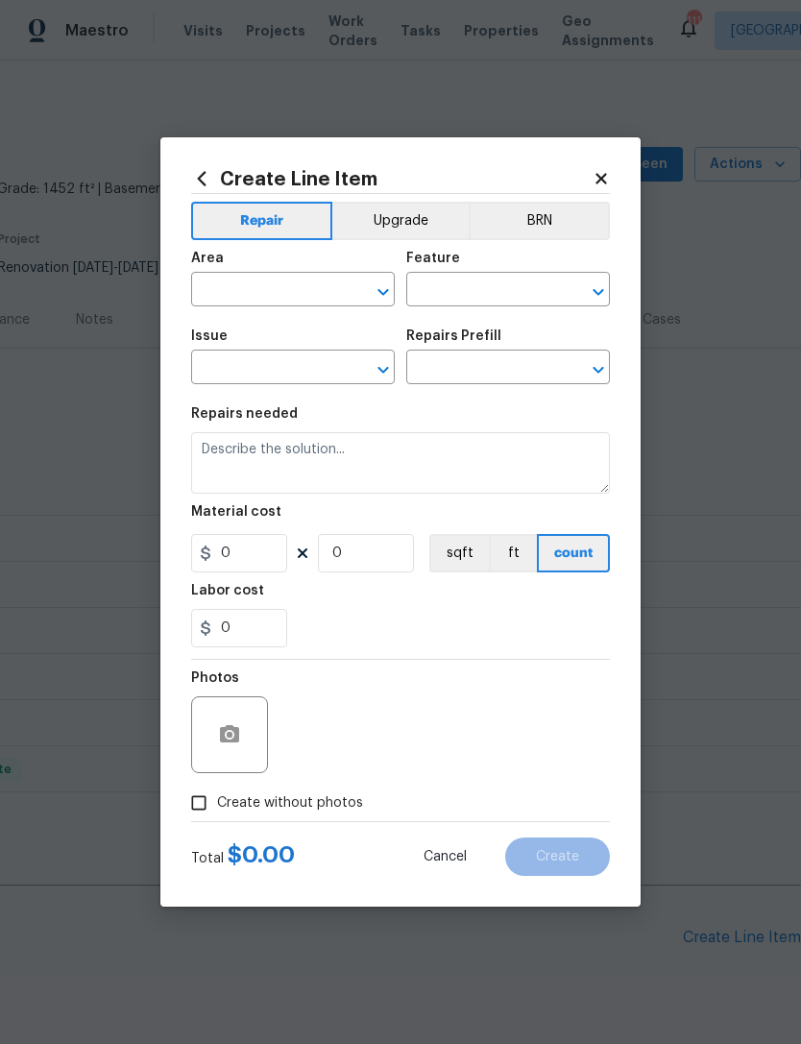
type input "Electrical"
type textarea "HPM to detail"
type input "1"
type input "Add a Task $1.00"
type input "1"
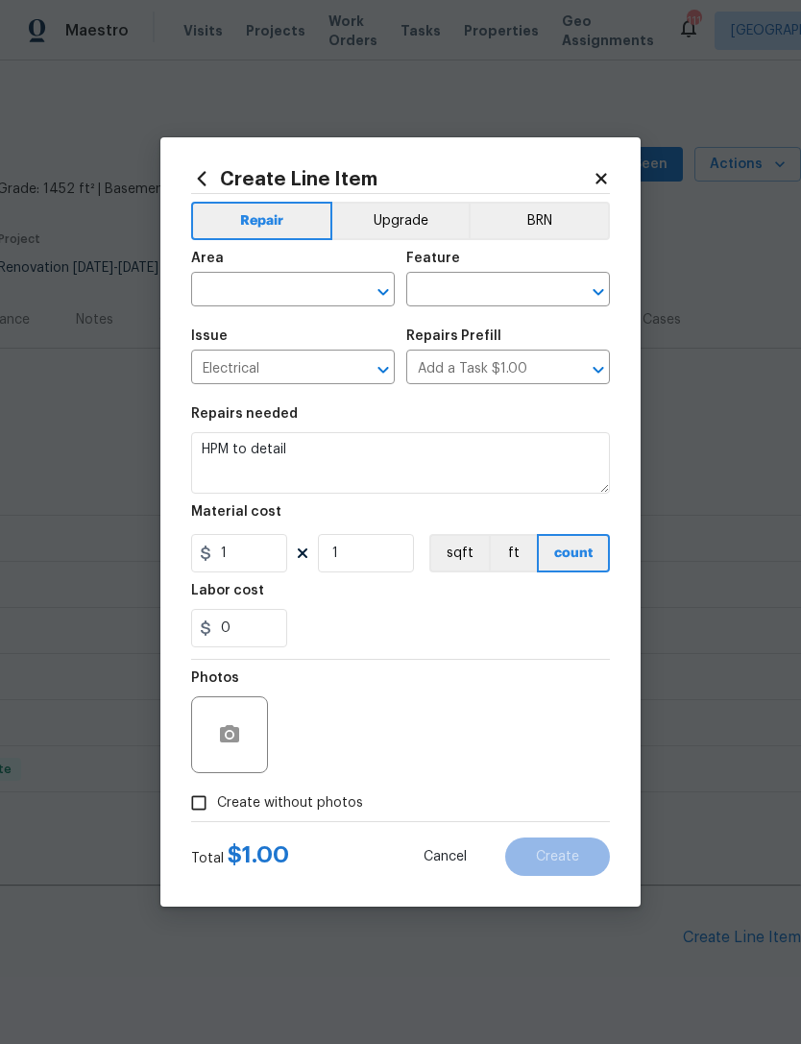
click at [298, 378] on input "Electrical" at bounding box center [266, 369] width 150 height 30
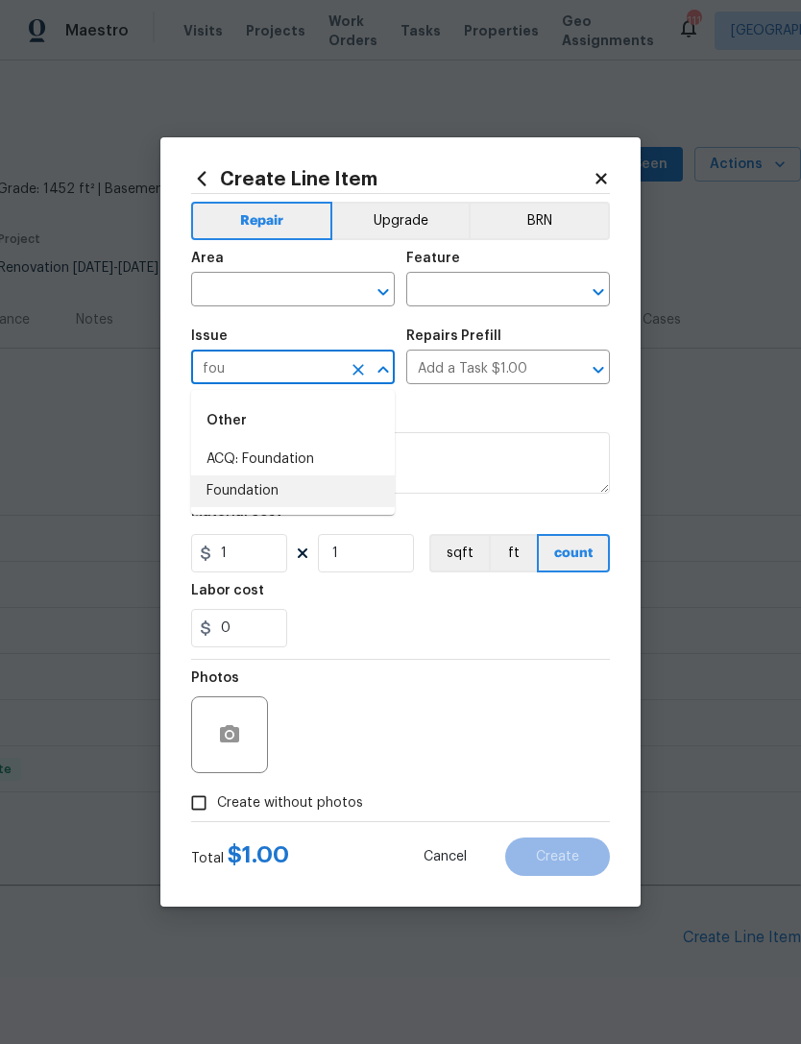
click at [287, 494] on li "Foundation" at bounding box center [293, 491] width 204 height 32
type input "Foundation"
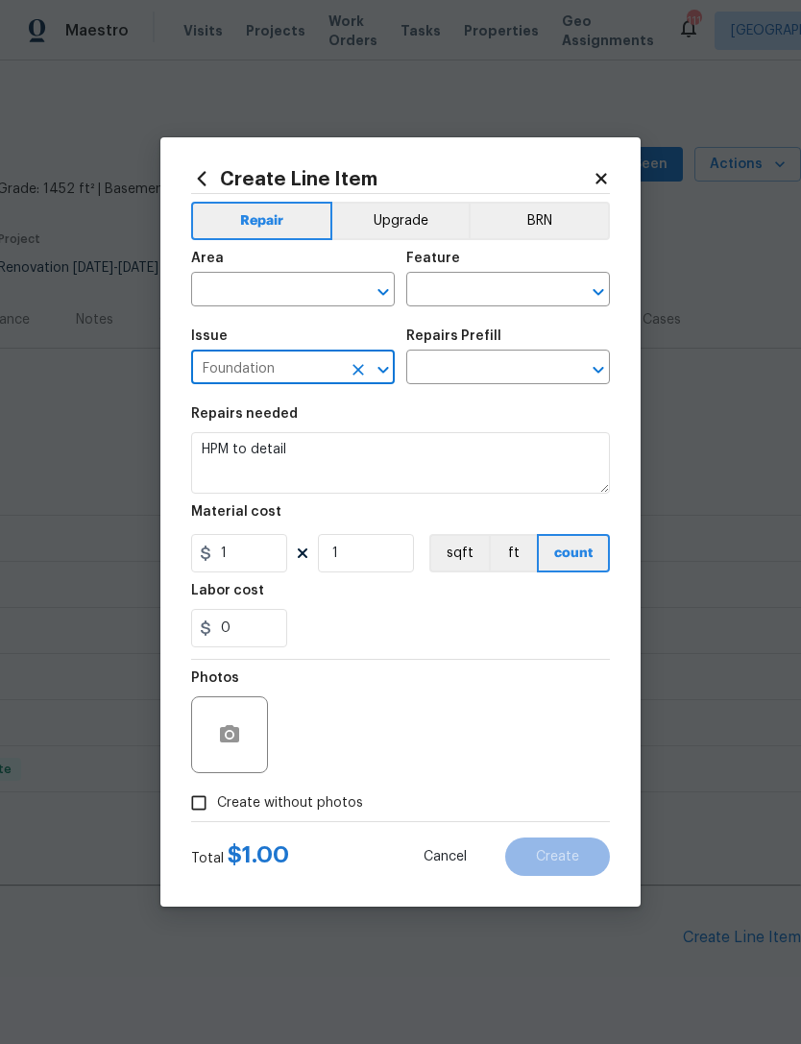
click at [506, 371] on input "text" at bounding box center [481, 369] width 150 height 30
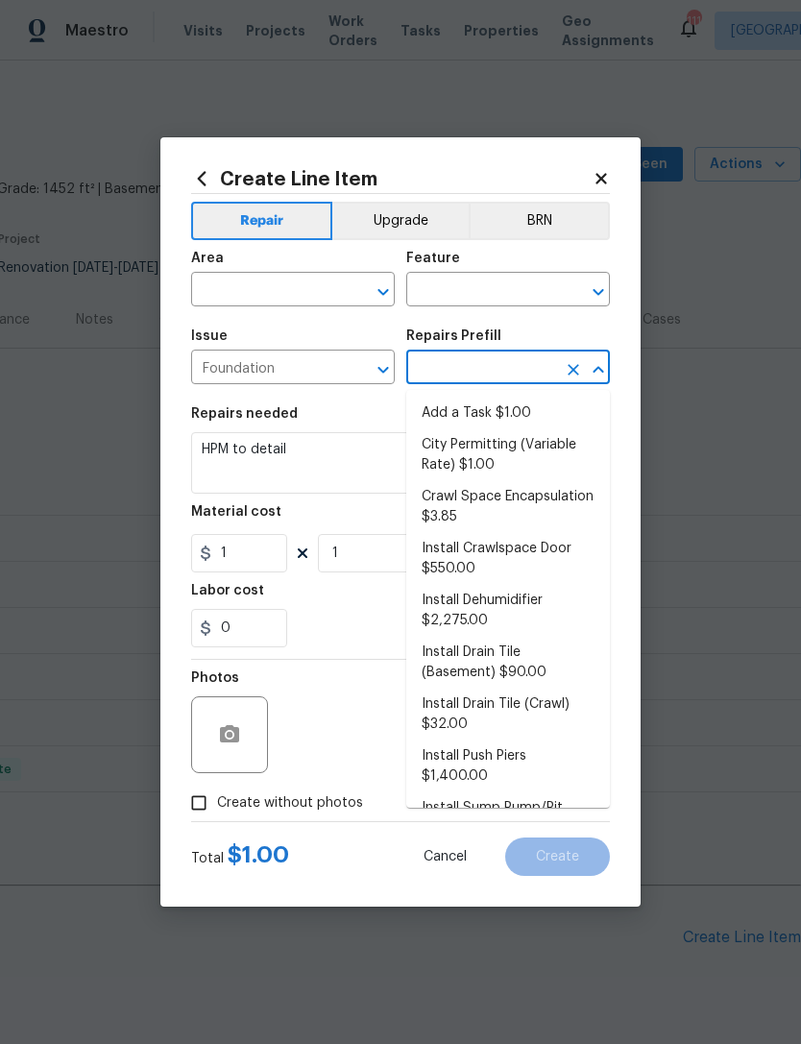
scroll to position [0, 0]
click at [498, 418] on li "Add a Task $1.00" at bounding box center [508, 413] width 204 height 32
type input "Add a Task $1.00"
type input "Foundation"
type input "Add a Task $1.00"
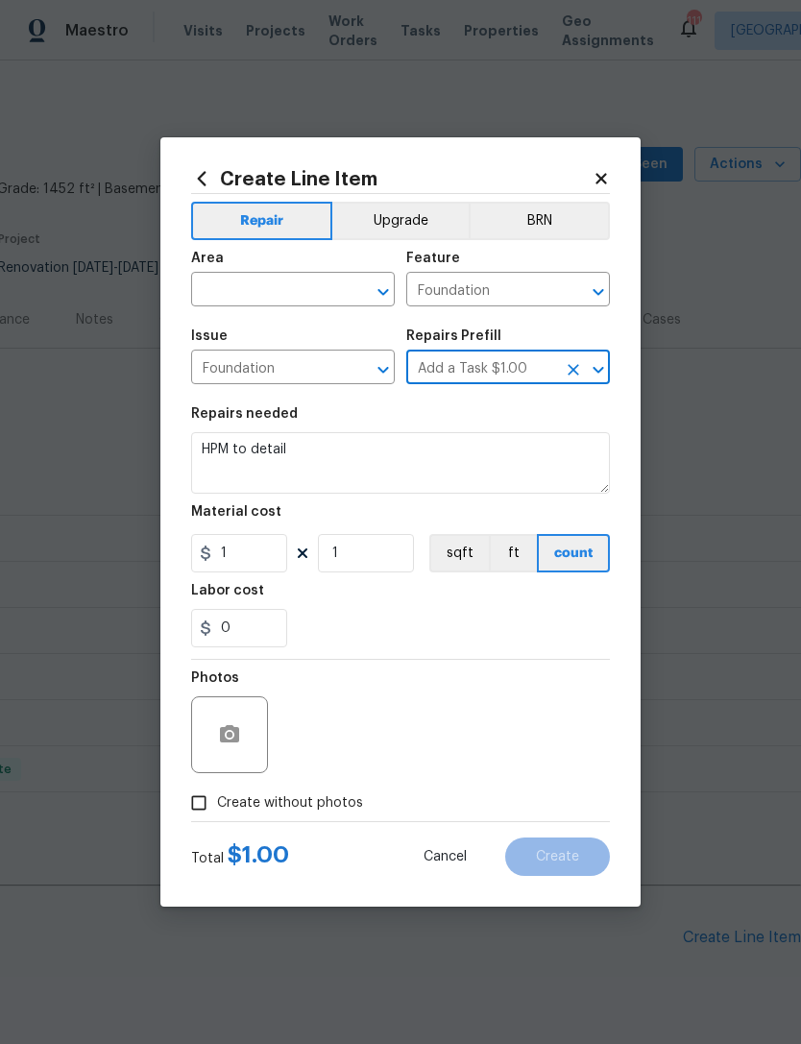
click at [273, 292] on input "text" at bounding box center [266, 291] width 150 height 30
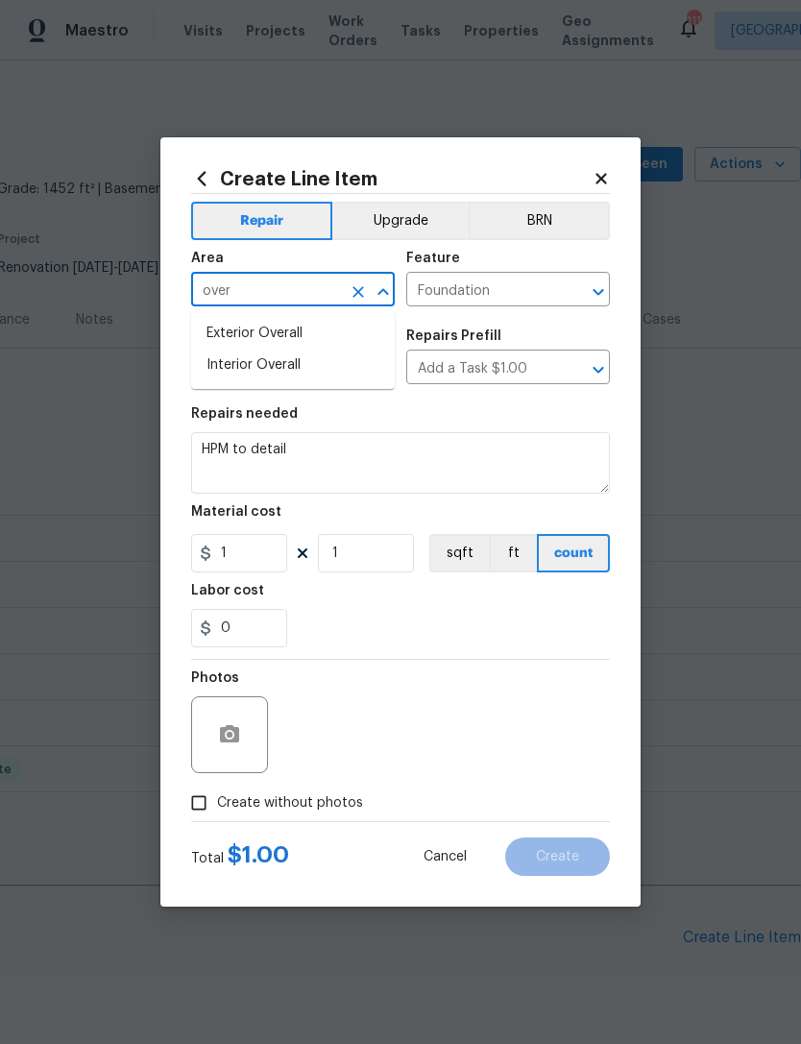
click at [284, 342] on li "Exterior Overall" at bounding box center [293, 334] width 204 height 32
type input "Exterior Overall"
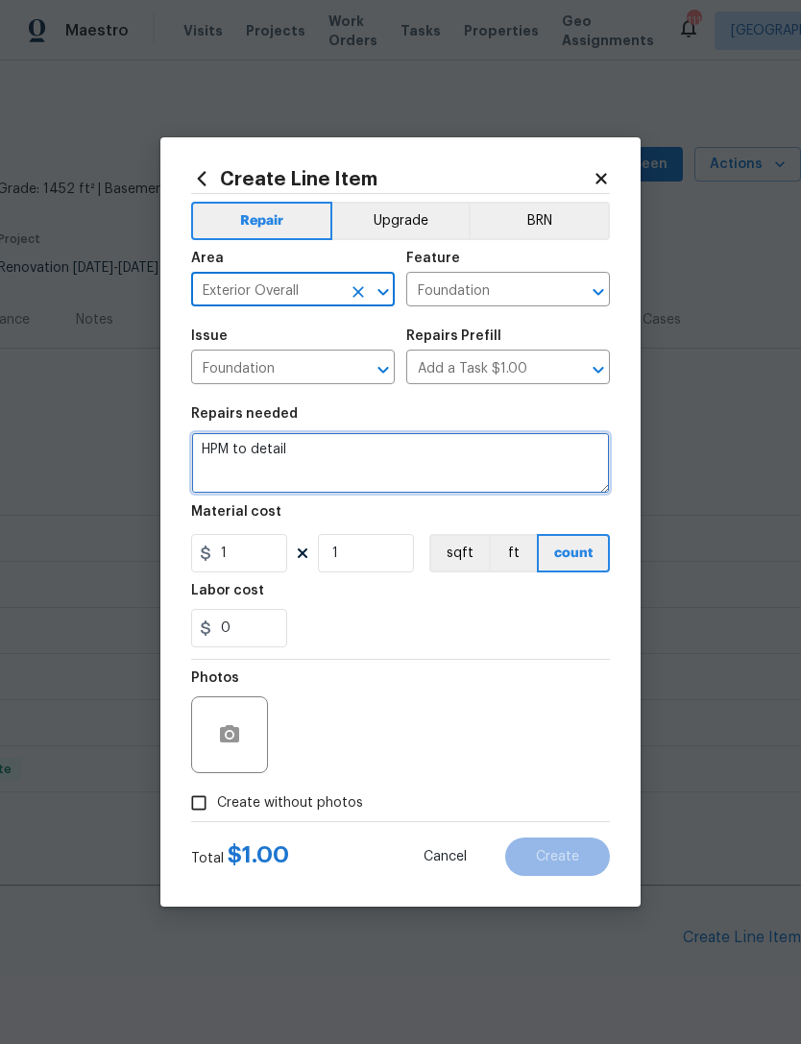
click at [333, 469] on textarea "HPM to detail" at bounding box center [400, 462] width 419 height 61
click at [206, 446] on textarea "HPM to detail" at bounding box center [400, 462] width 419 height 61
click at [205, 446] on textarea "HPM to detail" at bounding box center [400, 462] width 419 height 61
click at [344, 461] on textarea "HPM to detail" at bounding box center [400, 462] width 419 height 61
click at [349, 465] on textarea "HPM to detail" at bounding box center [400, 462] width 419 height 61
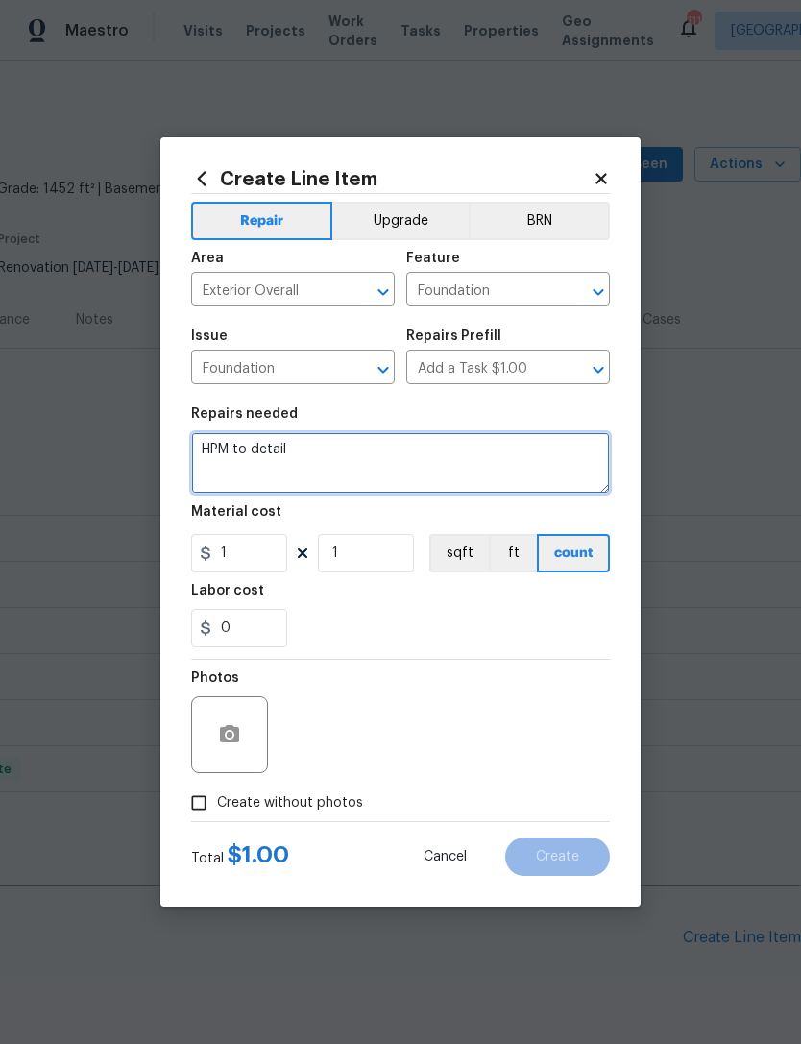
click at [215, 451] on textarea "HPM to detail" at bounding box center [400, 462] width 419 height 61
click at [214, 450] on textarea "HPM to detail" at bounding box center [400, 462] width 419 height 61
paste textarea "Repair **sum to produce Trip charge, report and quote for additional piers for …"
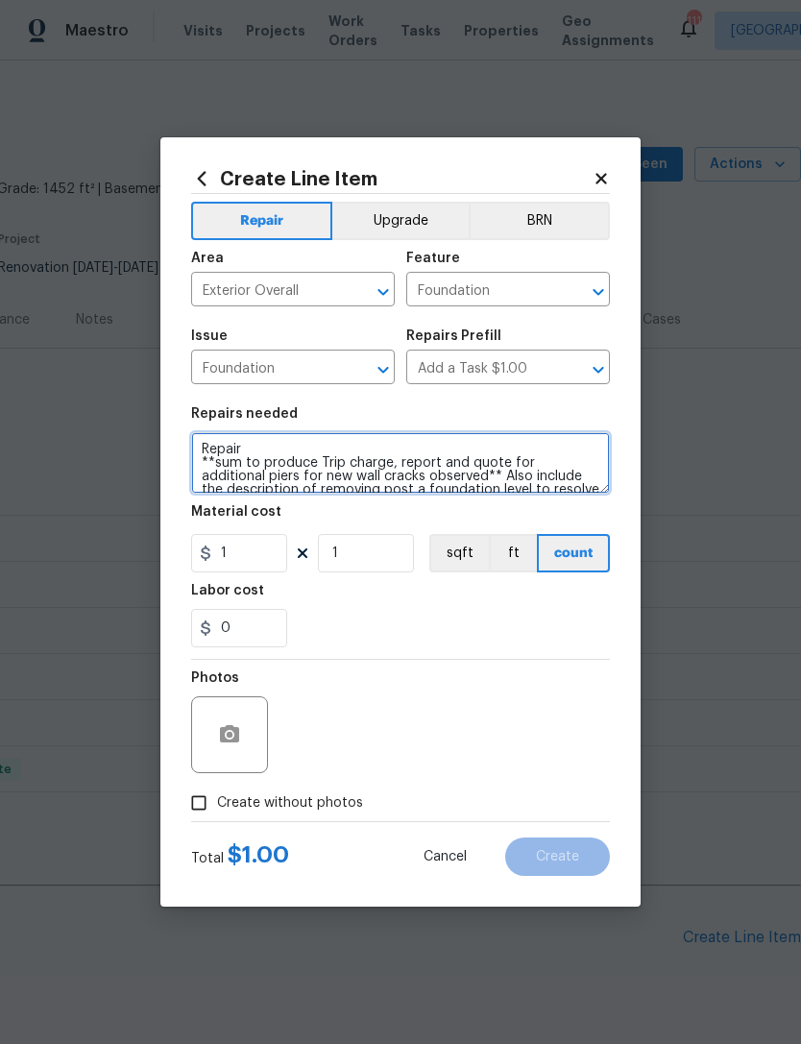
click at [385, 464] on textarea "Repair **sum to produce Trip charge, report and quote for additional piers for …" at bounding box center [400, 462] width 419 height 61
click at [386, 464] on textarea "Repair **sum to produce Trip charge, report and quote for additional piers for …" at bounding box center [400, 462] width 419 height 61
click at [255, 466] on textarea "Repair **sum to produce, report and quote for additional piers for new wall cra…" at bounding box center [400, 462] width 419 height 61
click at [406, 459] on textarea "Repair **sum for Trip charge, produce, report and quote for additional piers fo…" at bounding box center [400, 462] width 419 height 61
click at [587, 448] on textarea "Repair **sum for Trip charge, produce anreport and quote for additional piers f…" at bounding box center [400, 462] width 419 height 61
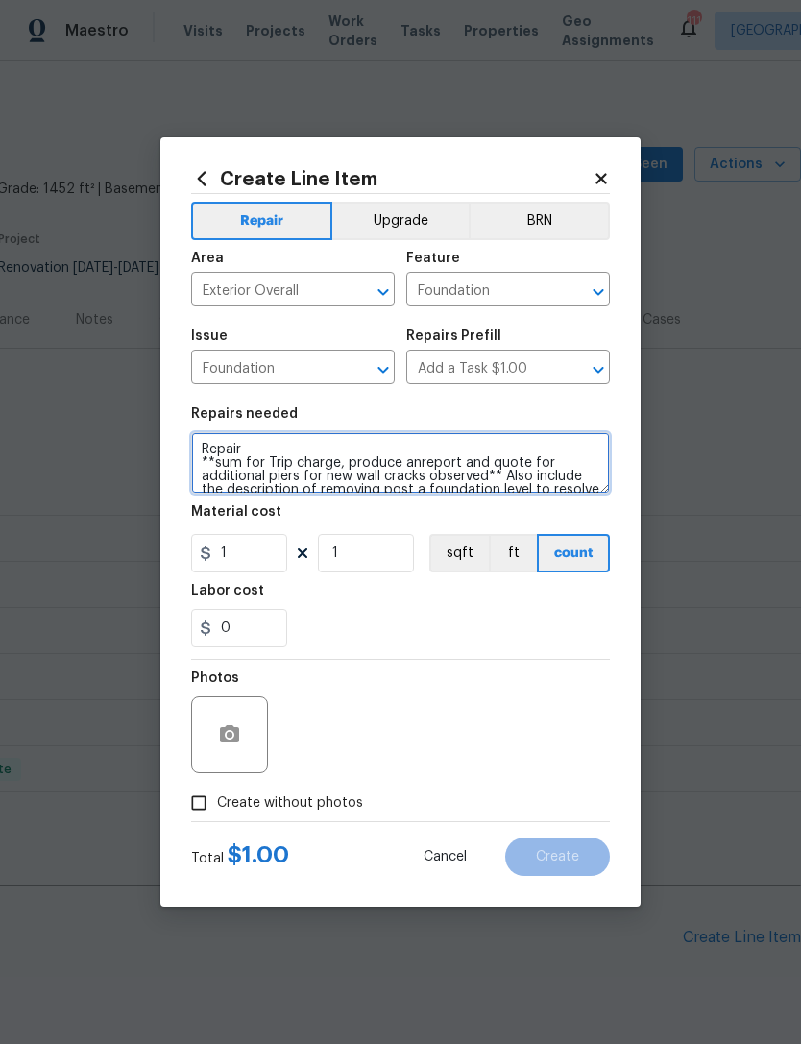
type textarea "Repair **sum for Trip charge, produce anreport and quote for additional piers f…"
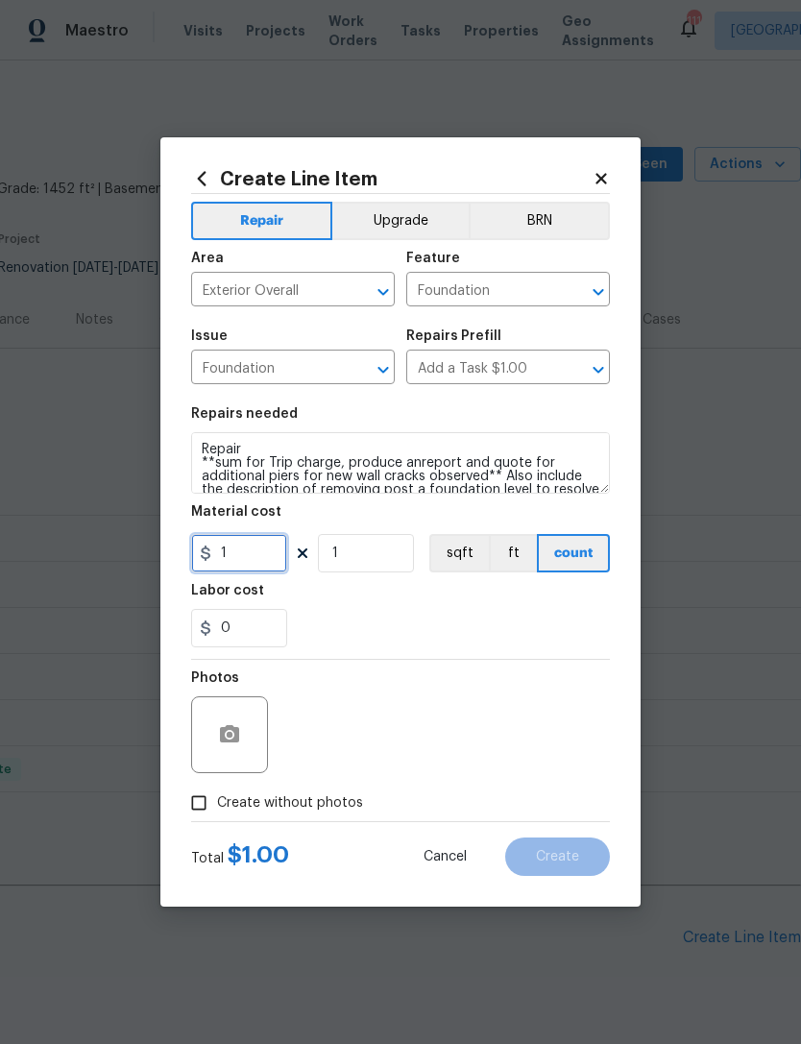
click at [252, 559] on input "1" at bounding box center [239, 553] width 96 height 38
type input "75"
click at [415, 624] on div "0" at bounding box center [400, 628] width 419 height 38
click at [198, 806] on input "Create without photos" at bounding box center [198, 802] width 36 height 36
checkbox input "true"
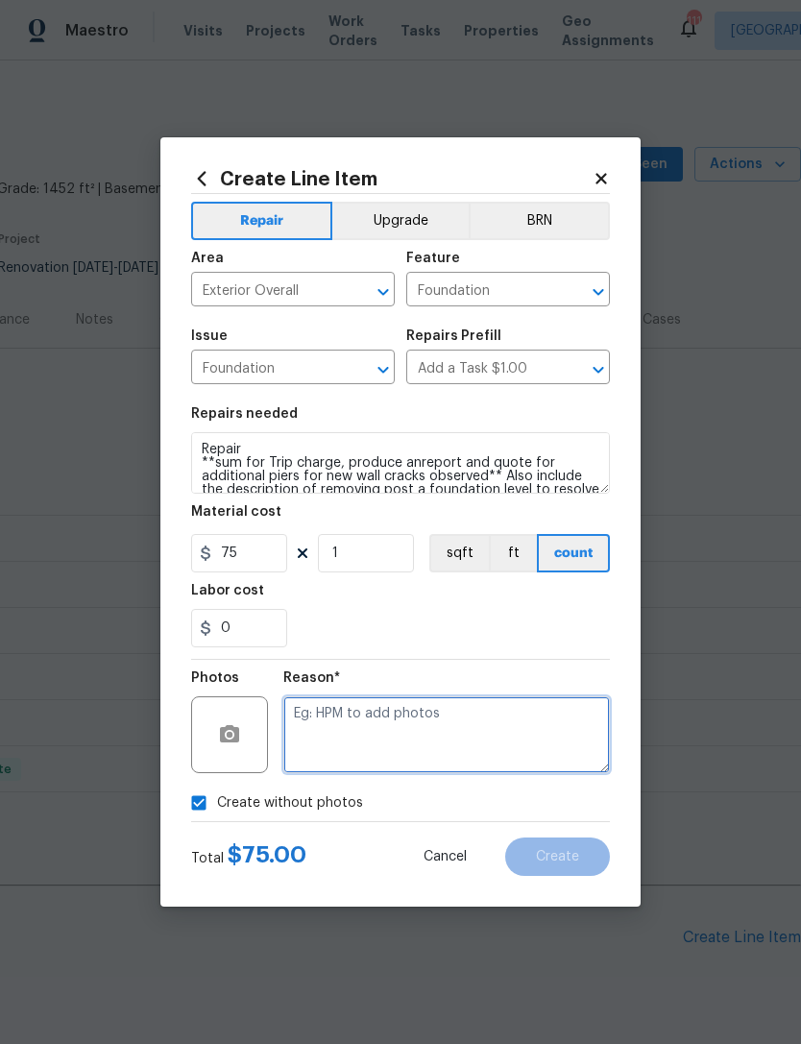
click at [405, 716] on textarea at bounding box center [446, 734] width 326 height 77
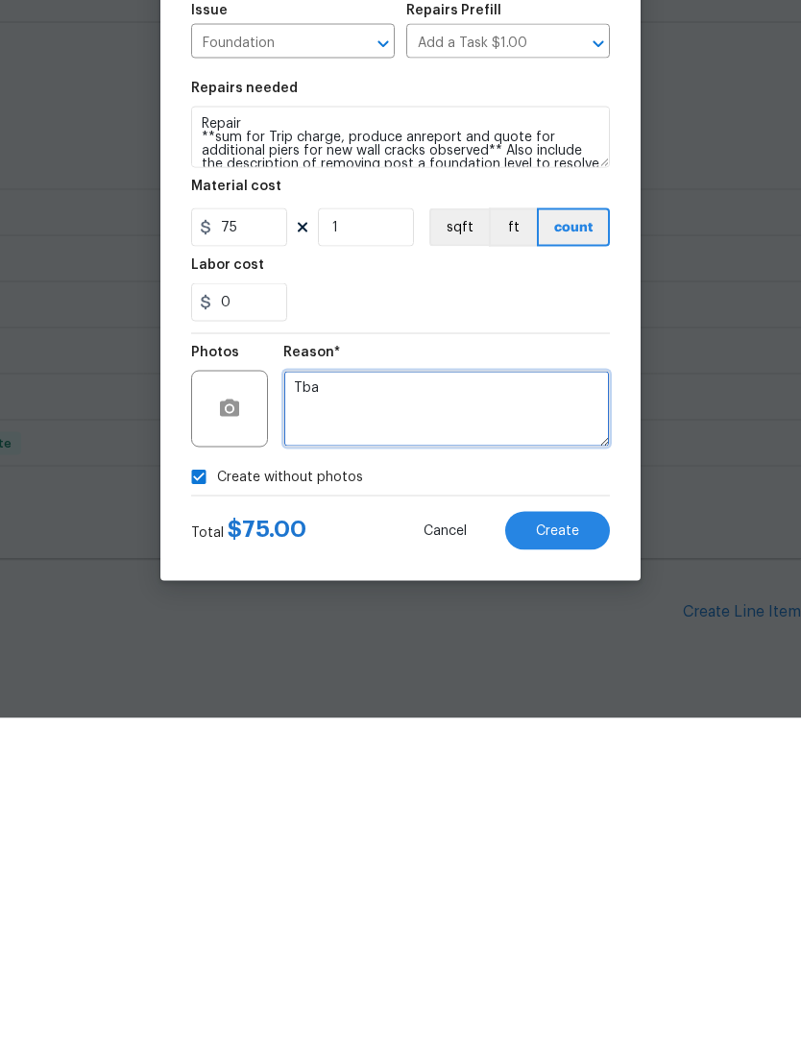
type textarea "Tba"
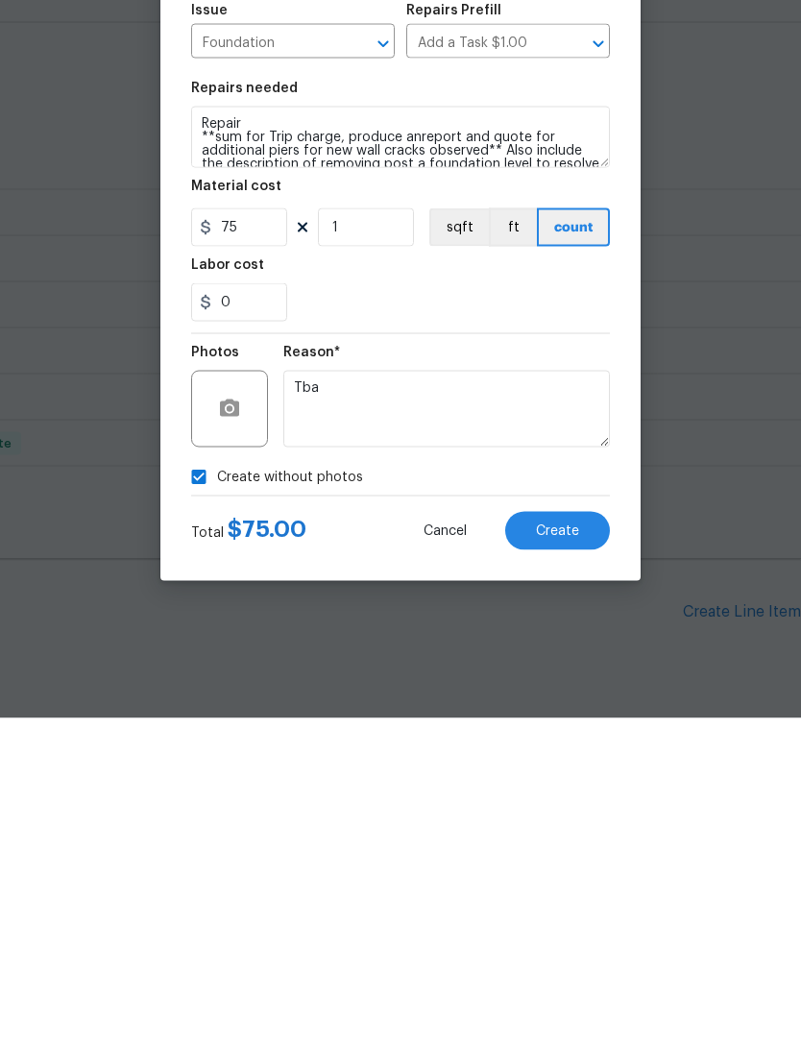
click at [563, 850] on span "Create" at bounding box center [557, 857] width 43 height 14
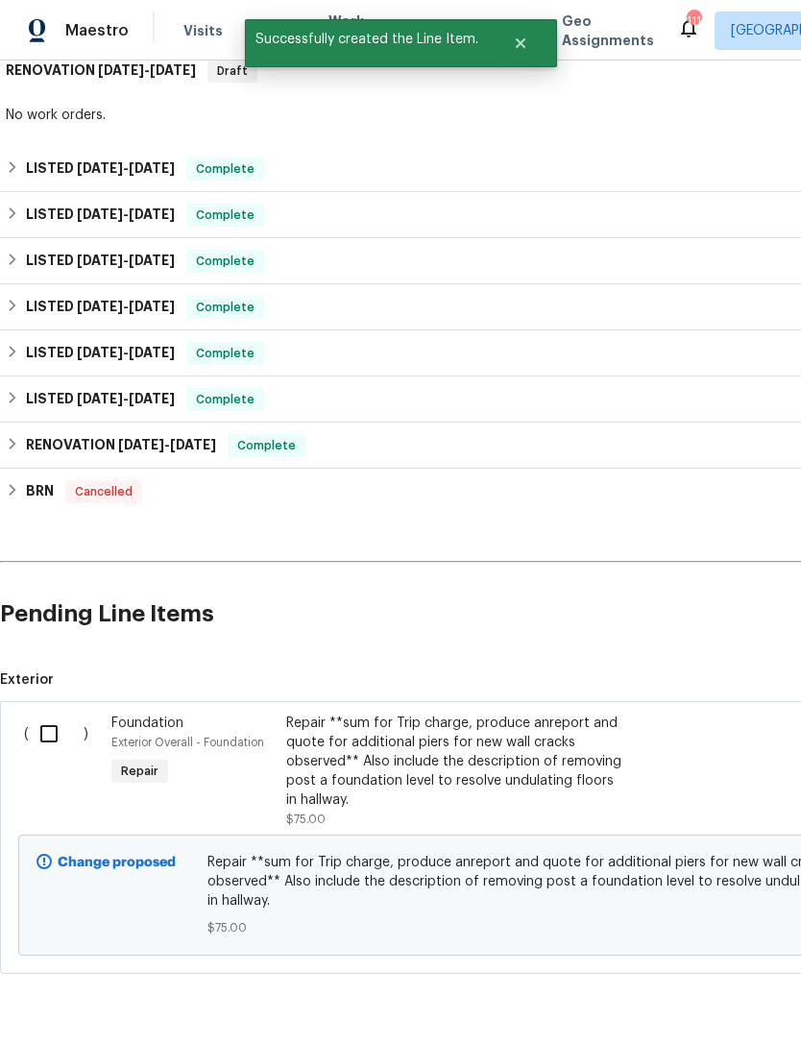
scroll to position [323, 0]
click at [43, 739] on input "checkbox" at bounding box center [56, 734] width 55 height 40
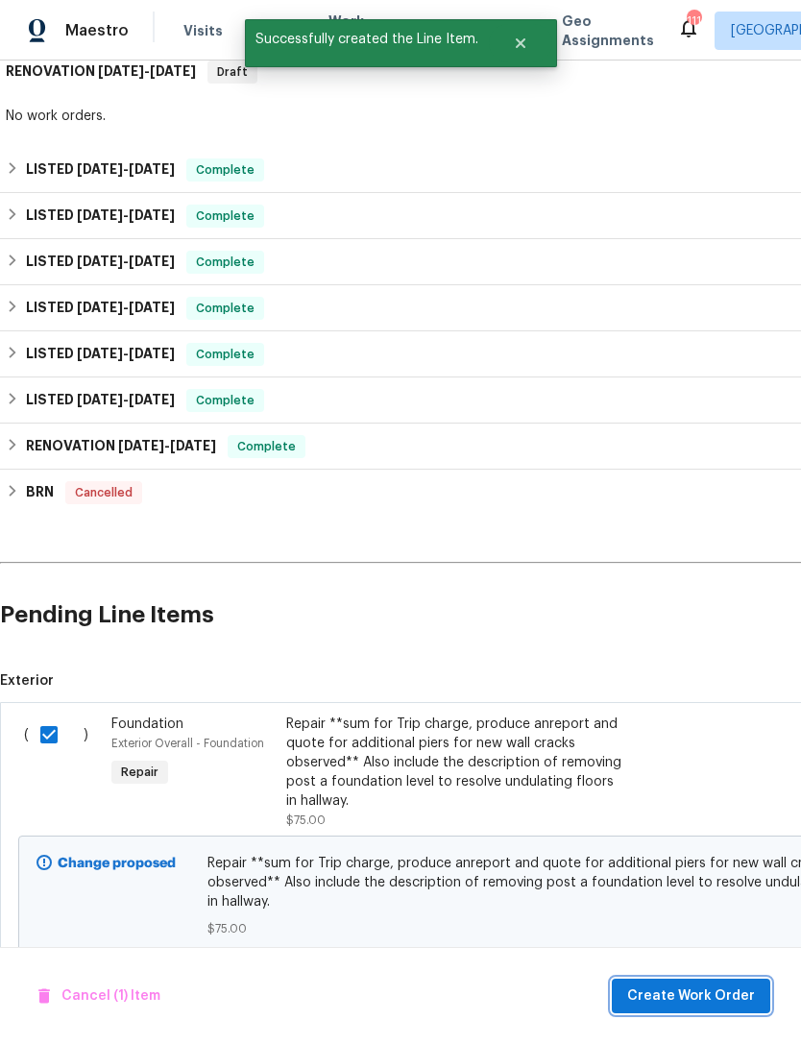
click at [705, 996] on span "Create Work Order" at bounding box center [691, 996] width 128 height 24
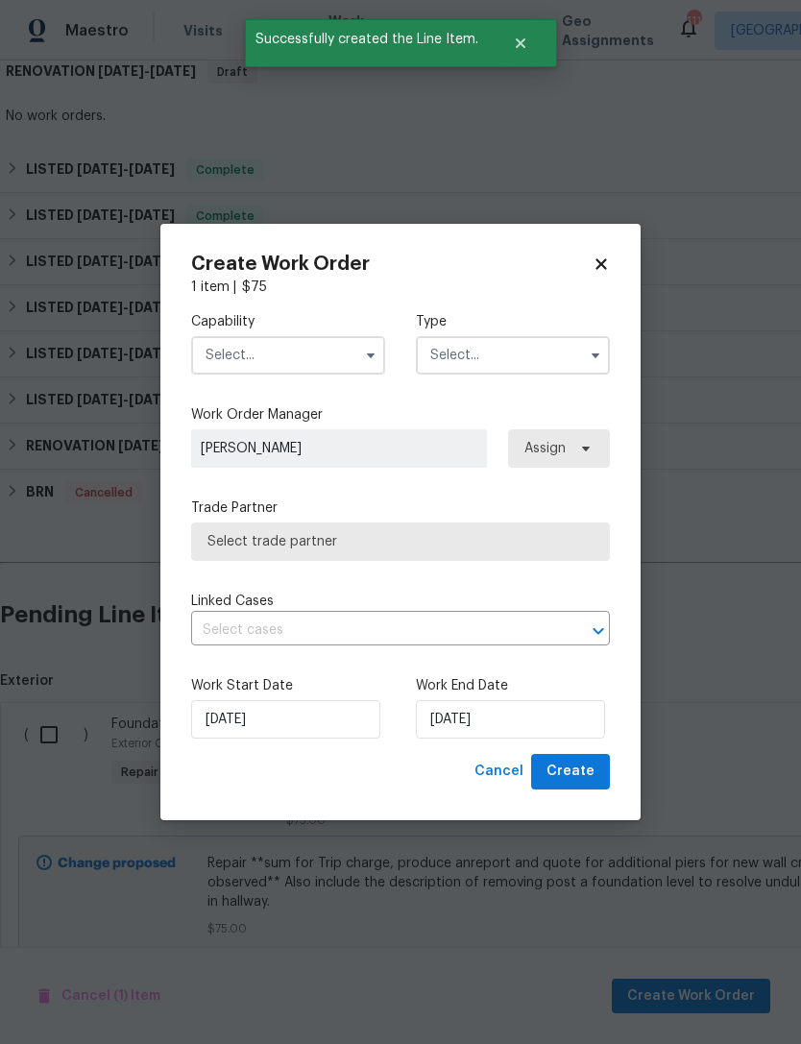
checkbox input "false"
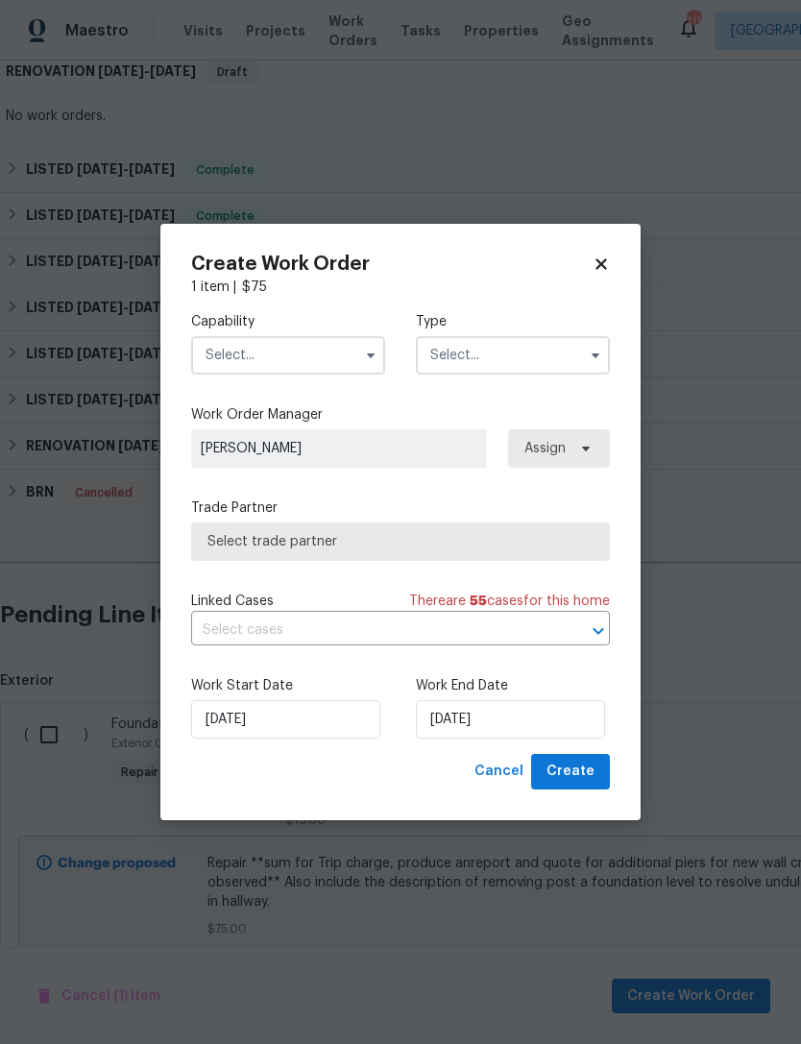
click at [324, 359] on input "text" at bounding box center [288, 355] width 194 height 38
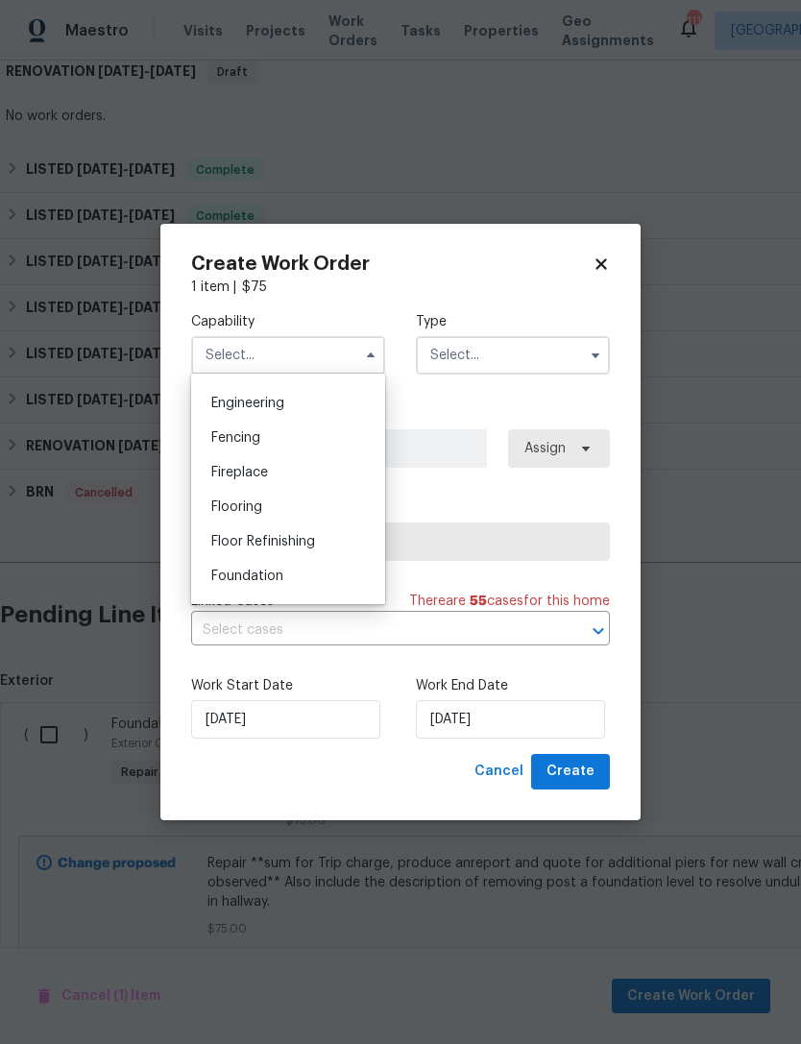
scroll to position [653, 0]
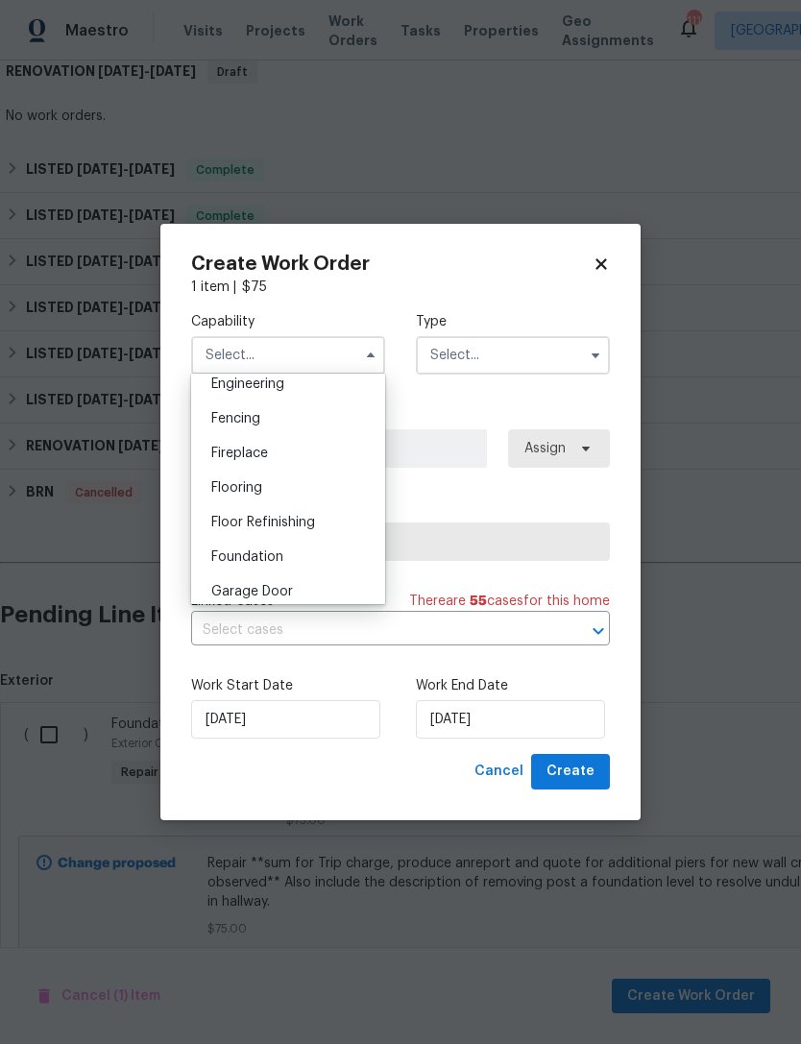
click at [274, 562] on span "Foundation" at bounding box center [247, 556] width 72 height 13
type input "Foundation"
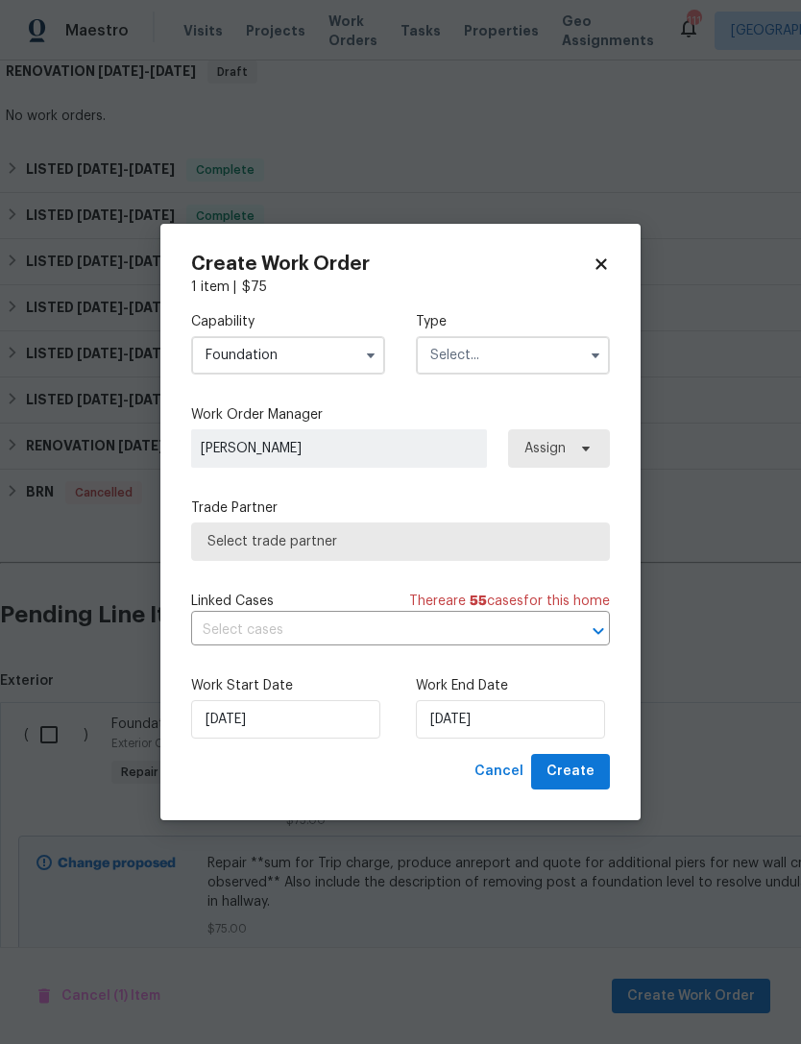
click at [510, 349] on input "text" at bounding box center [513, 355] width 194 height 38
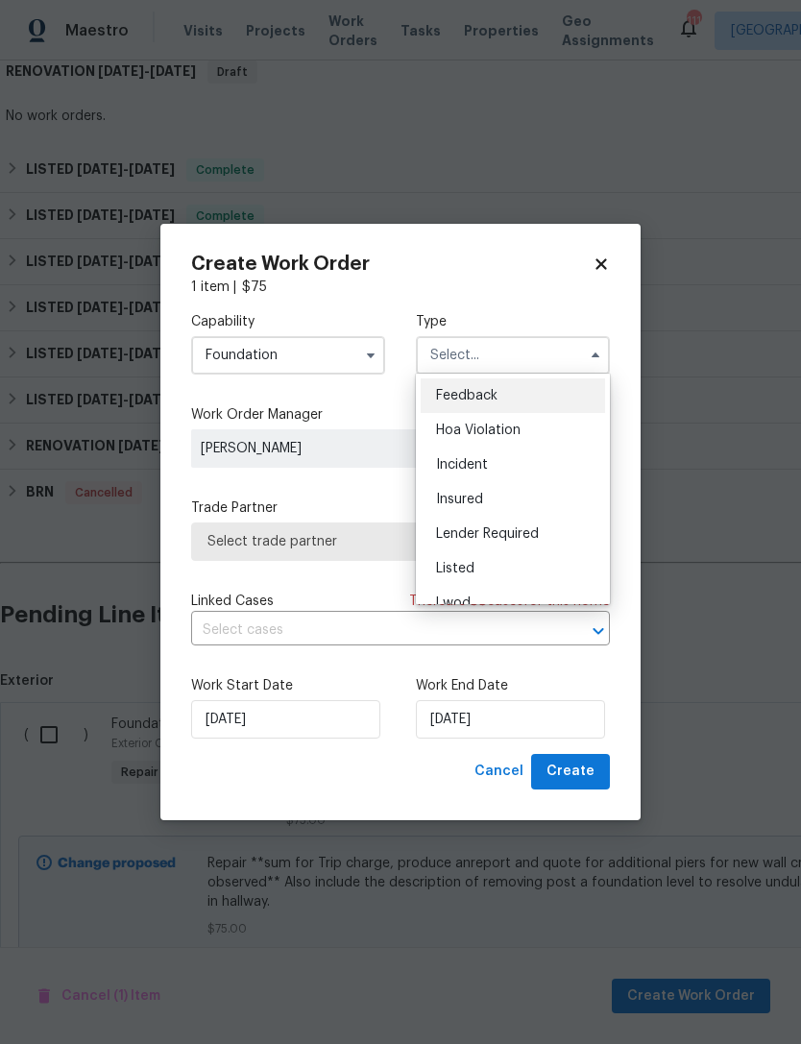
click at [464, 569] on span "Listed" at bounding box center [455, 568] width 38 height 13
type input "Listed"
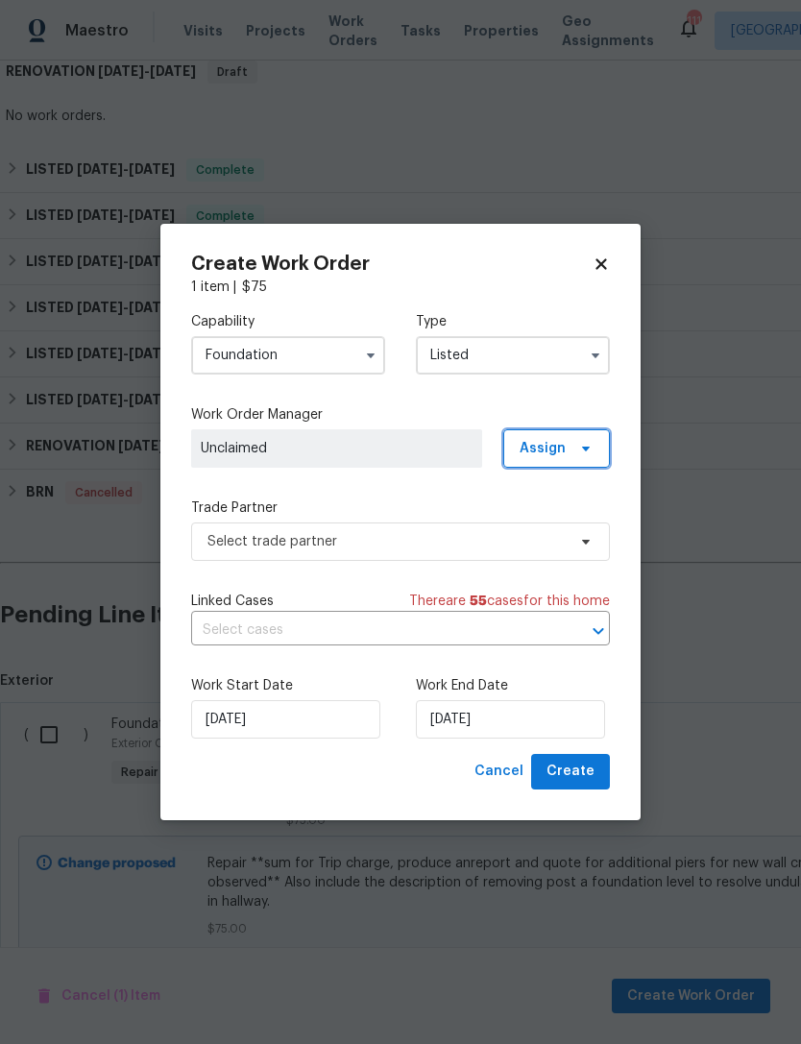
click at [547, 448] on span "Assign" at bounding box center [542, 448] width 46 height 19
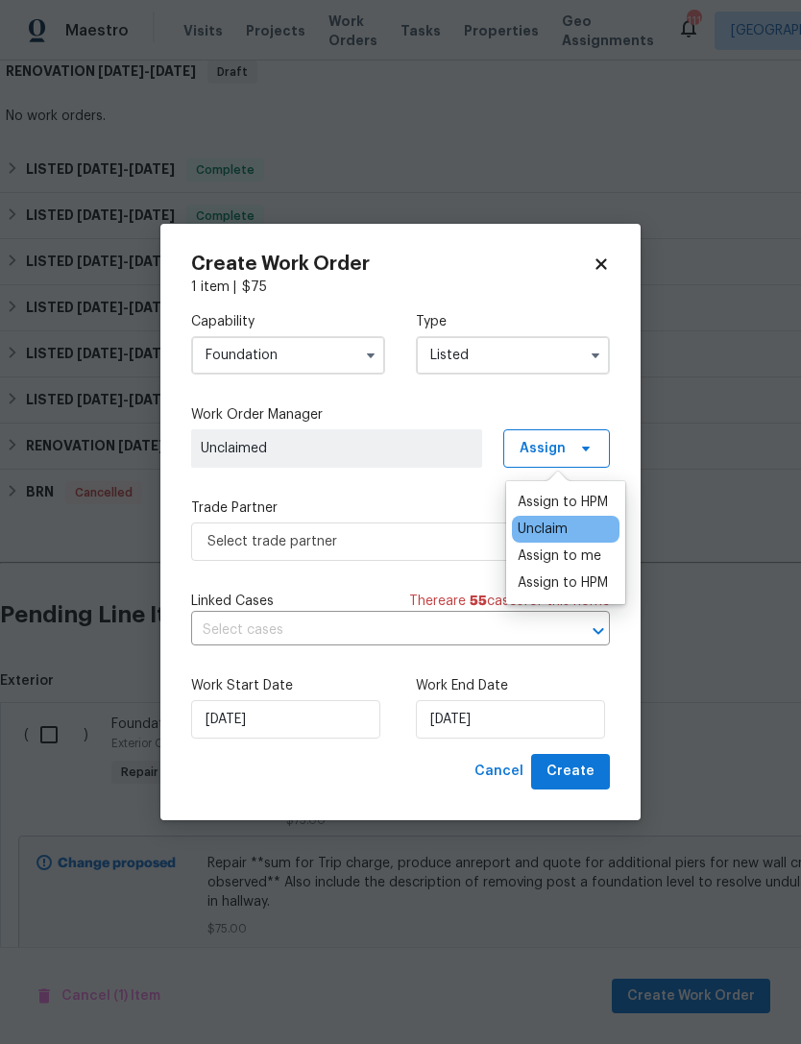
click at [556, 586] on div "Assign to HPM" at bounding box center [562, 582] width 90 height 19
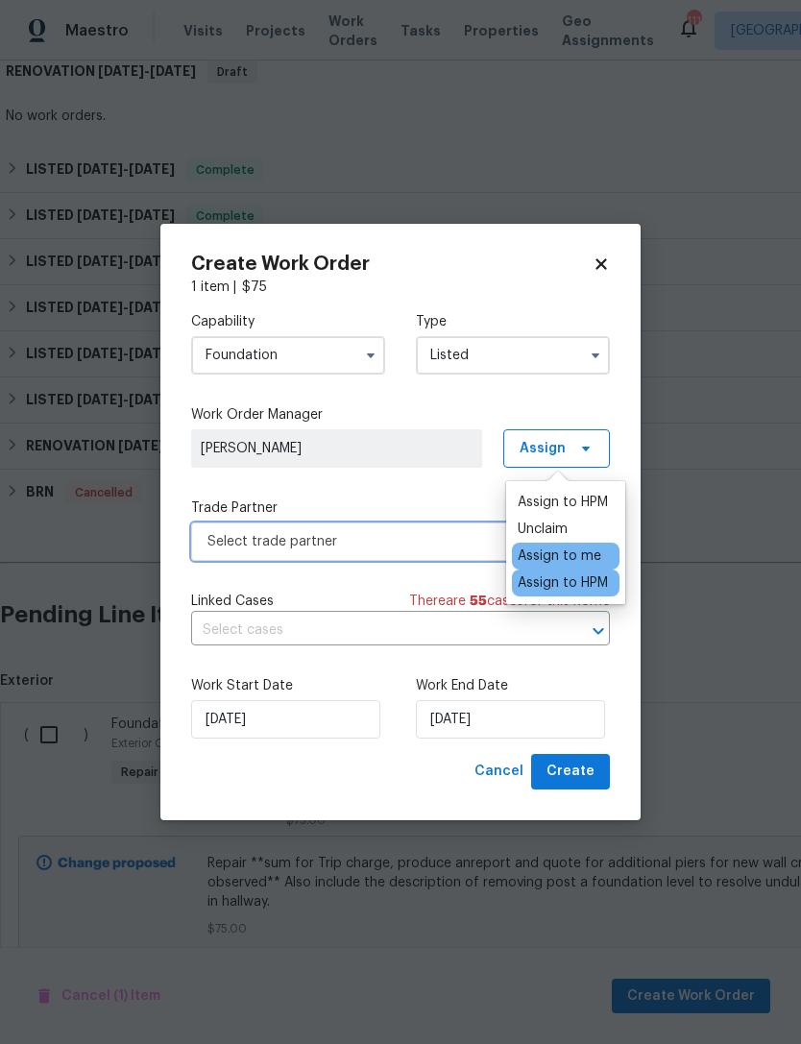
click at [421, 538] on span "Select trade partner" at bounding box center [386, 541] width 358 height 19
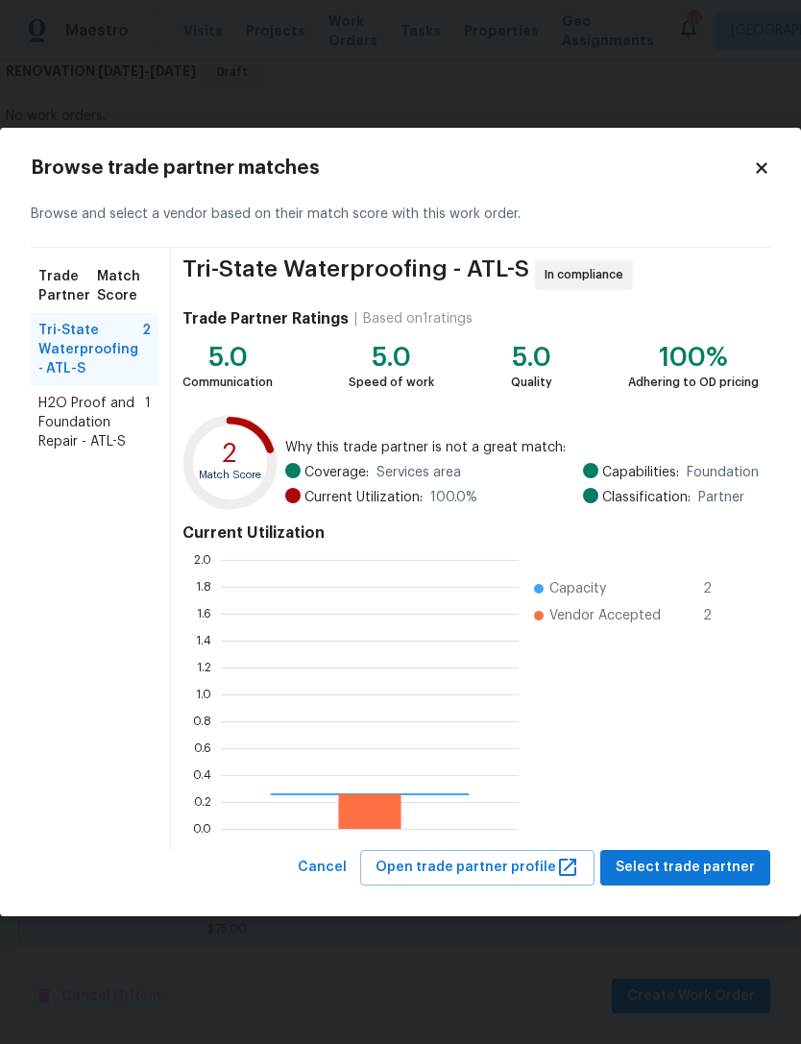
scroll to position [269, 298]
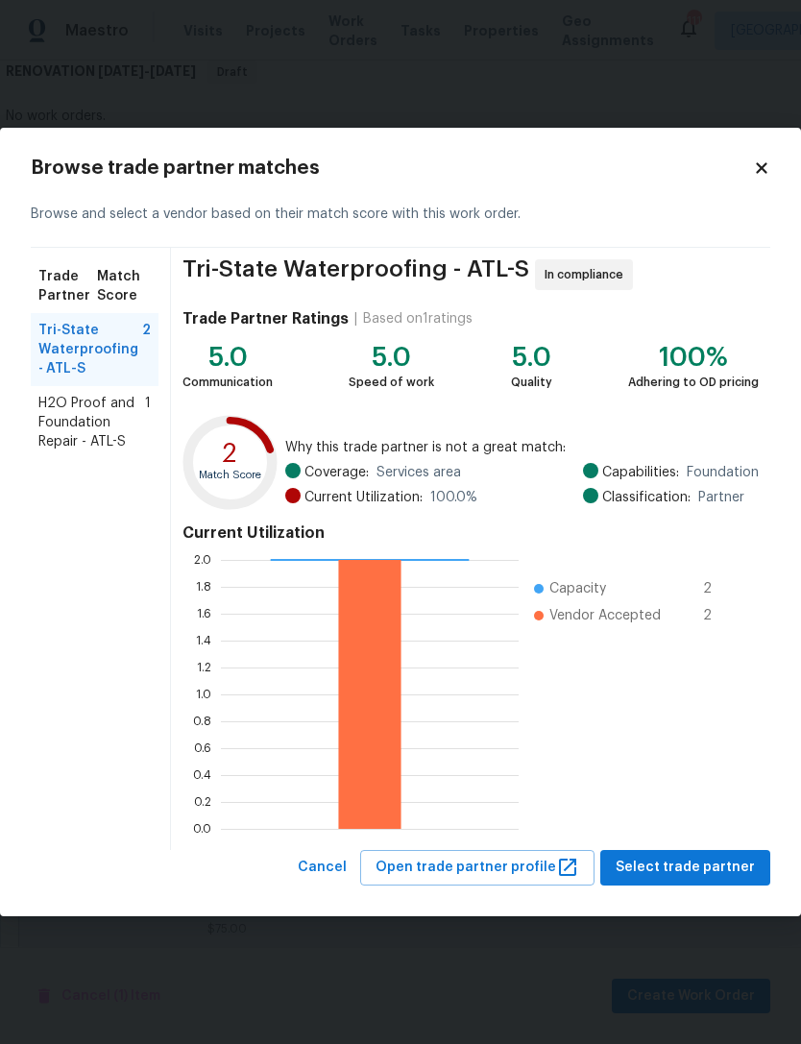
click at [78, 423] on span "H2O Proof and Foundation Repair - ATL-S" at bounding box center [91, 423] width 107 height 58
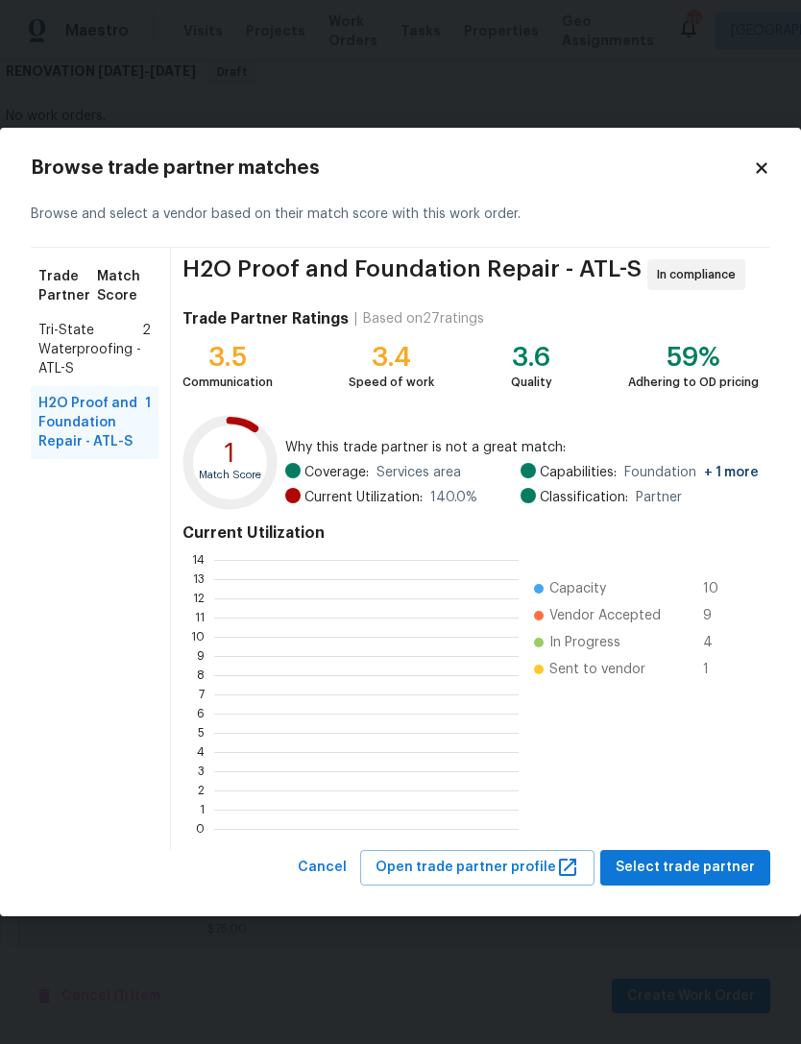
scroll to position [2, 2]
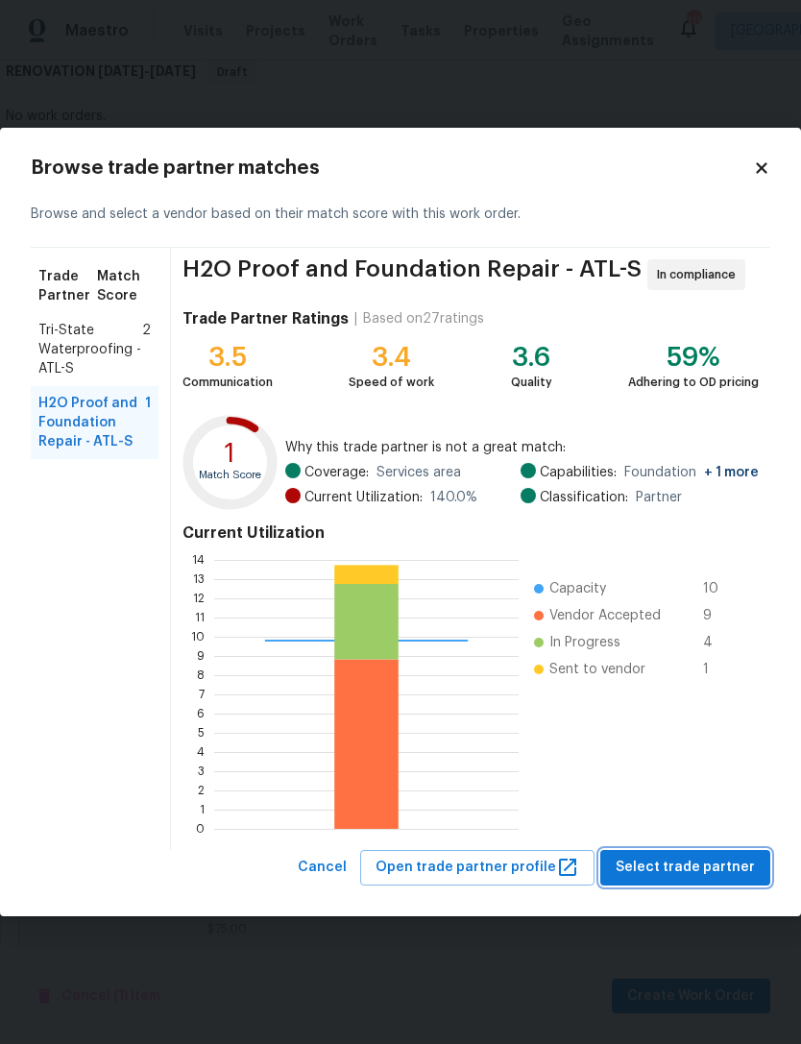
click at [709, 861] on span "Select trade partner" at bounding box center [684, 867] width 139 height 24
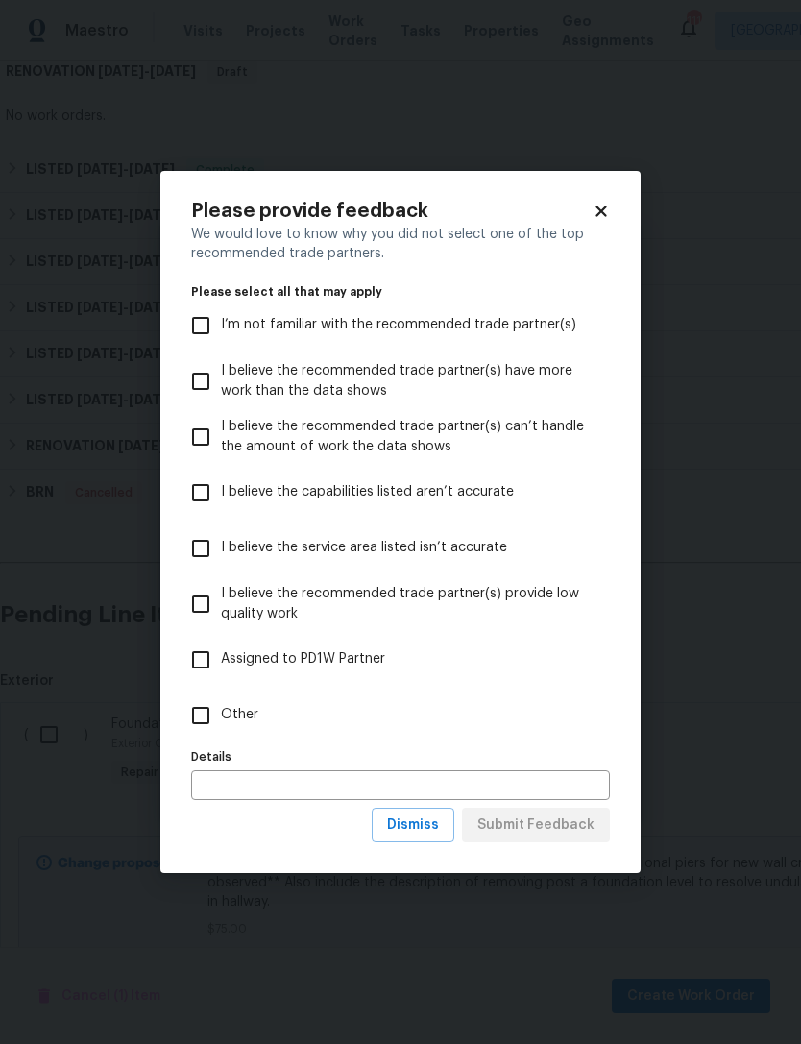
click at [197, 719] on input "Other" at bounding box center [200, 715] width 40 height 40
checkbox input "true"
click at [446, 787] on input "text" at bounding box center [400, 785] width 419 height 30
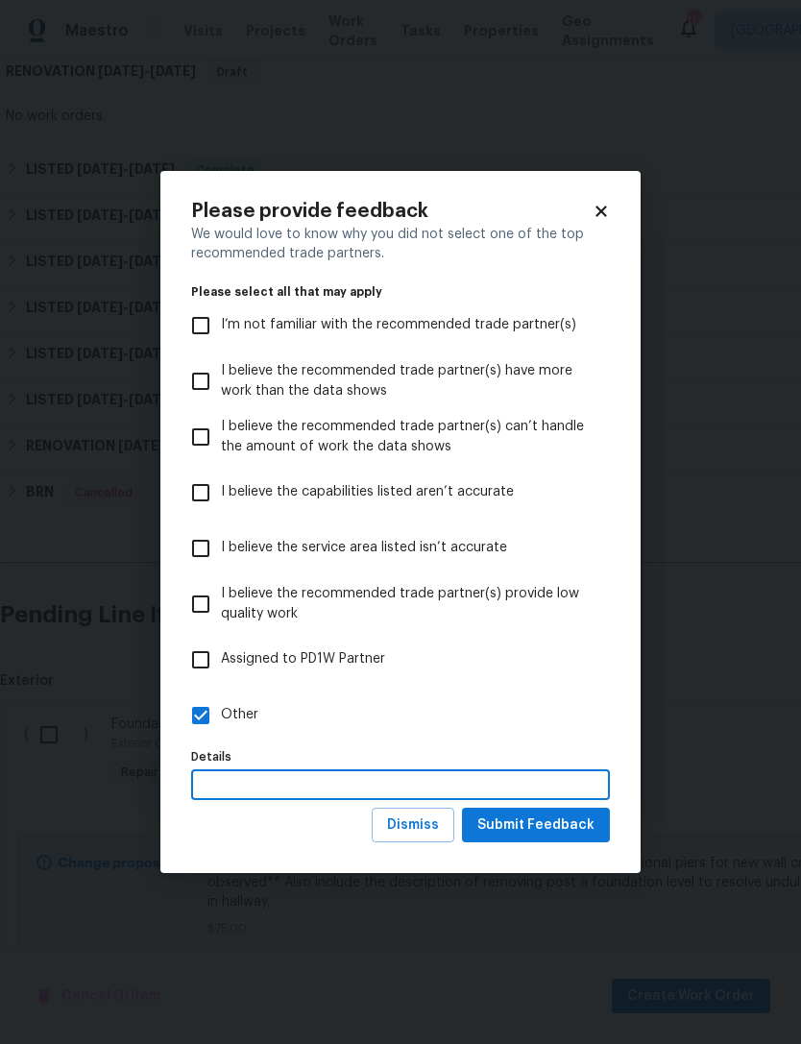
scroll to position [61, 0]
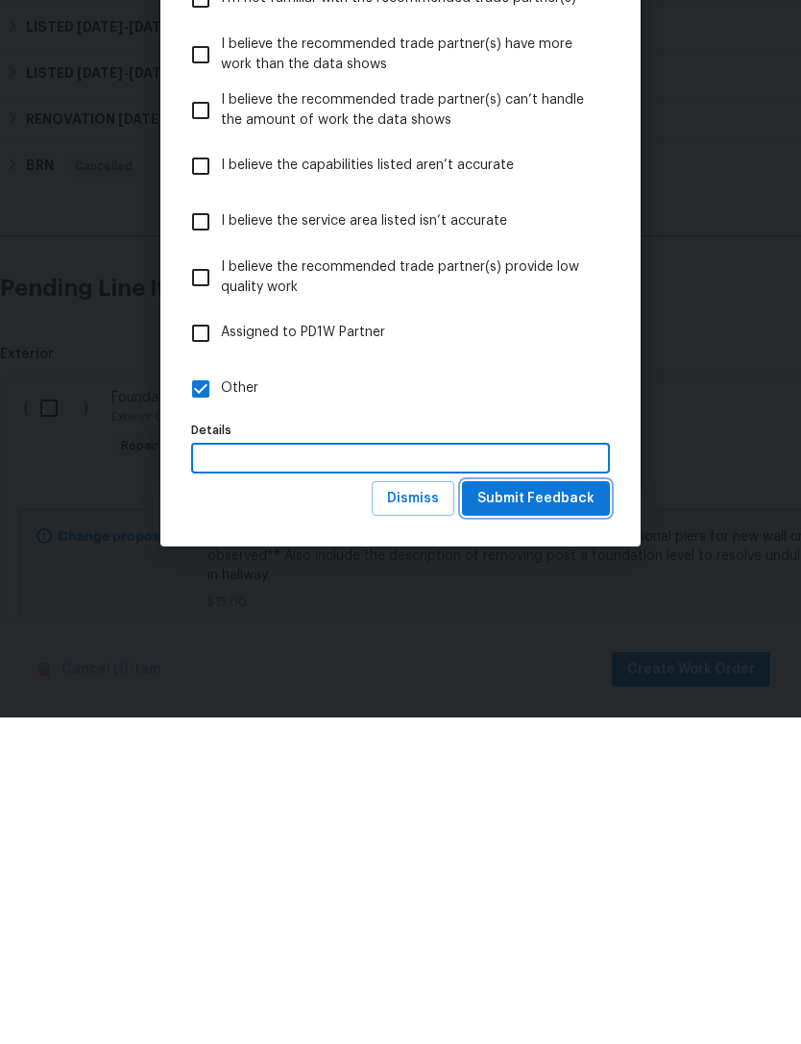
click at [553, 813] on span "Submit Feedback" at bounding box center [535, 825] width 117 height 24
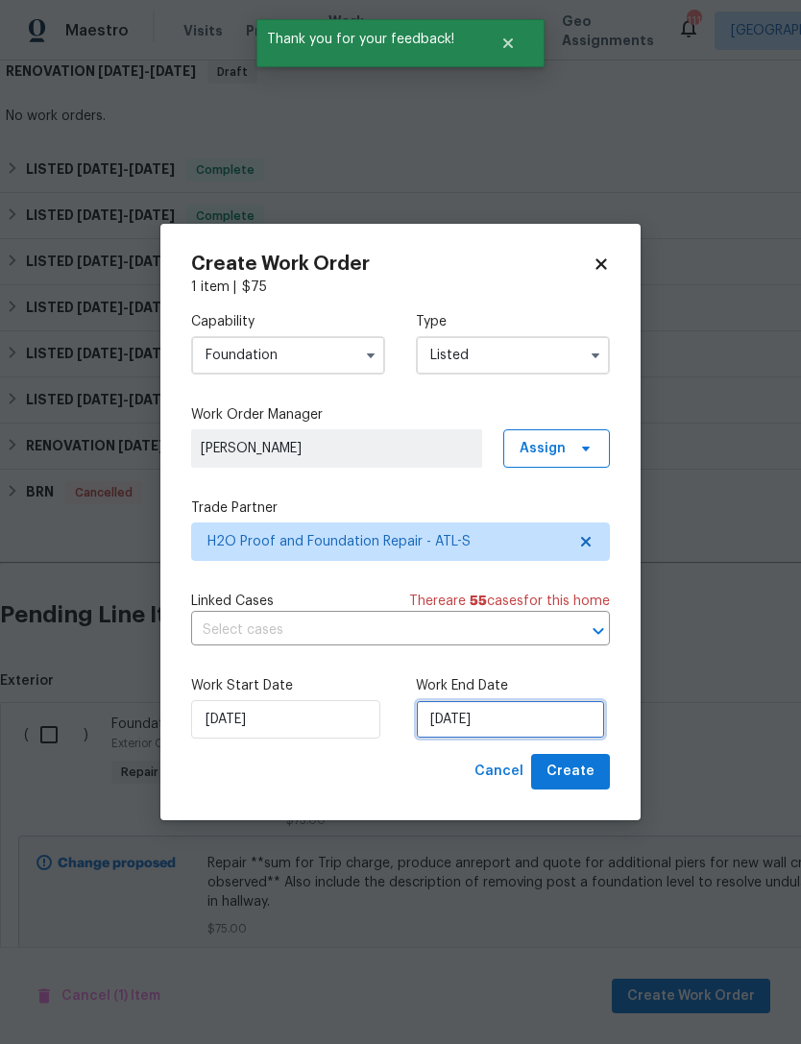
click at [488, 716] on input "9/9/2025" at bounding box center [510, 719] width 189 height 38
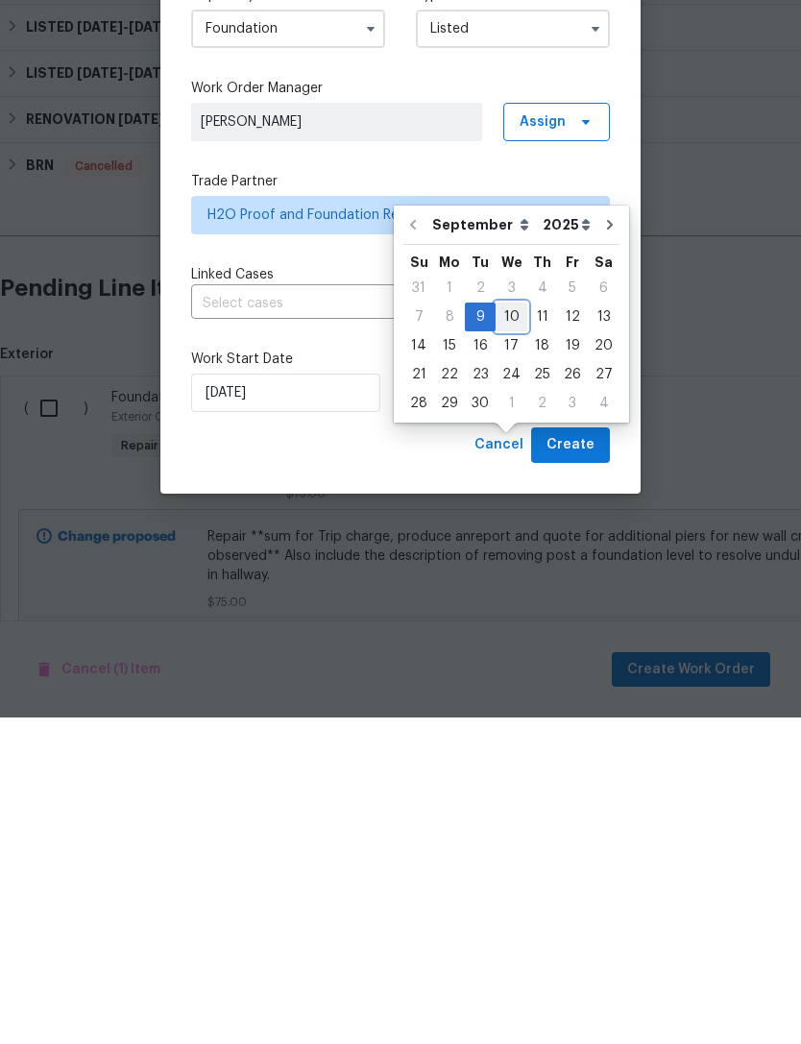
click at [511, 630] on div "10" at bounding box center [511, 643] width 32 height 27
type input "9/10/2025"
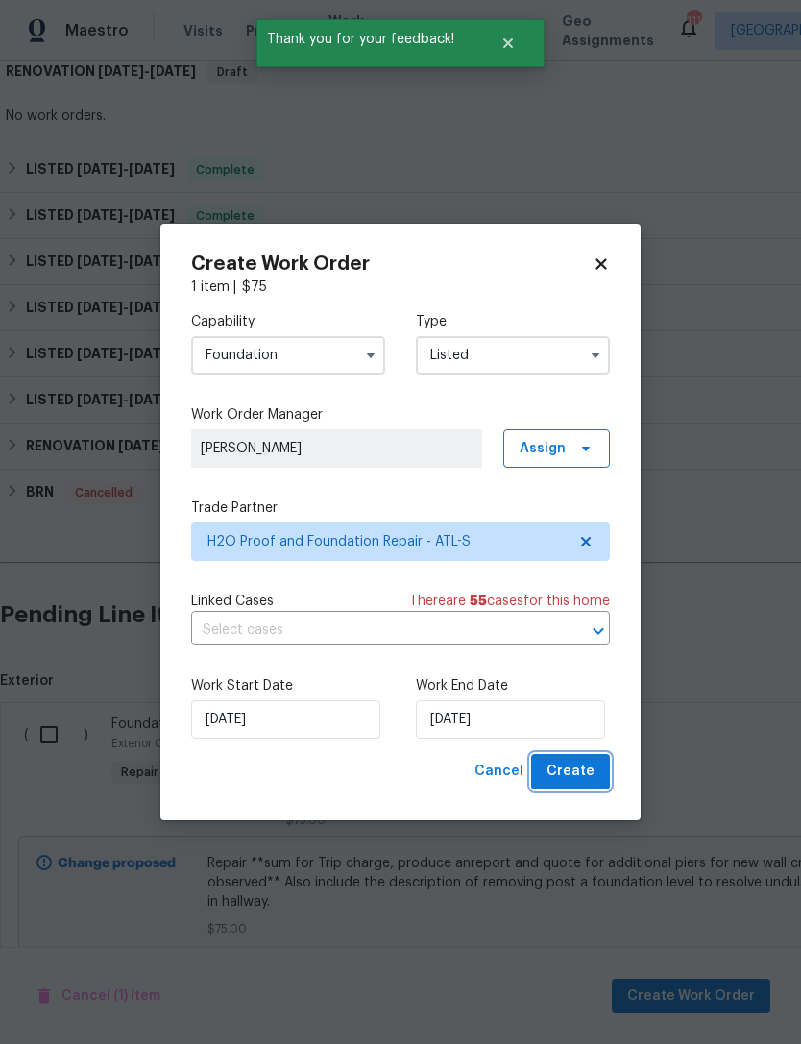
click at [576, 776] on span "Create" at bounding box center [570, 771] width 48 height 24
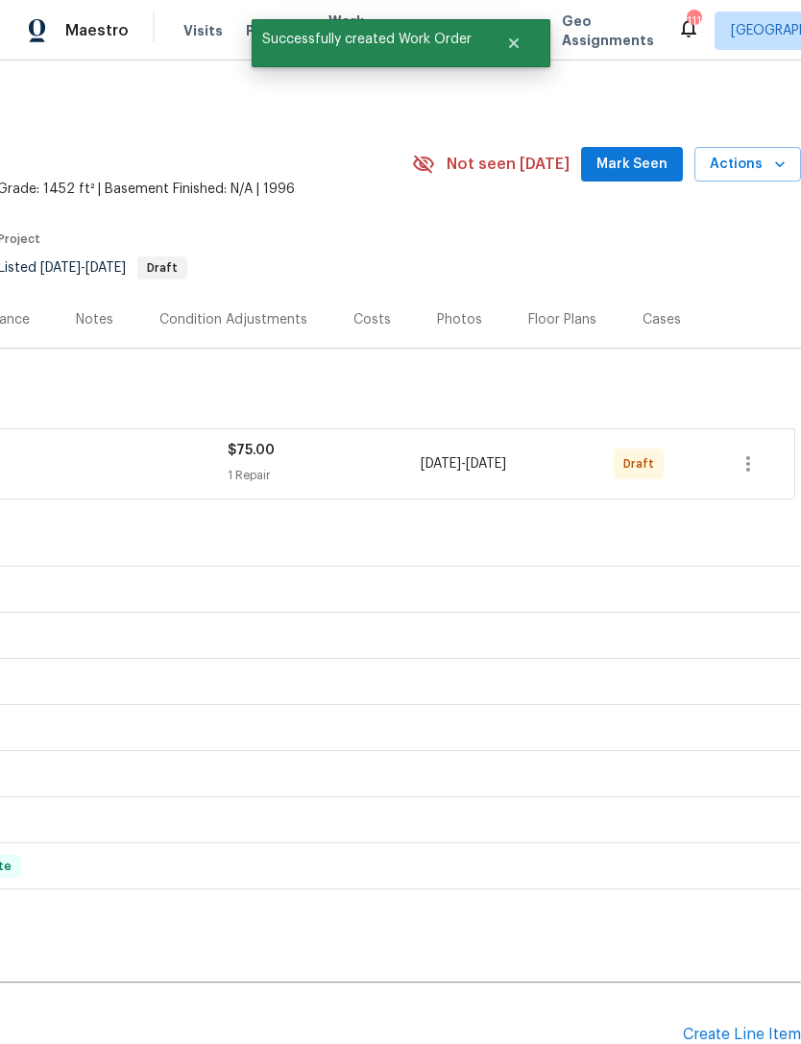
scroll to position [0, 284]
click at [746, 452] on icon "button" at bounding box center [747, 463] width 23 height 23
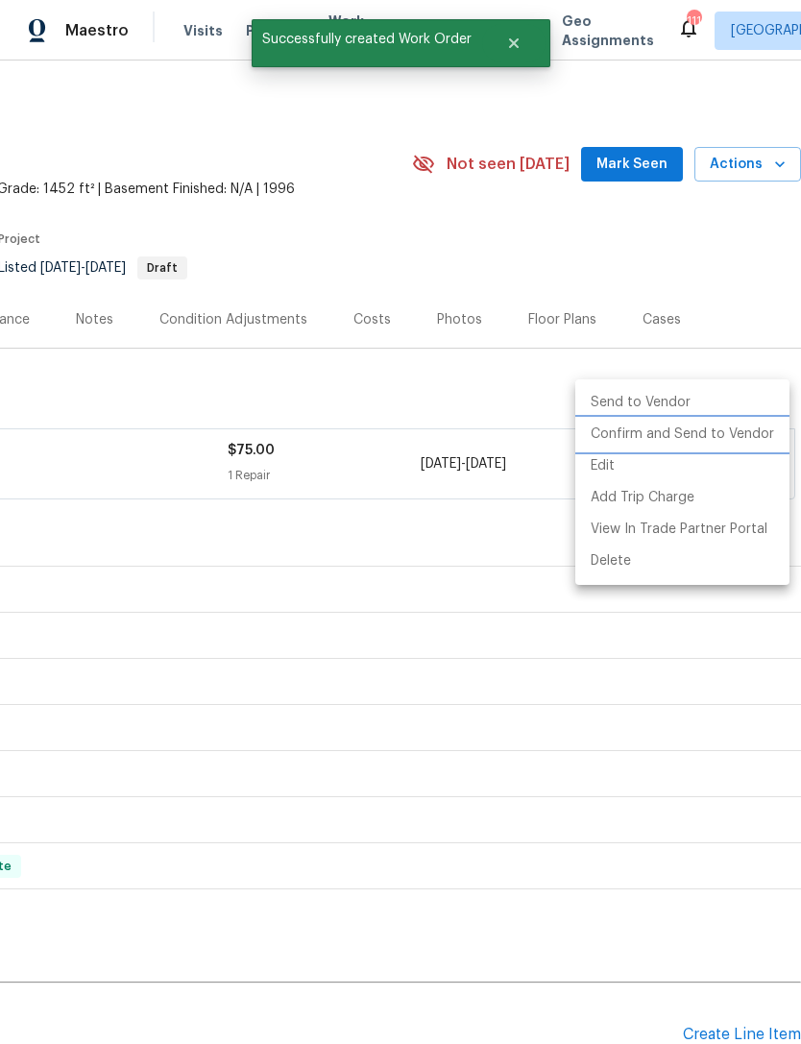
click at [704, 440] on li "Confirm and Send to Vendor" at bounding box center [682, 435] width 214 height 32
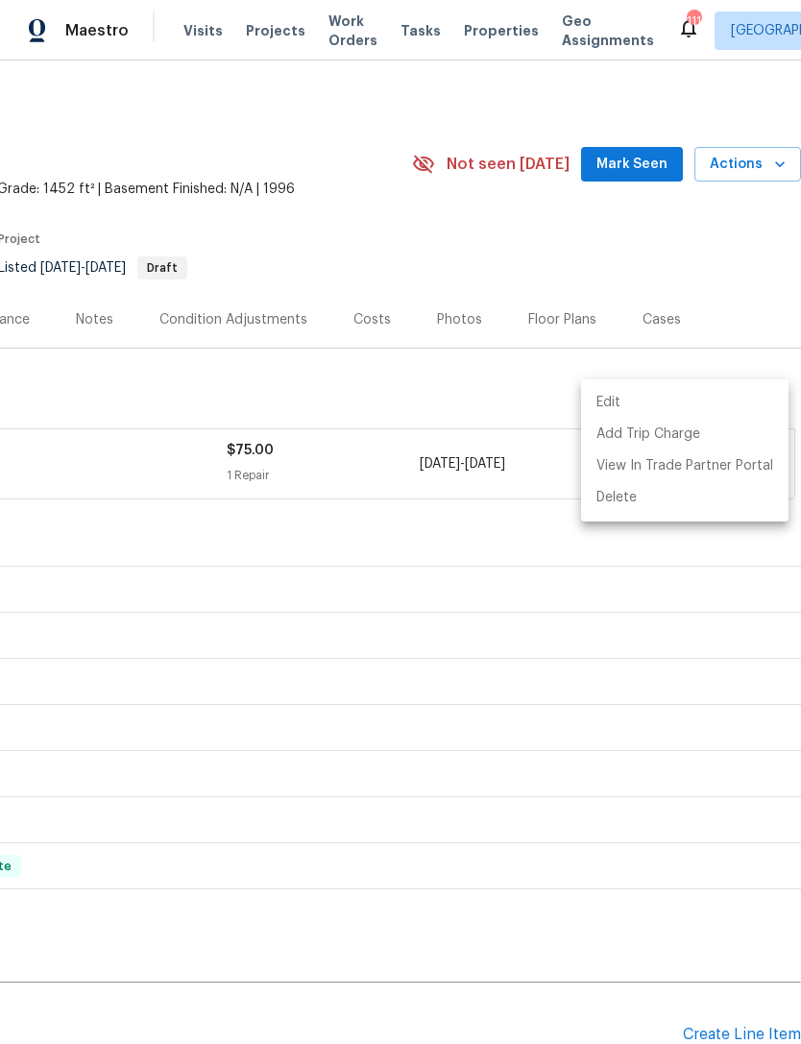
click at [627, 309] on div at bounding box center [400, 522] width 801 height 1044
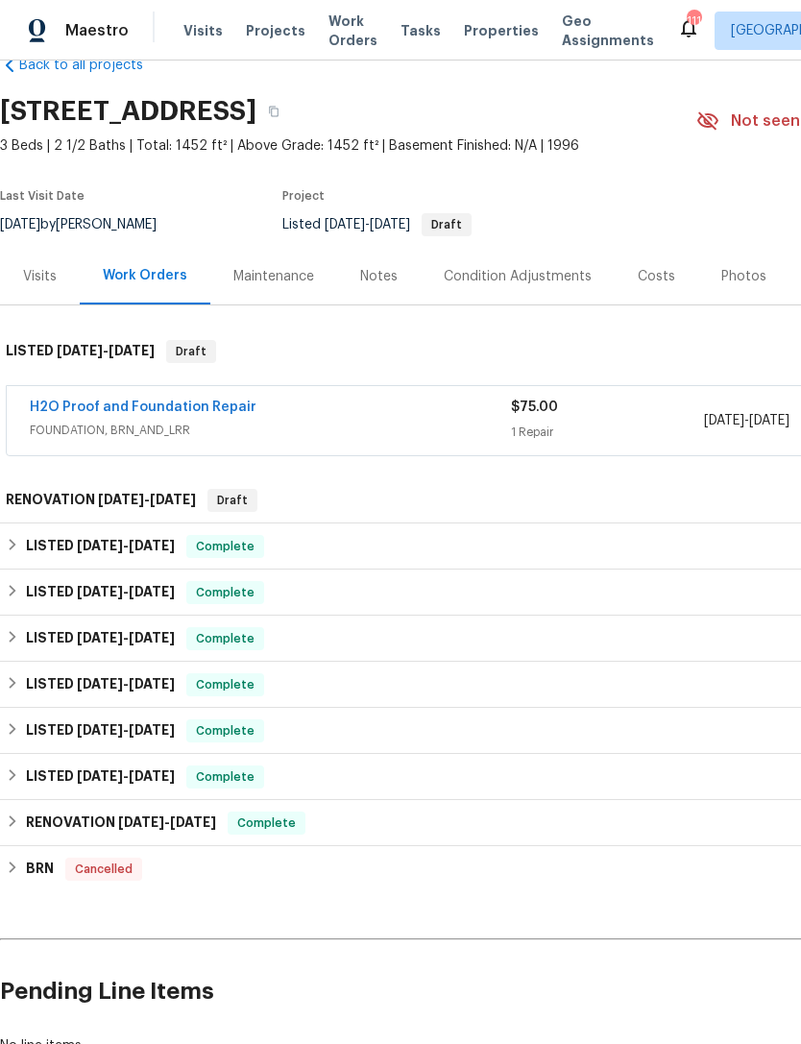
scroll to position [0, 0]
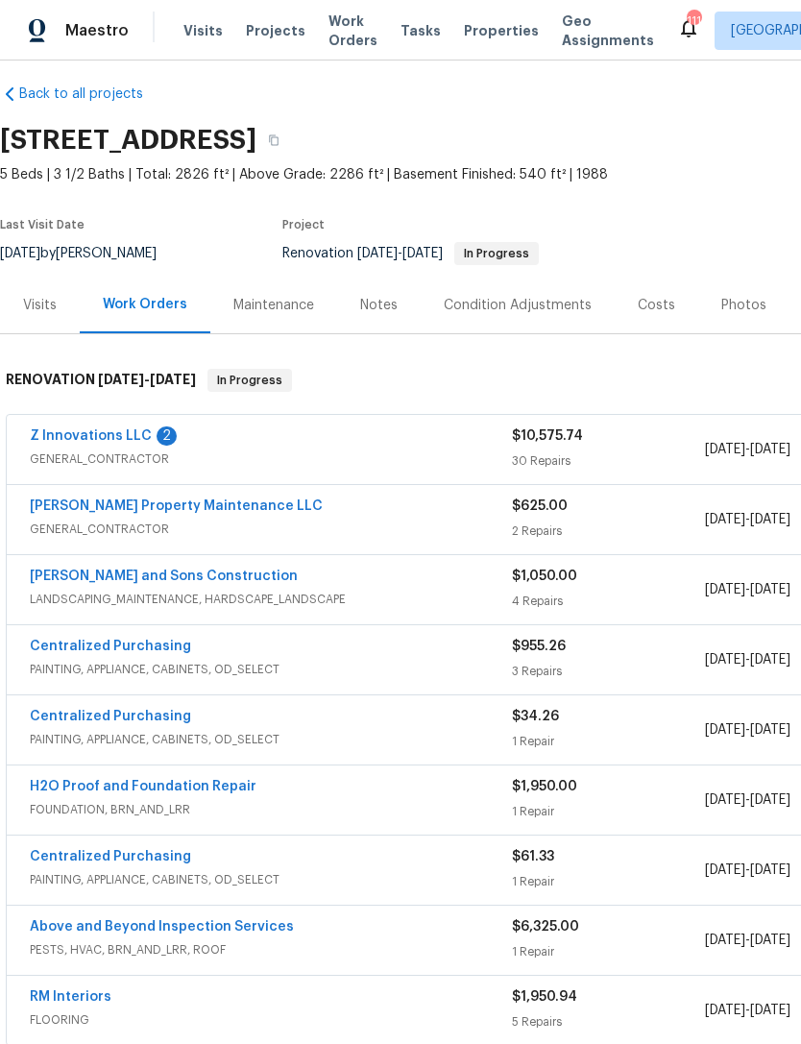
scroll to position [15, 0]
click at [118, 431] on link "Z Innovations LLC" at bounding box center [91, 434] width 122 height 13
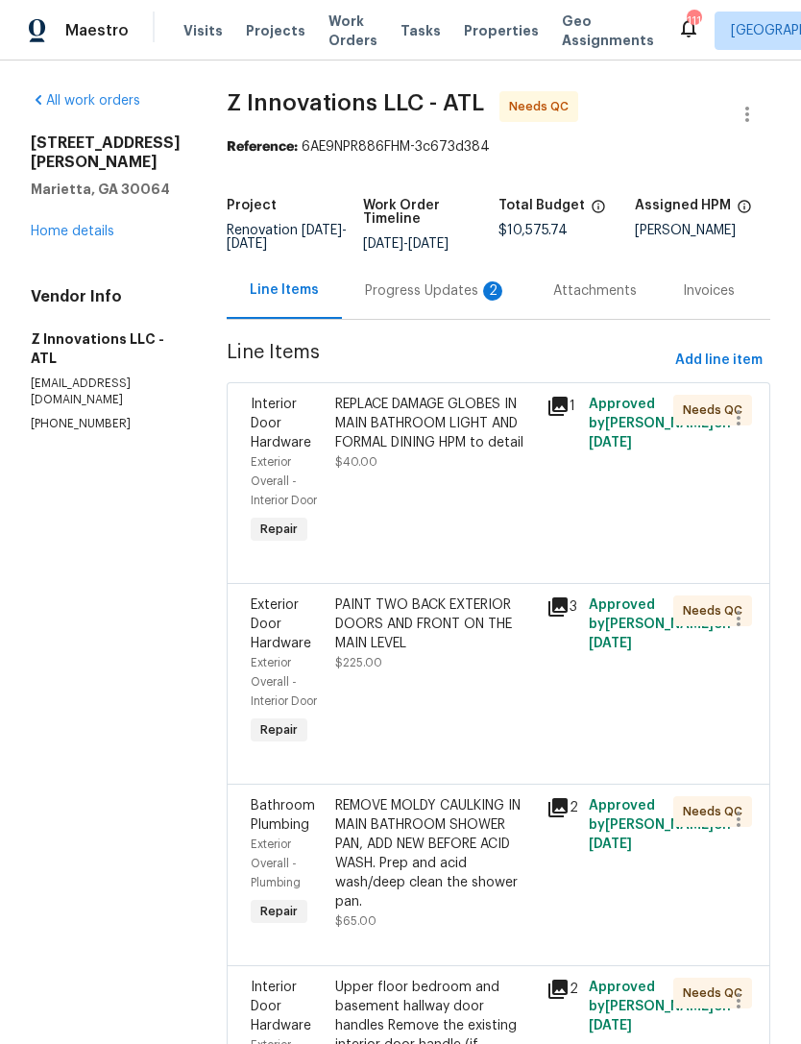
click at [429, 300] on div "Progress Updates 2" at bounding box center [436, 290] width 142 height 19
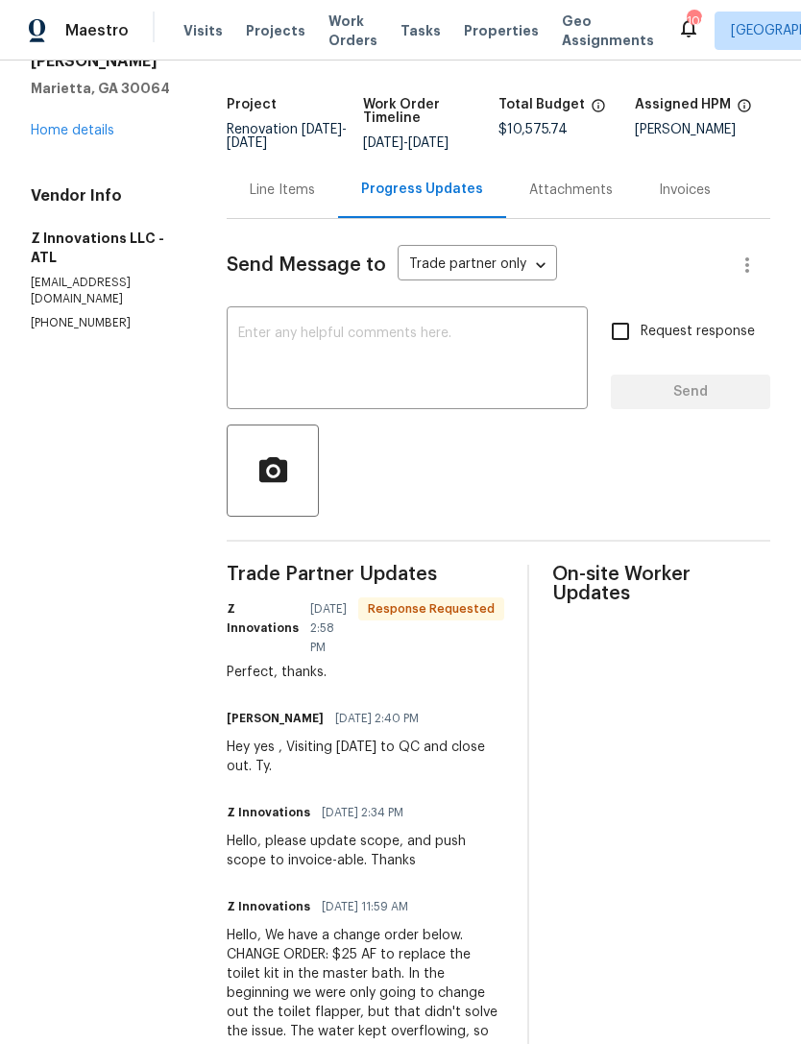
scroll to position [110, 0]
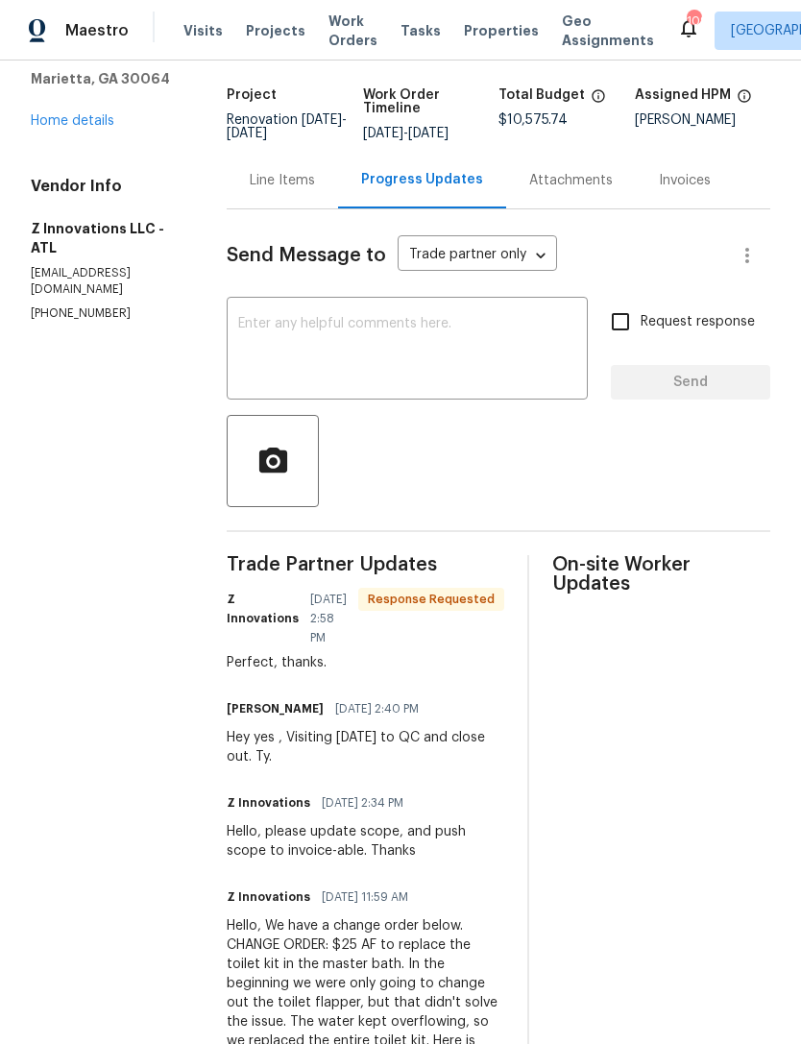
click at [441, 336] on textarea at bounding box center [407, 350] width 338 height 67
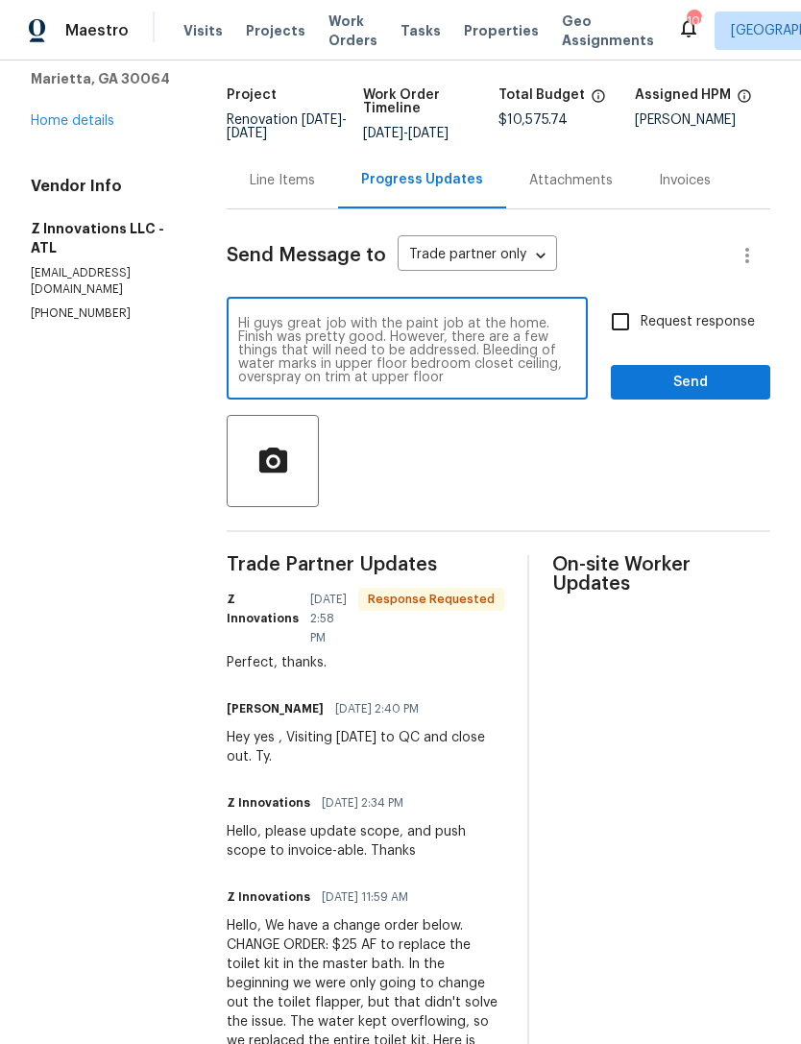
click at [545, 382] on textarea "Hi guys great job with the paint job at the home. Finish was pretty good. Howev…" at bounding box center [407, 350] width 338 height 67
click at [427, 384] on textarea "Hi guys great job with the paint job at the home. Finish was pretty good. Howev…" at bounding box center [407, 350] width 338 height 67
click at [238, 339] on textarea "Hi guys great job with the paint job at the home. Finish was pretty good. Howev…" at bounding box center [407, 350] width 338 height 67
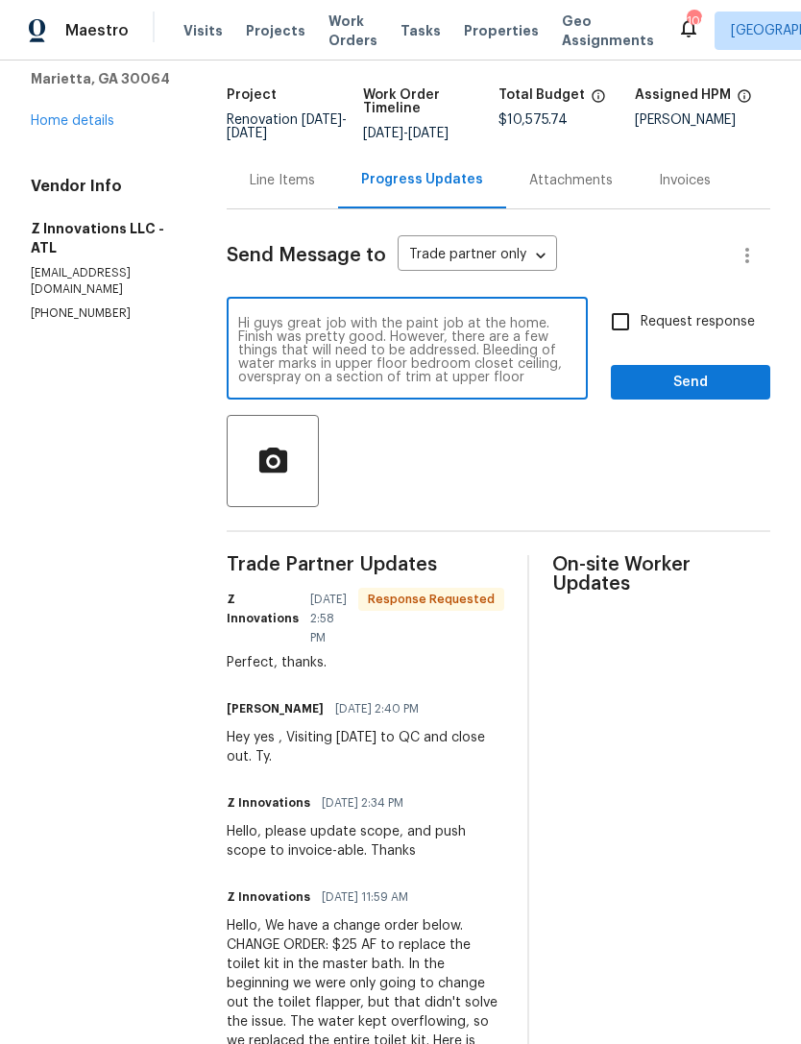
click at [575, 384] on textarea "Hi guys great job with the paint job at the home. Finish was pretty good. Howev…" at bounding box center [407, 350] width 338 height 67
click at [536, 348] on textarea "Hi guys great job with the paint job at the home. Finish was pretty good. Howev…" at bounding box center [407, 350] width 338 height 67
click at [408, 365] on textarea "Hi guys great job with the paint job at the home. Finish was pretty good. Howev…" at bounding box center [407, 350] width 338 height 67
click at [272, 381] on textarea "Hi guys great job with the paint job at the home. Finish was pretty good. Howev…" at bounding box center [407, 350] width 338 height 67
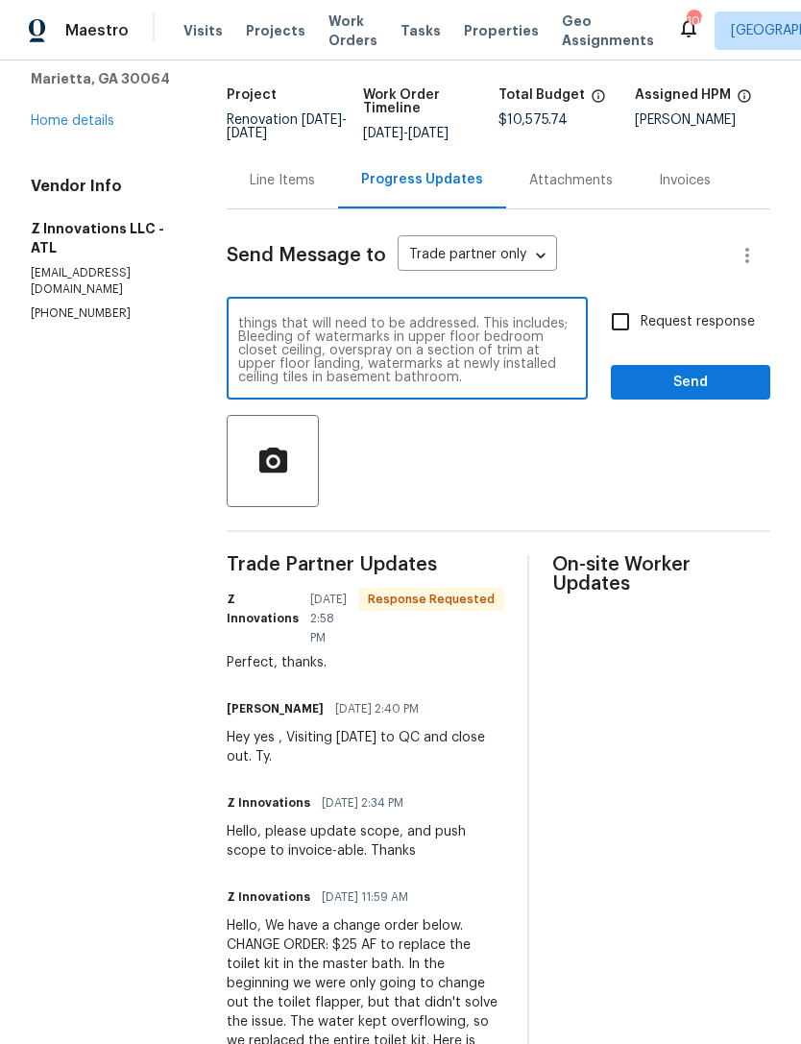
click at [339, 384] on textarea "Hi guys great job with the paint job at the home. Finish was pretty good. Howev…" at bounding box center [407, 350] width 338 height 67
click at [510, 384] on textarea "Hi guys great job with the paint job at the home. Finish was pretty good. Howev…" at bounding box center [407, 350] width 338 height 67
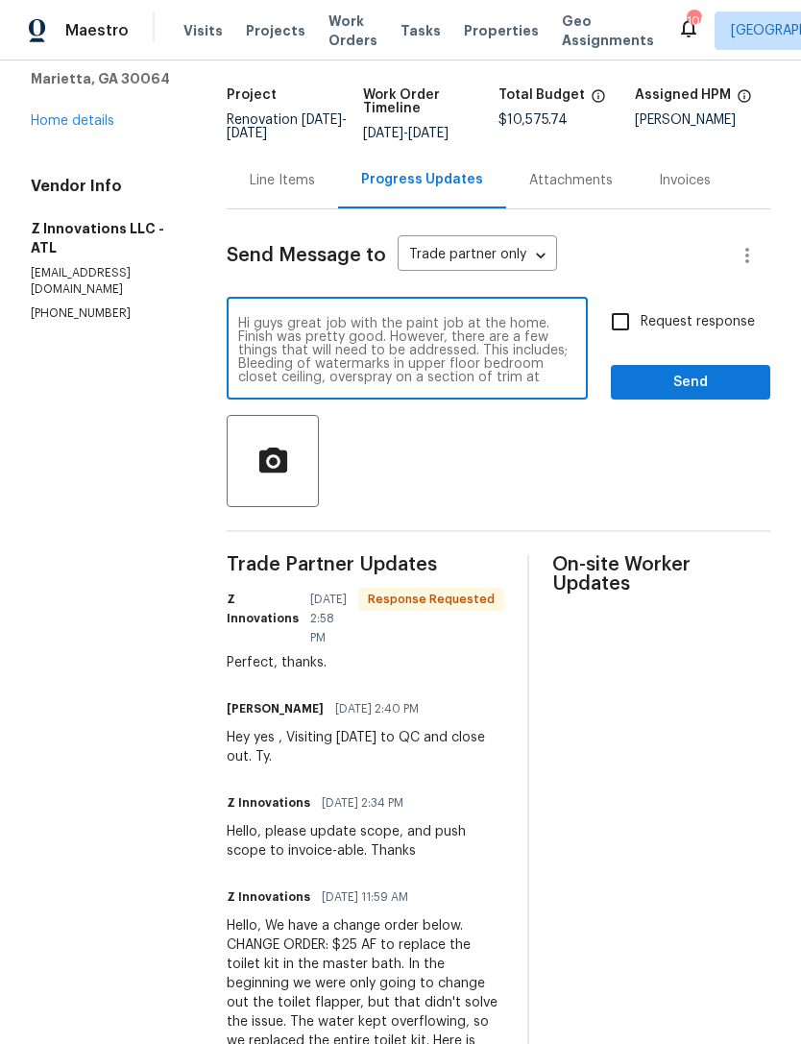
type textarea "Hi guys great job with the paint job at the home. Finish was pretty good. Howev…"
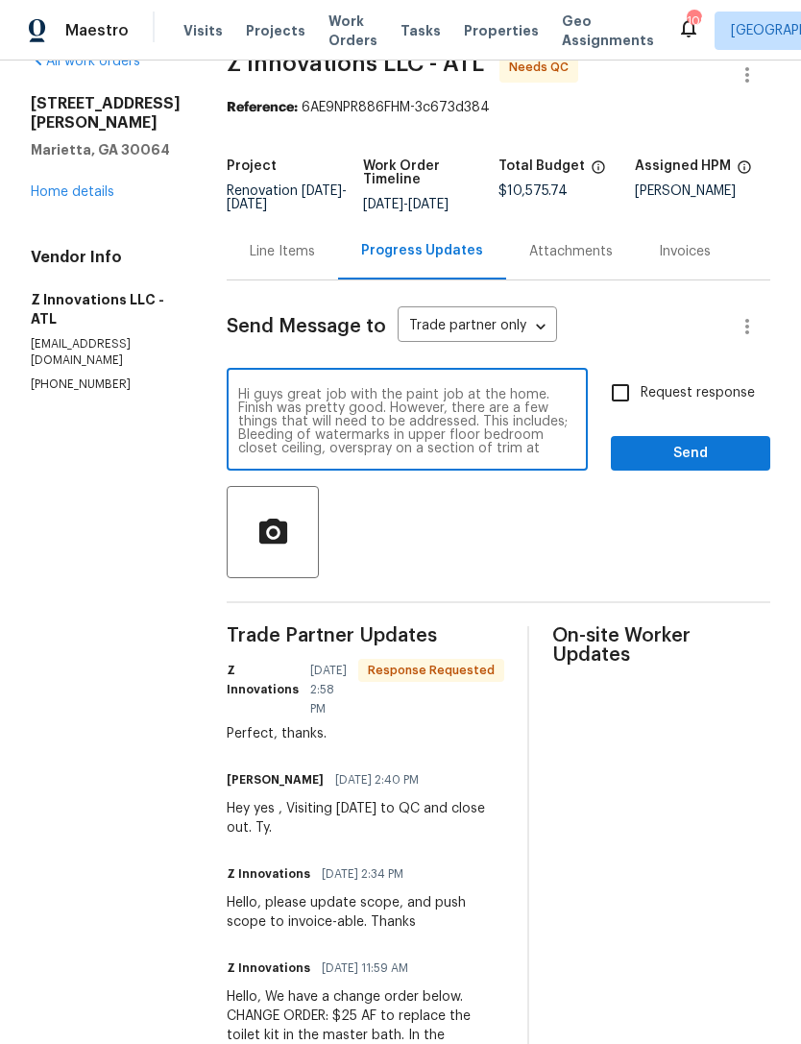
scroll to position [40, 0]
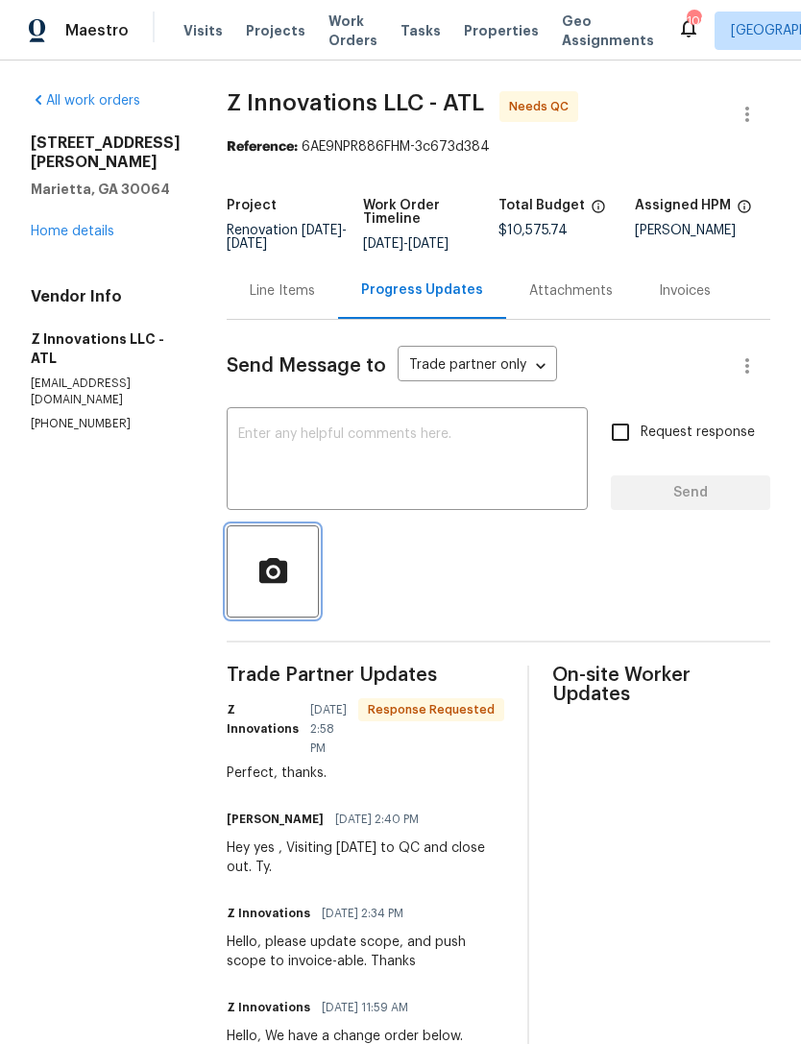
click at [269, 576] on circle "button" at bounding box center [273, 571] width 9 height 9
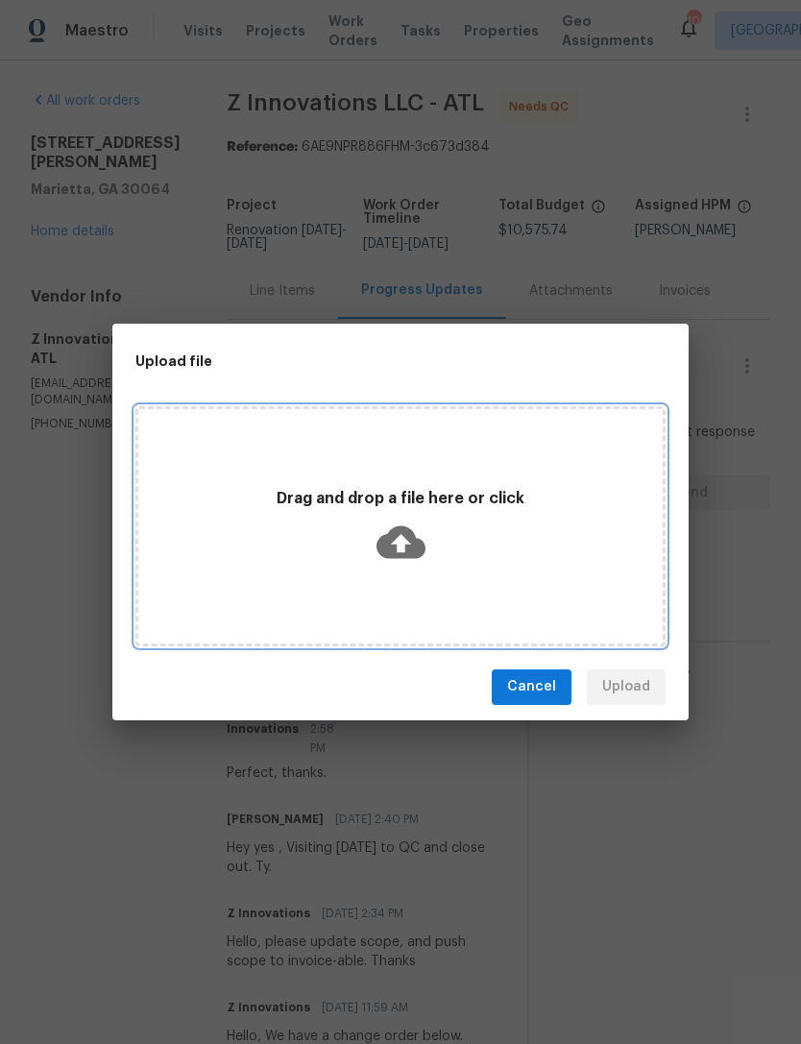
click at [522, 547] on div "Drag and drop a file here or click" at bounding box center [400, 526] width 524 height 90
